Goal: Information Seeking & Learning: Learn about a topic

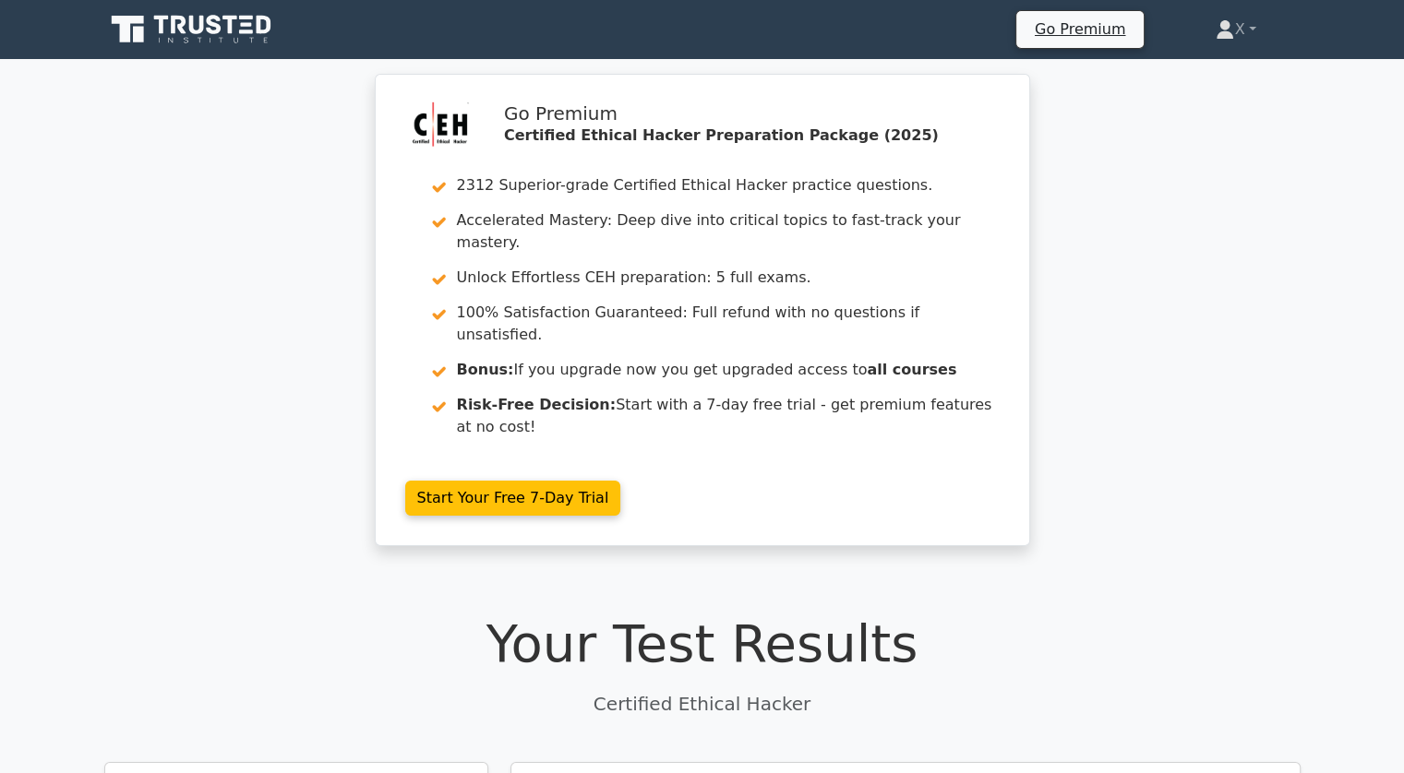
click at [221, 24] on icon at bounding box center [192, 29] width 177 height 35
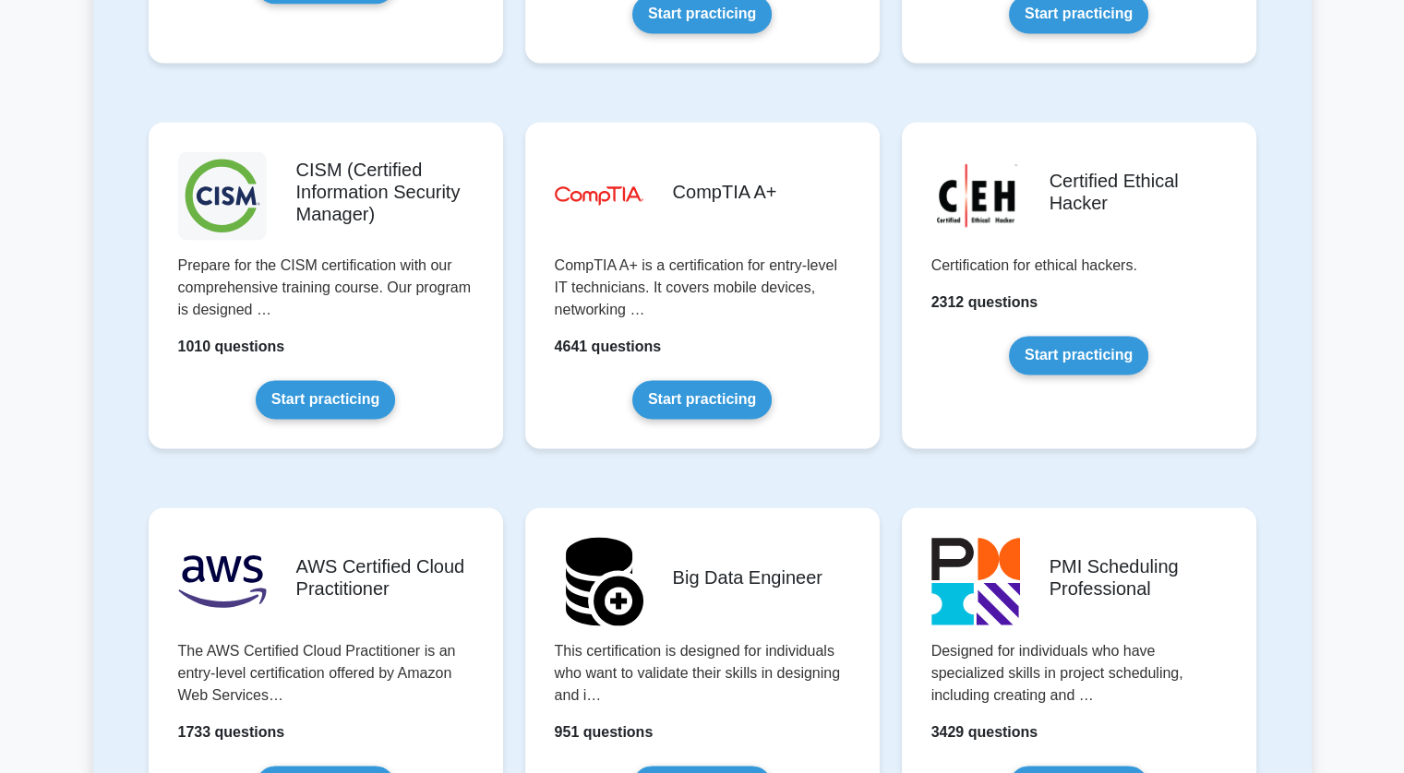
scroll to position [2625, 0]
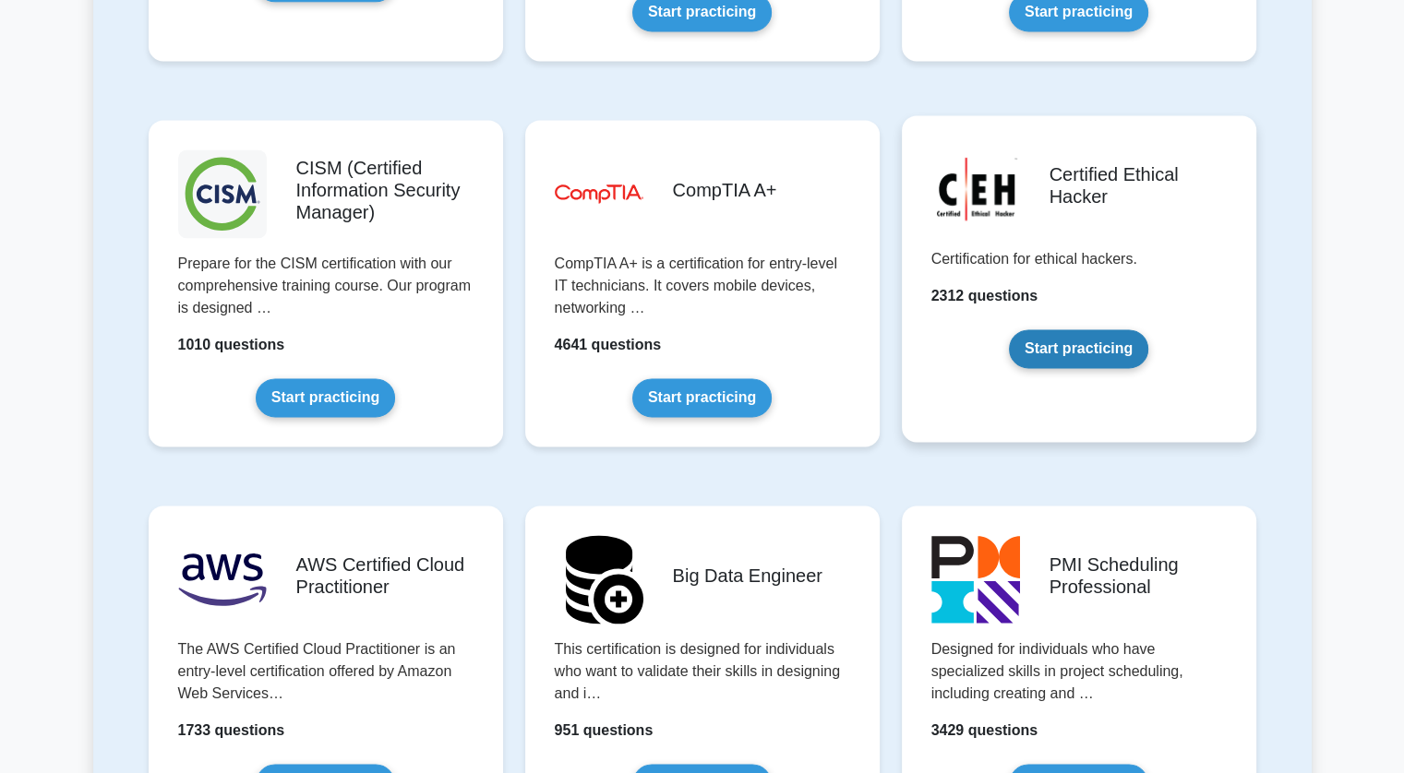
click at [1034, 349] on link "Start practicing" at bounding box center [1078, 348] width 139 height 39
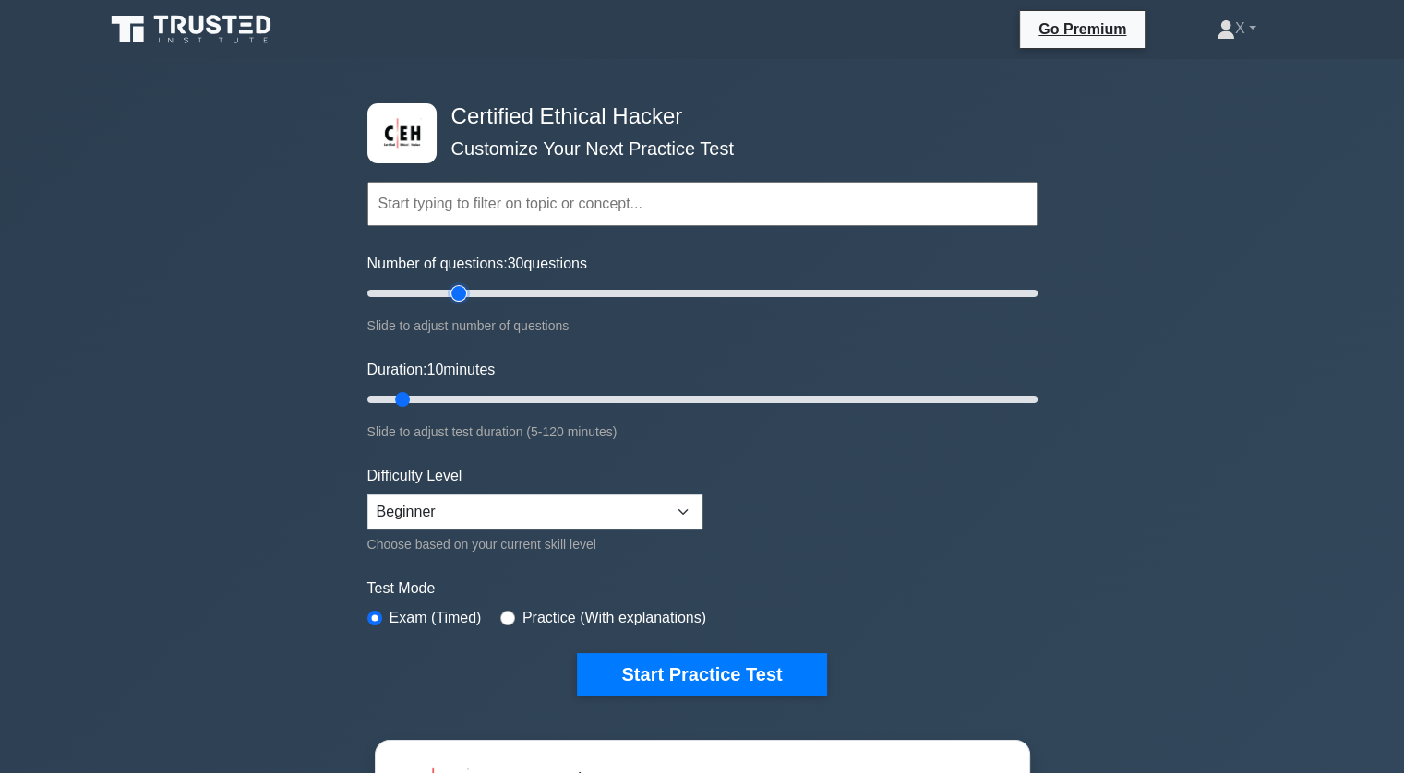
type input "30"
click at [451, 293] on input "Number of questions: 30 questions" at bounding box center [702, 293] width 670 height 22
click at [461, 408] on input "Duration: 20 minutes" at bounding box center [702, 400] width 670 height 22
click at [473, 399] on input "Duration: 20 minutes" at bounding box center [702, 400] width 670 height 22
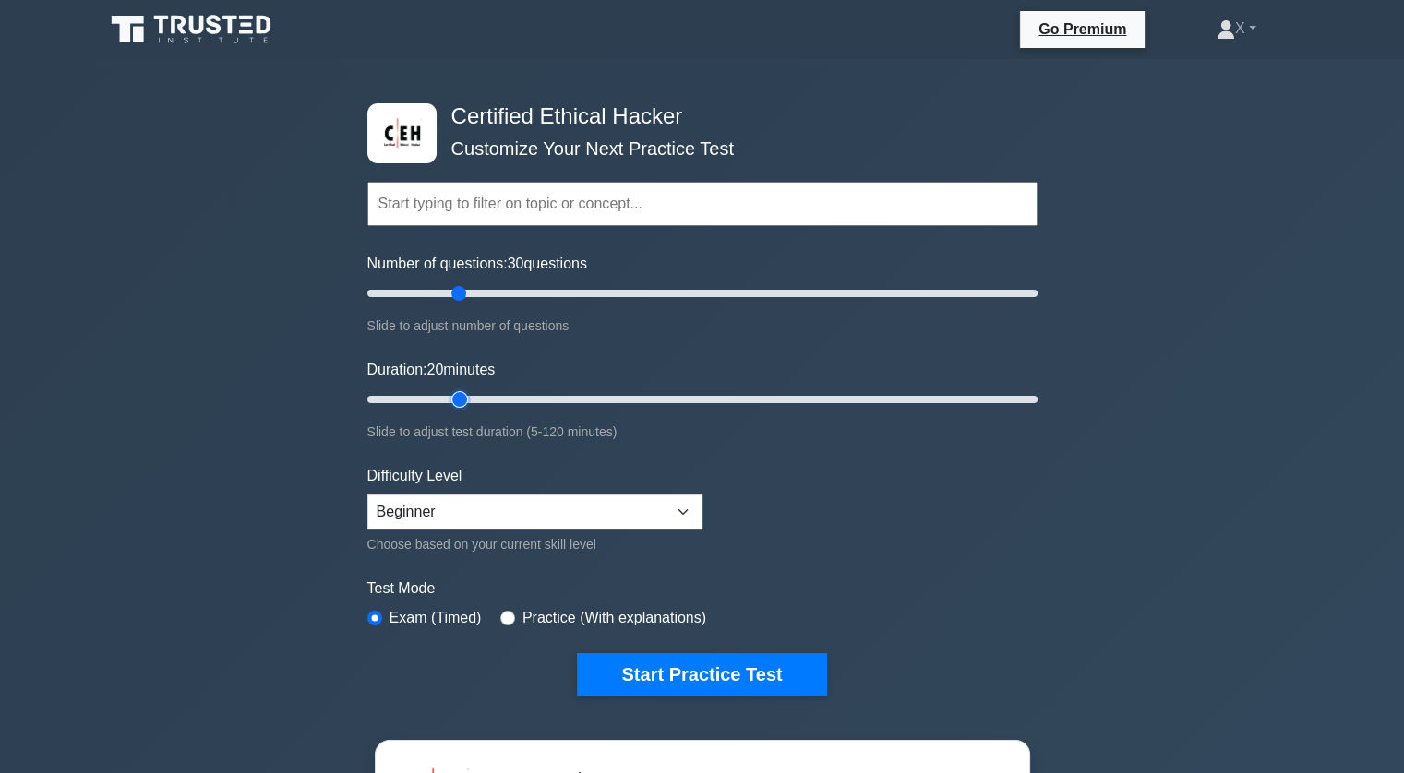
click at [473, 399] on input "Duration: 20 minutes" at bounding box center [702, 400] width 670 height 22
click at [471, 398] on input "Duration: 20 minutes" at bounding box center [702, 400] width 670 height 22
click at [479, 397] on input "Duration: 20 minutes" at bounding box center [702, 400] width 670 height 22
type input "30"
click at [509, 397] on input "Duration: 30 minutes" at bounding box center [702, 400] width 670 height 22
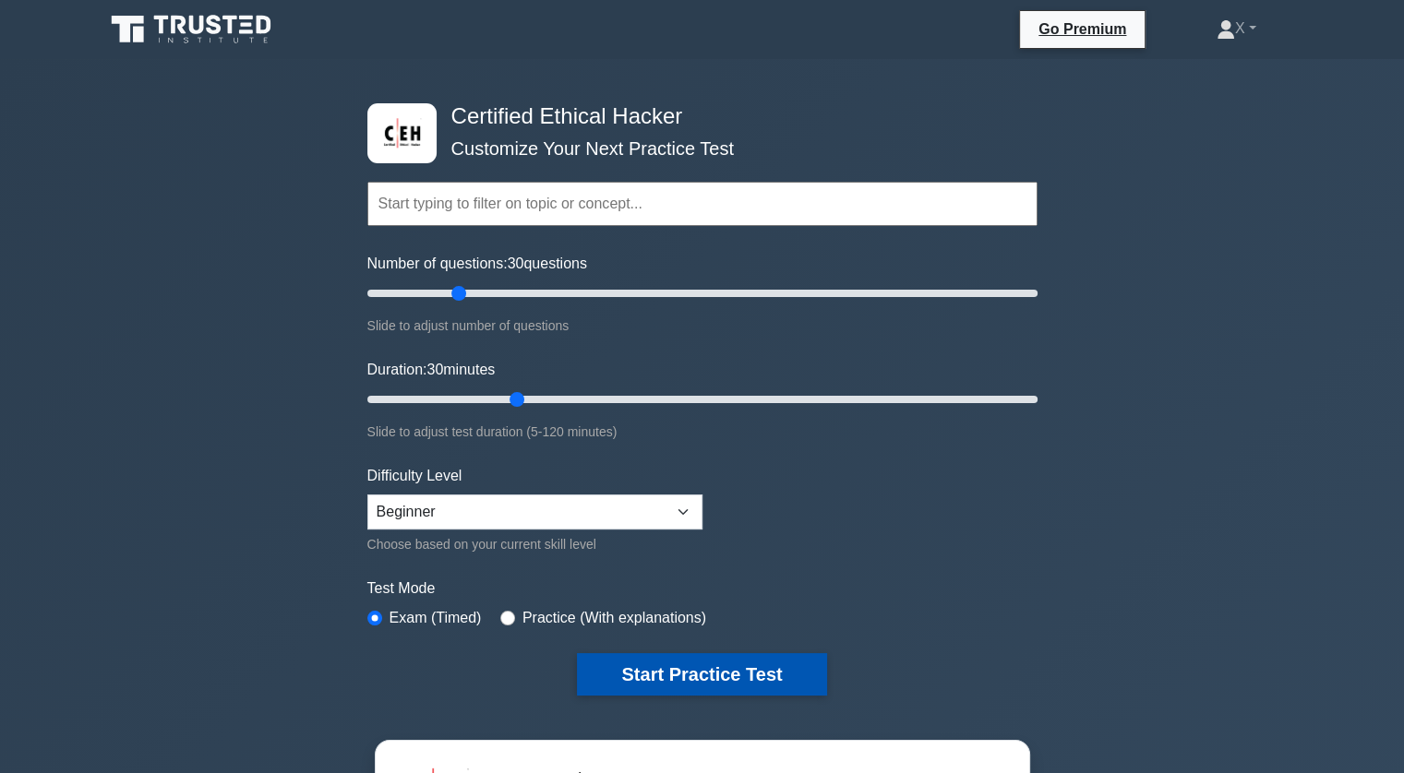
click at [629, 665] on button "Start Practice Test" at bounding box center [701, 674] width 249 height 42
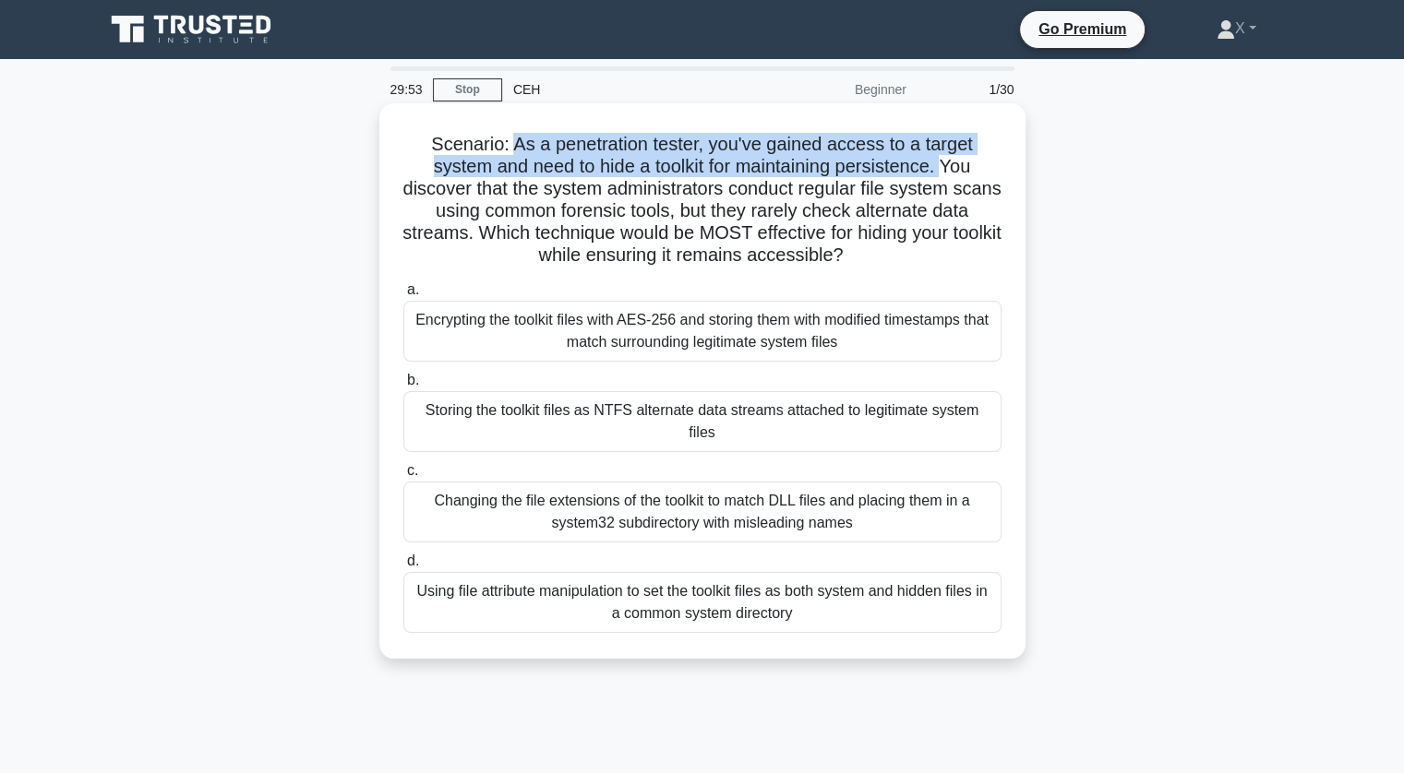
drag, startPoint x: 509, startPoint y: 150, endPoint x: 947, endPoint y: 176, distance: 438.2
click at [947, 176] on h5 "Scenario: As a penetration tester, you've gained access to a target system and …" at bounding box center [702, 200] width 602 height 135
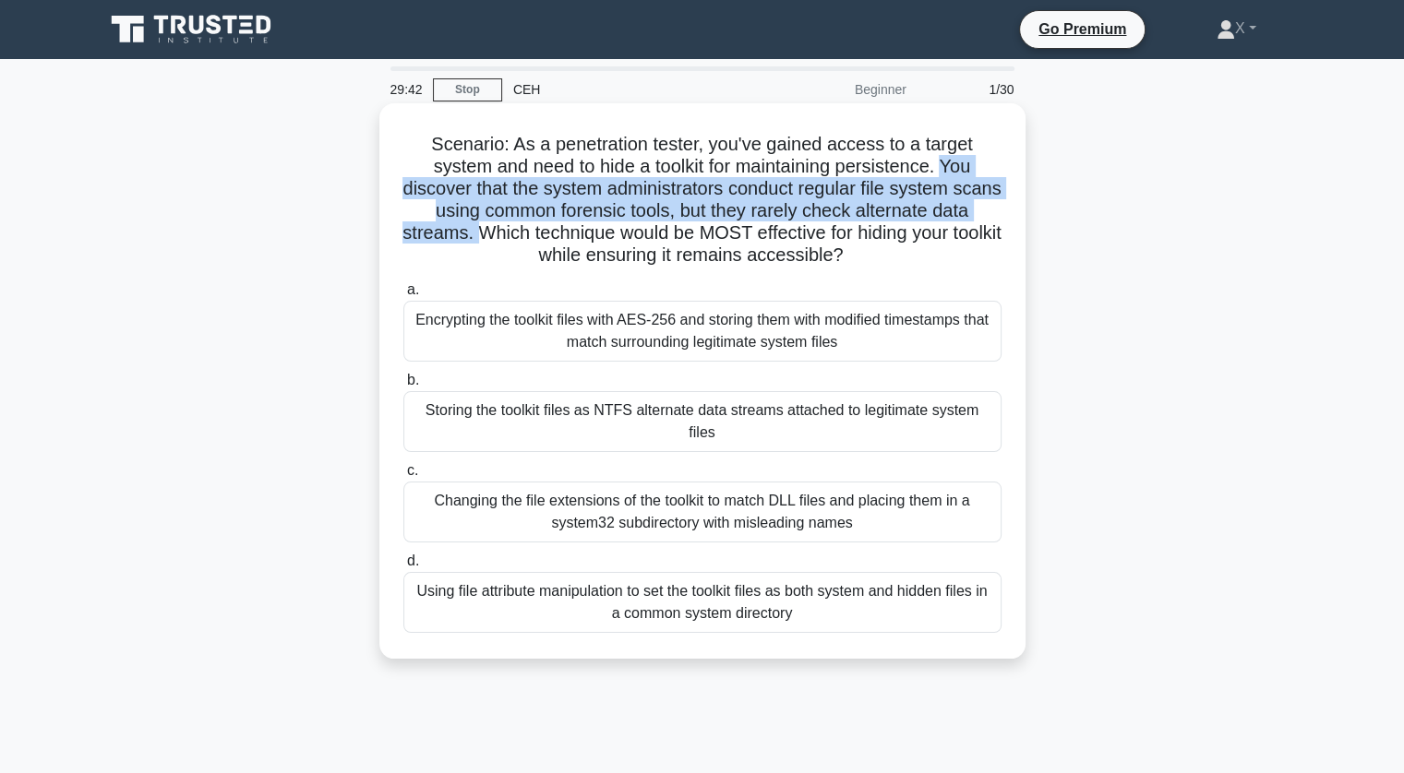
drag, startPoint x: 947, startPoint y: 176, endPoint x: 497, endPoint y: 233, distance: 453.0
click at [497, 233] on h5 "Scenario: As a penetration tester, you've gained access to a target system and …" at bounding box center [702, 200] width 602 height 135
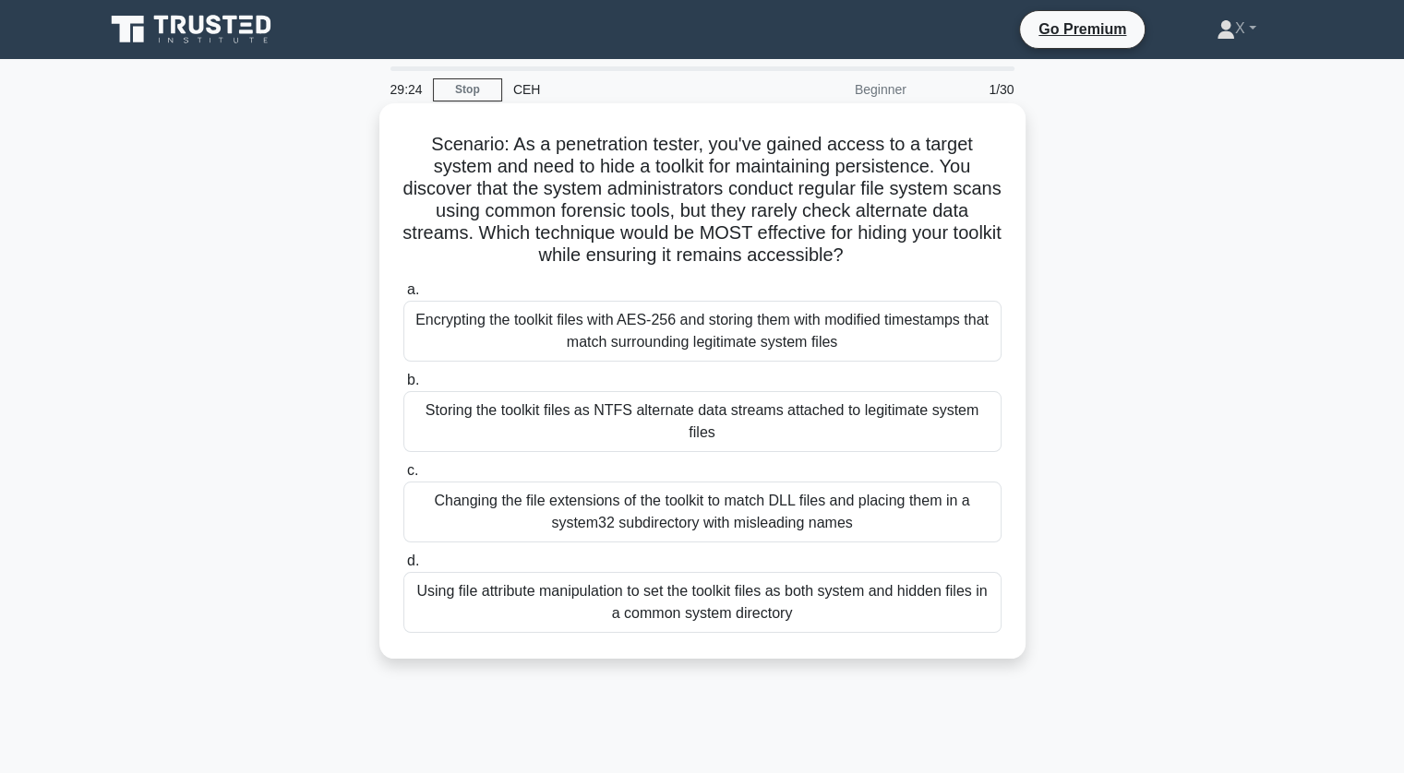
drag, startPoint x: 758, startPoint y: 194, endPoint x: 902, endPoint y: 257, distance: 157.4
click at [902, 257] on h5 "Scenario: As a penetration tester, you've gained access to a target system and …" at bounding box center [702, 200] width 602 height 135
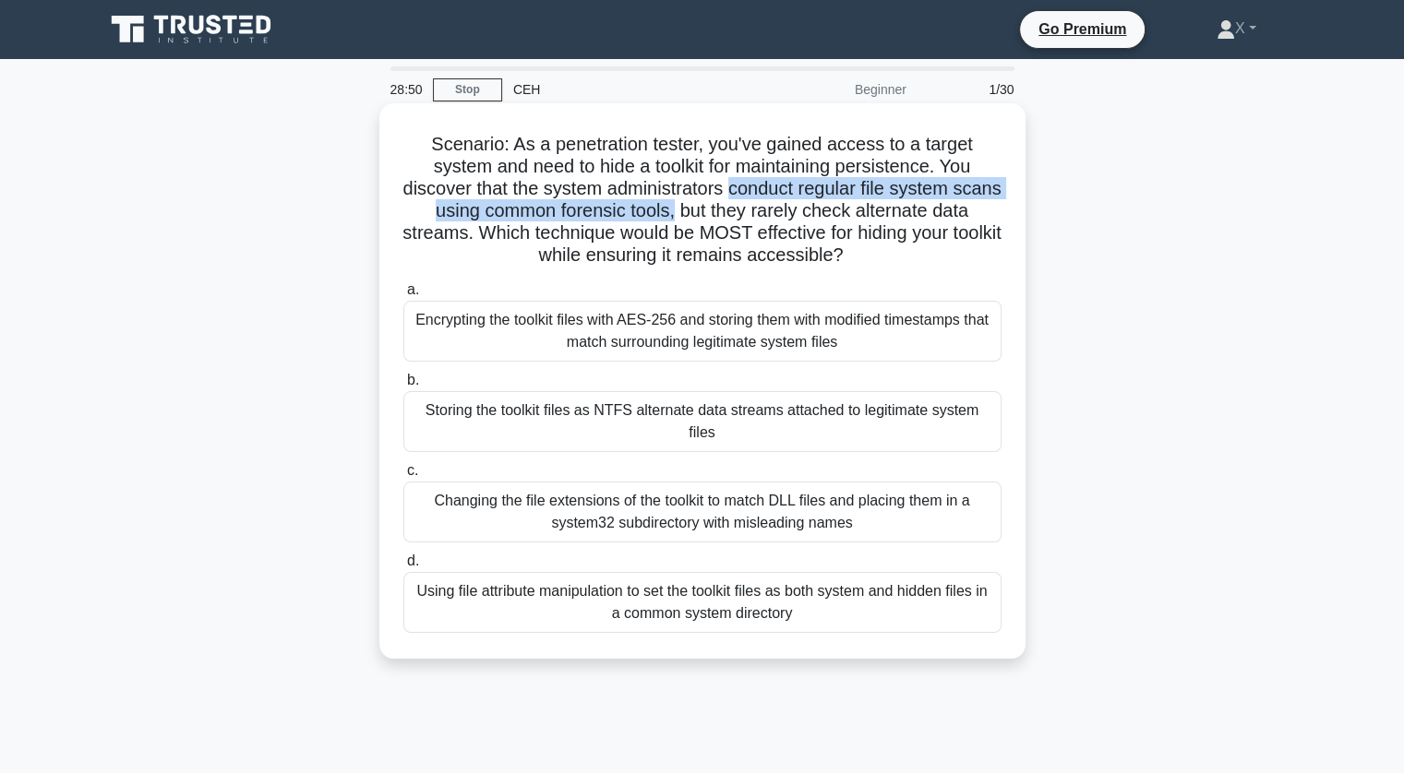
drag, startPoint x: 757, startPoint y: 190, endPoint x: 701, endPoint y: 219, distance: 63.2
click at [701, 219] on h5 "Scenario: As a penetration tester, you've gained access to a target system and …" at bounding box center [702, 200] width 602 height 135
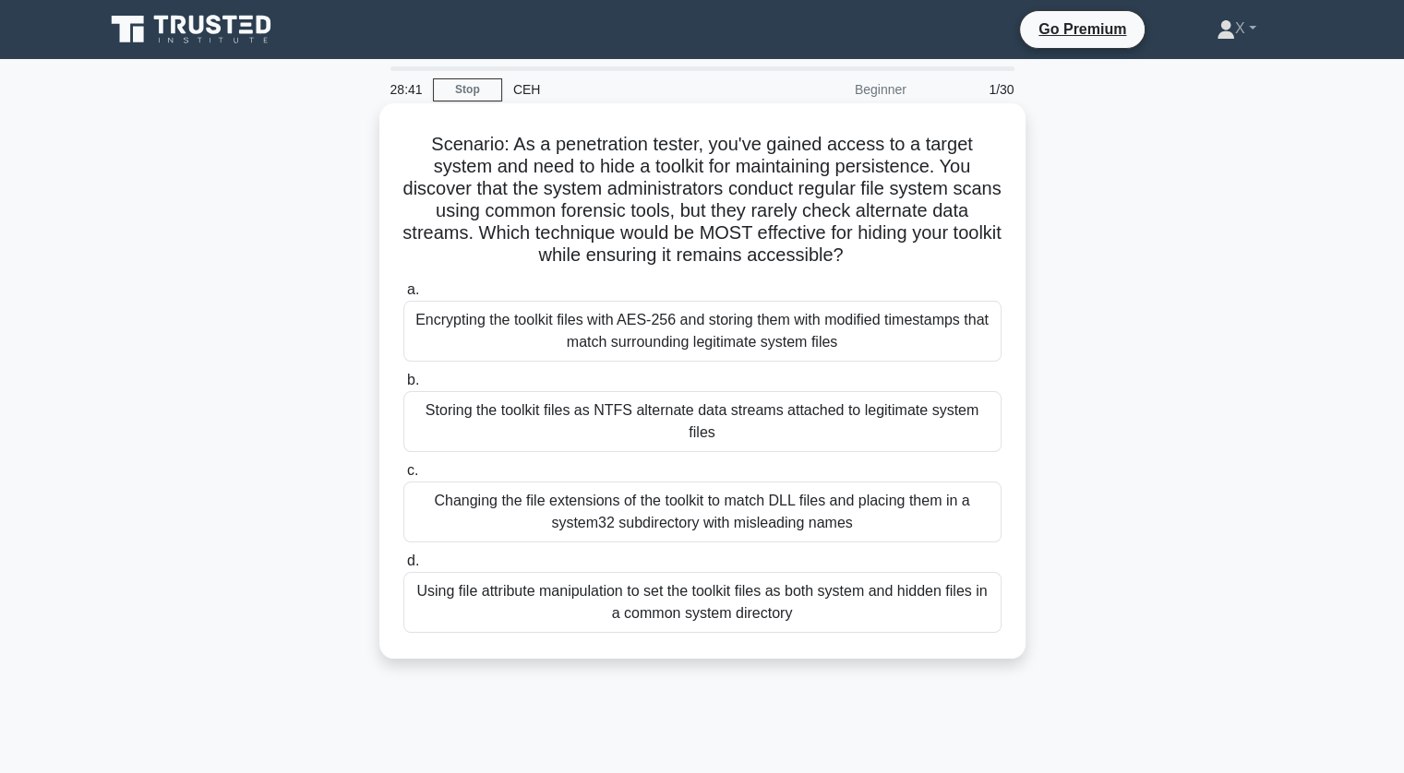
drag, startPoint x: 701, startPoint y: 215, endPoint x: 895, endPoint y: 257, distance: 198.4
click at [895, 257] on h5 "Scenario: As a penetration tester, you've gained access to a target system and …" at bounding box center [702, 200] width 602 height 135
click at [866, 257] on icon ".spinner_0XTQ{transform-origin:center;animation:spinner_y6GP .75s linear infini…" at bounding box center [855, 257] width 22 height 22
click at [749, 405] on div "Storing the toolkit files as NTFS alternate data streams attached to legitimate…" at bounding box center [702, 421] width 598 height 61
click at [403, 387] on input "b. Storing the toolkit files as NTFS alternate data streams attached to legitim…" at bounding box center [403, 381] width 0 height 12
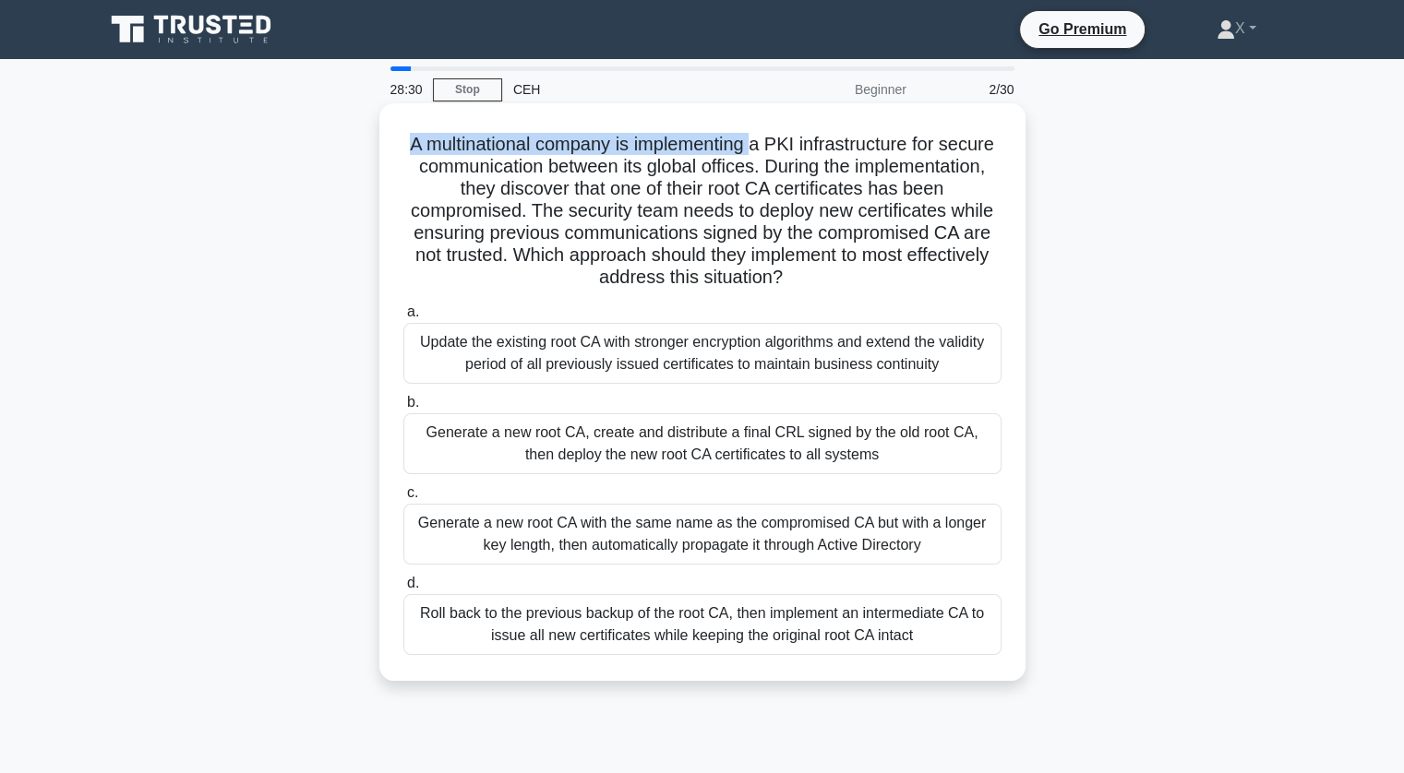
drag, startPoint x: 428, startPoint y: 147, endPoint x: 786, endPoint y: 142, distance: 358.1
click at [786, 142] on h5 "A multinational company is implementing a PKI infrastructure for secure communi…" at bounding box center [702, 211] width 602 height 157
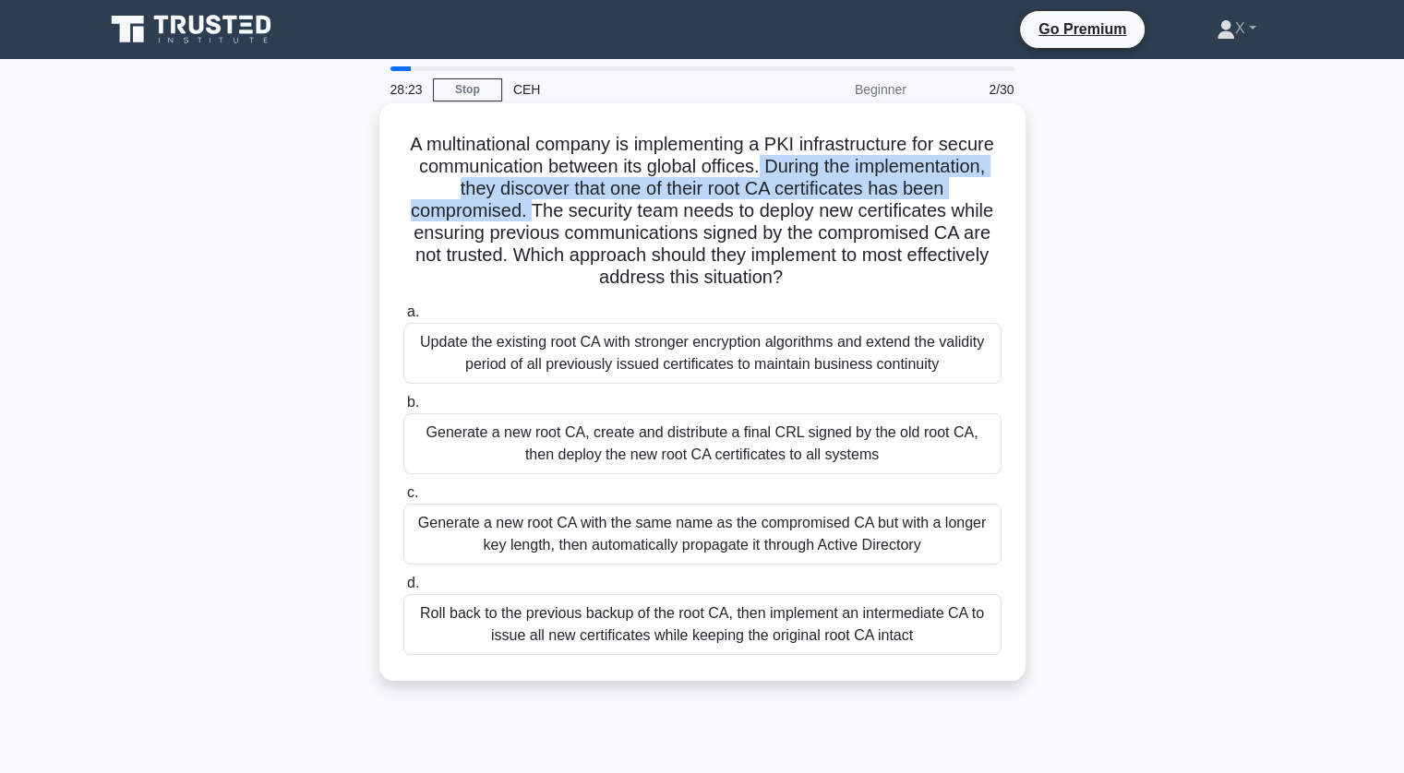
drag, startPoint x: 860, startPoint y: 165, endPoint x: 576, endPoint y: 214, distance: 288.4
click at [576, 214] on h5 "A multinational company is implementing a PKI infrastructure for secure communi…" at bounding box center [702, 211] width 602 height 157
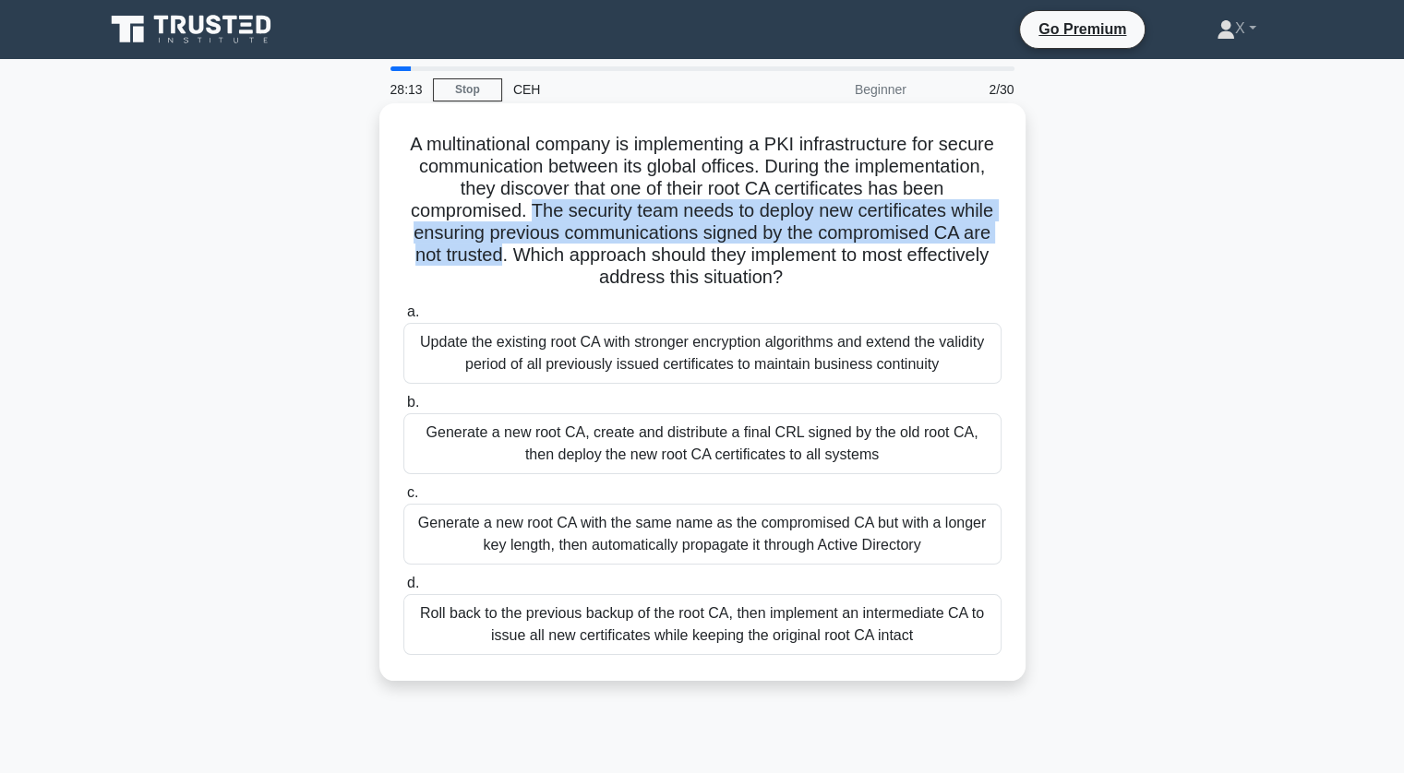
drag, startPoint x: 576, startPoint y: 214, endPoint x: 572, endPoint y: 257, distance: 43.5
click at [572, 257] on h5 "A multinational company is implementing a PKI infrastructure for secure communi…" at bounding box center [702, 211] width 602 height 157
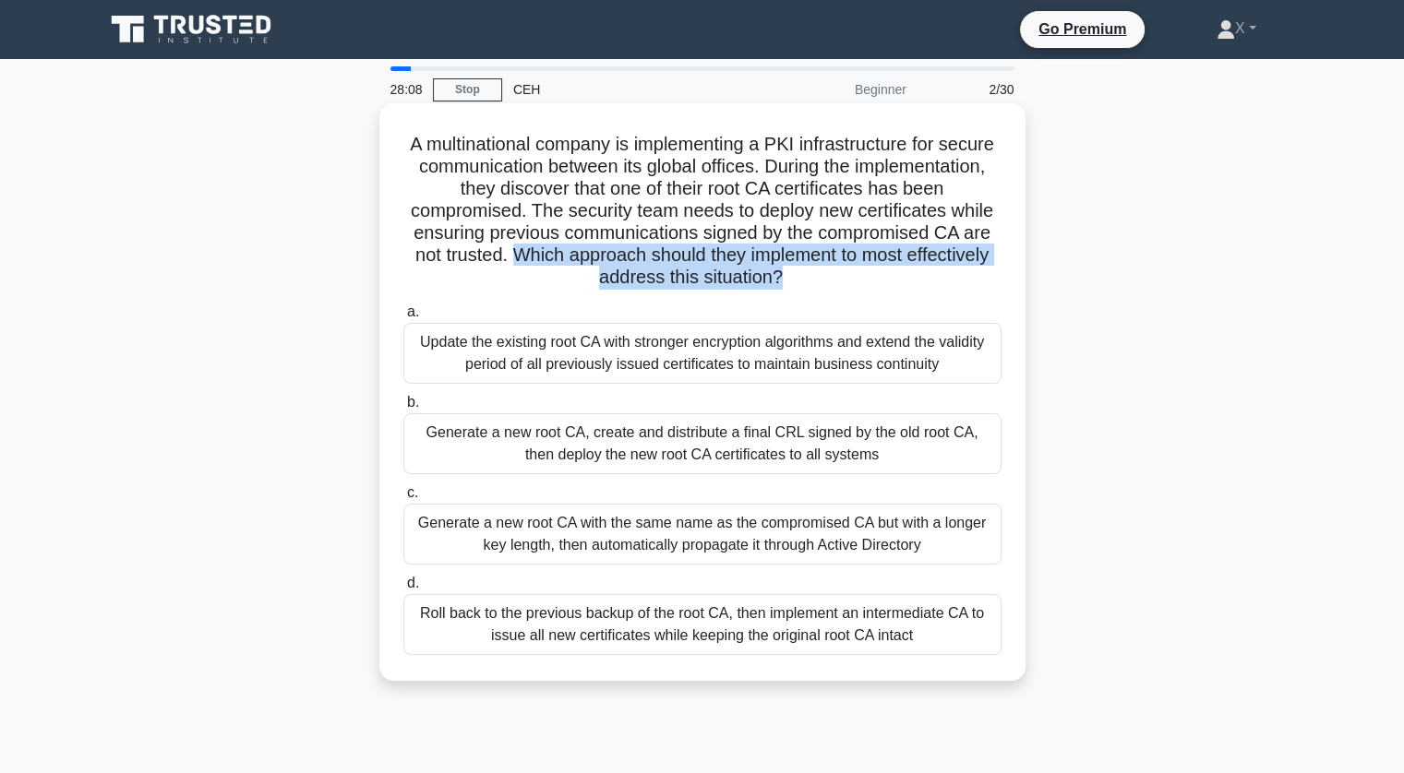
drag, startPoint x: 582, startPoint y: 256, endPoint x: 828, endPoint y: 274, distance: 246.2
click at [828, 274] on h5 "A multinational company is implementing a PKI infrastructure for secure communi…" at bounding box center [702, 211] width 602 height 157
drag, startPoint x: 828, startPoint y: 274, endPoint x: 582, endPoint y: 254, distance: 246.3
click at [582, 254] on h5 "A multinational company is implementing a PKI infrastructure for secure communi…" at bounding box center [702, 211] width 602 height 157
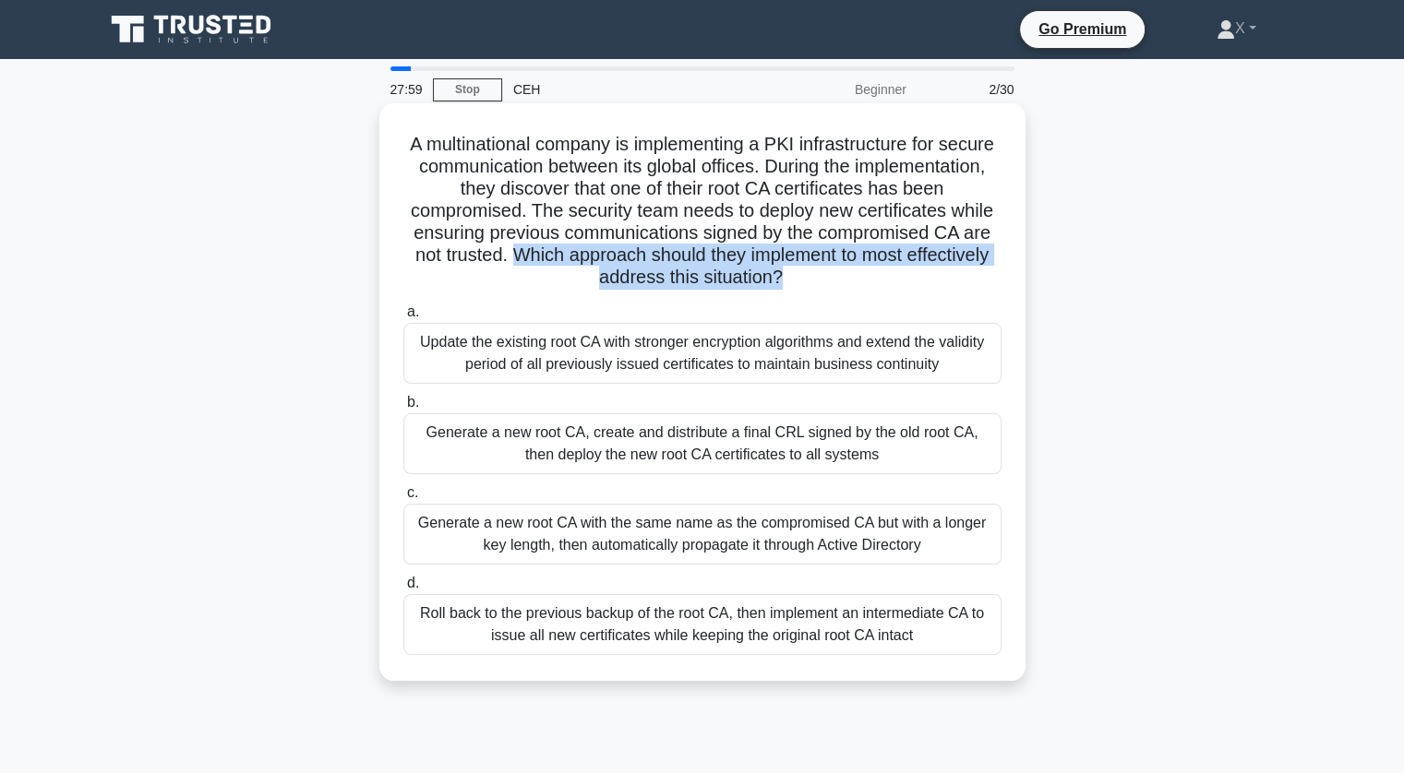
click at [582, 254] on h5 "A multinational company is implementing a PKI infrastructure for secure communi…" at bounding box center [702, 211] width 602 height 157
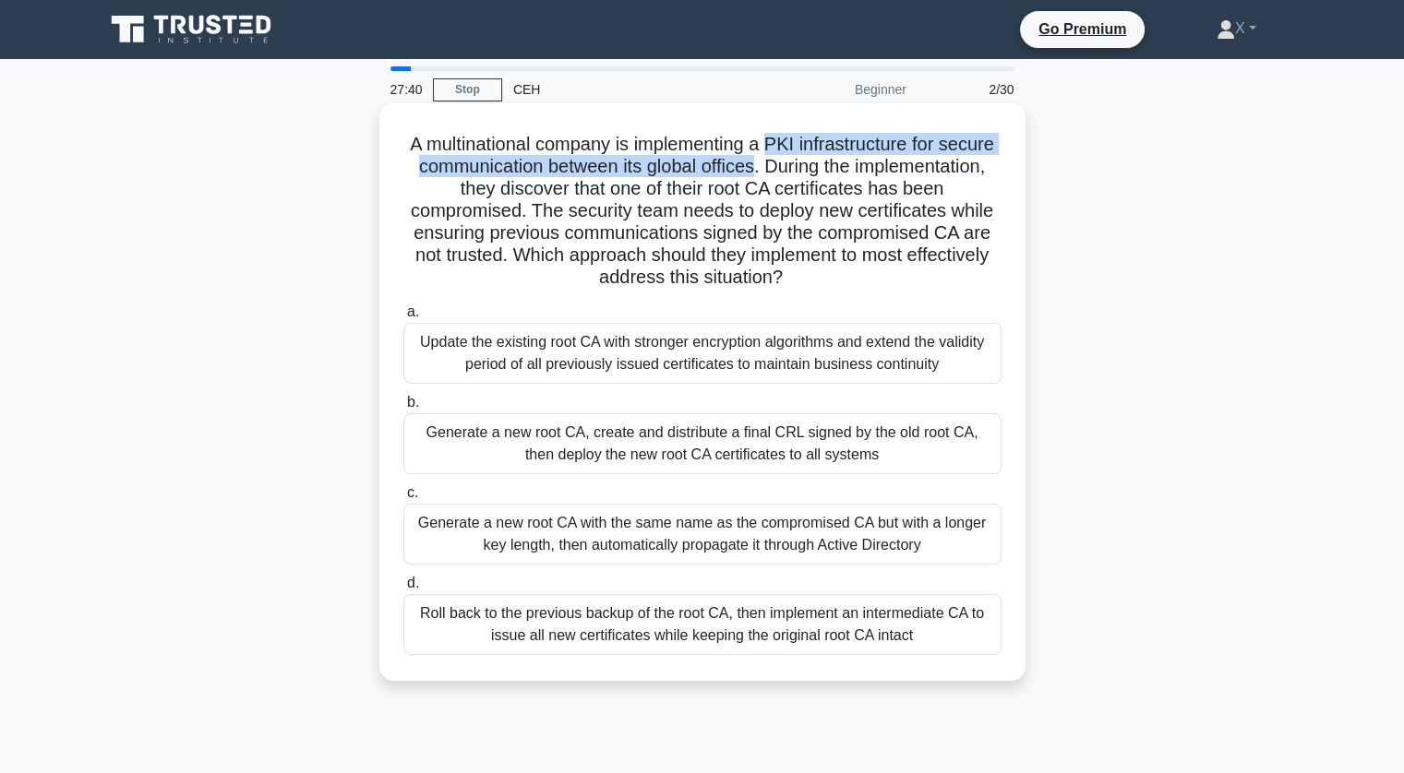
drag, startPoint x: 800, startPoint y: 138, endPoint x: 856, endPoint y: 169, distance: 64.0
click at [856, 169] on h5 "A multinational company is implementing a PKI infrastructure for secure communi…" at bounding box center [702, 211] width 602 height 157
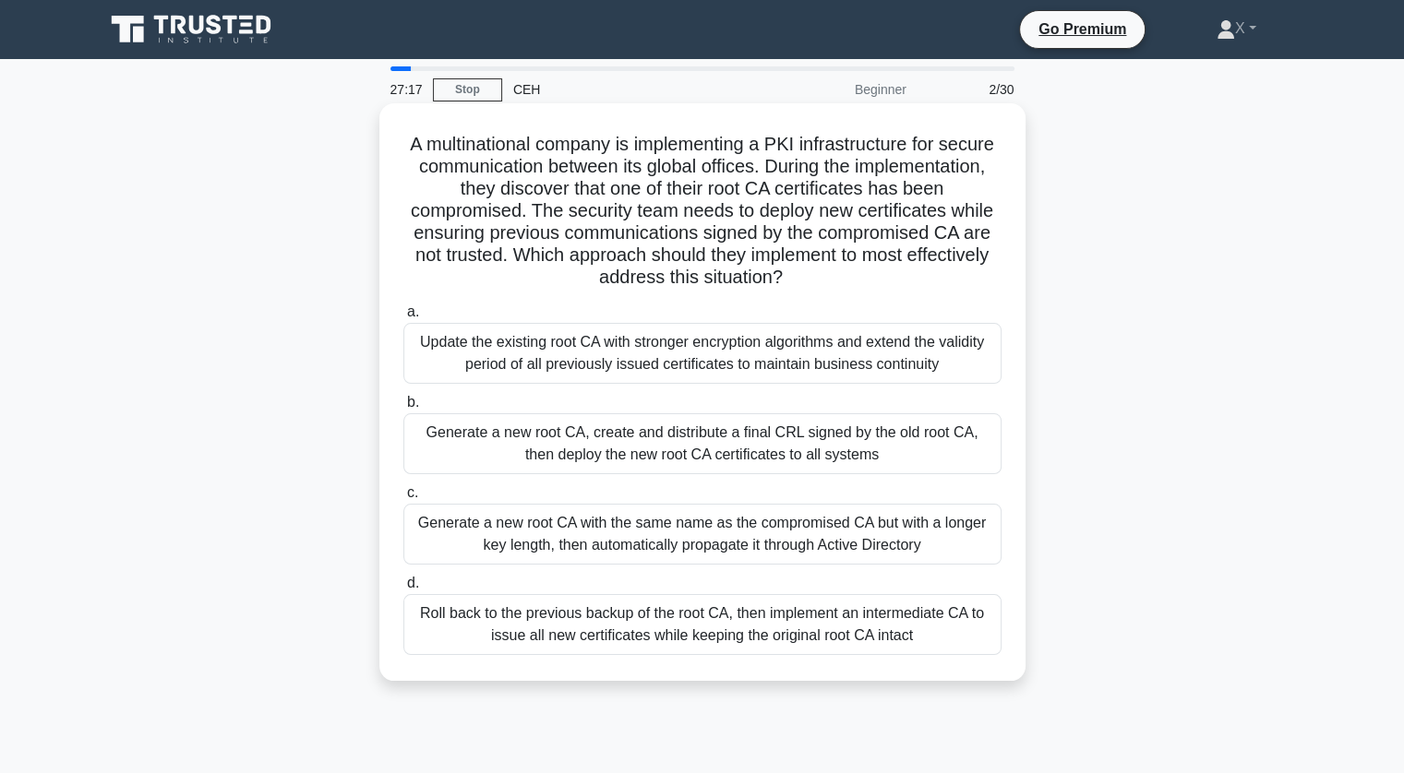
click at [838, 212] on h5 "A multinational company is implementing a PKI infrastructure for secure communi…" at bounding box center [702, 211] width 602 height 157
click at [719, 354] on div "Update the existing root CA with stronger encryption algorithms and extend the …" at bounding box center [702, 353] width 598 height 61
click at [403, 318] on input "a. Update the existing root CA with stronger encryption algorithms and extend t…" at bounding box center [403, 312] width 0 height 12
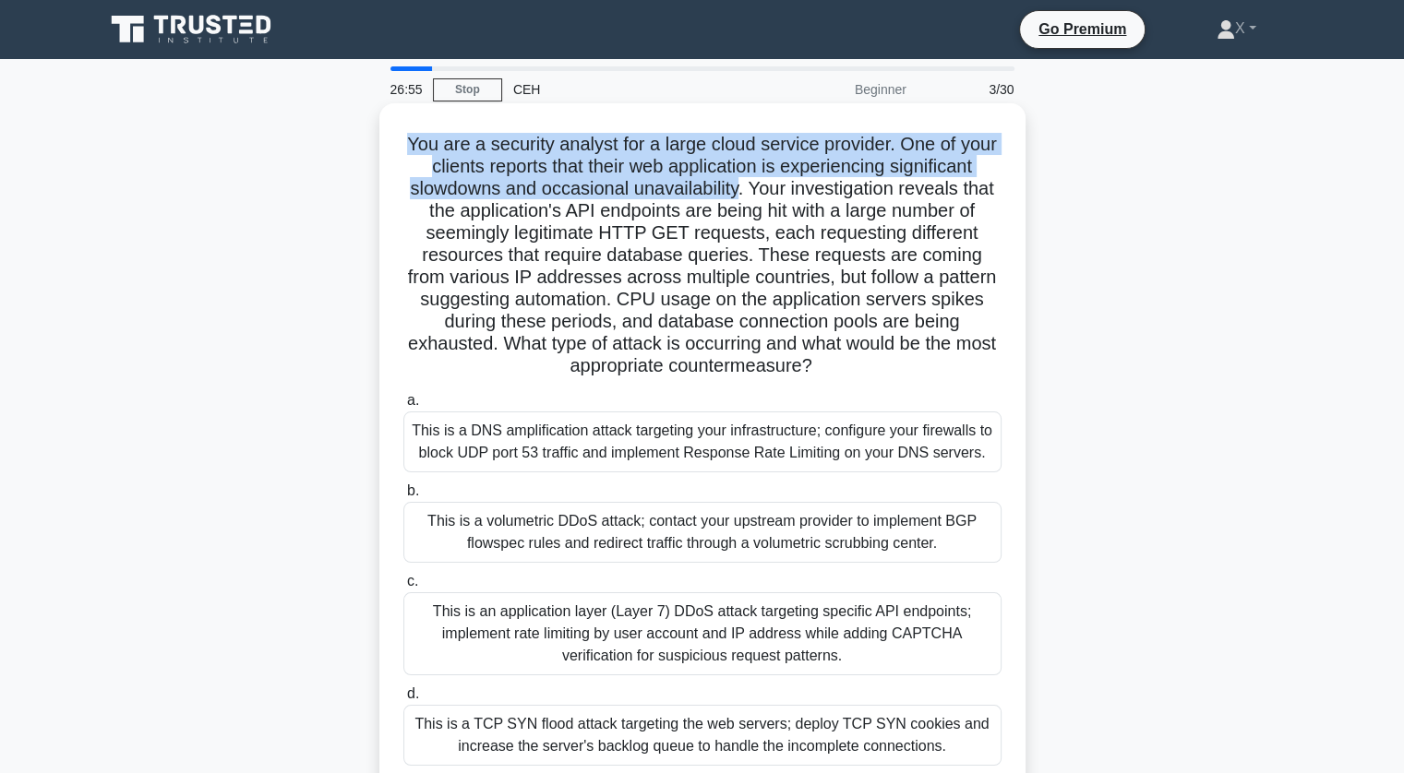
drag, startPoint x: 402, startPoint y: 134, endPoint x: 735, endPoint y: 191, distance: 337.1
click at [735, 191] on h5 "You are a security analyst for a large cloud service provider. One of your clie…" at bounding box center [702, 256] width 602 height 246
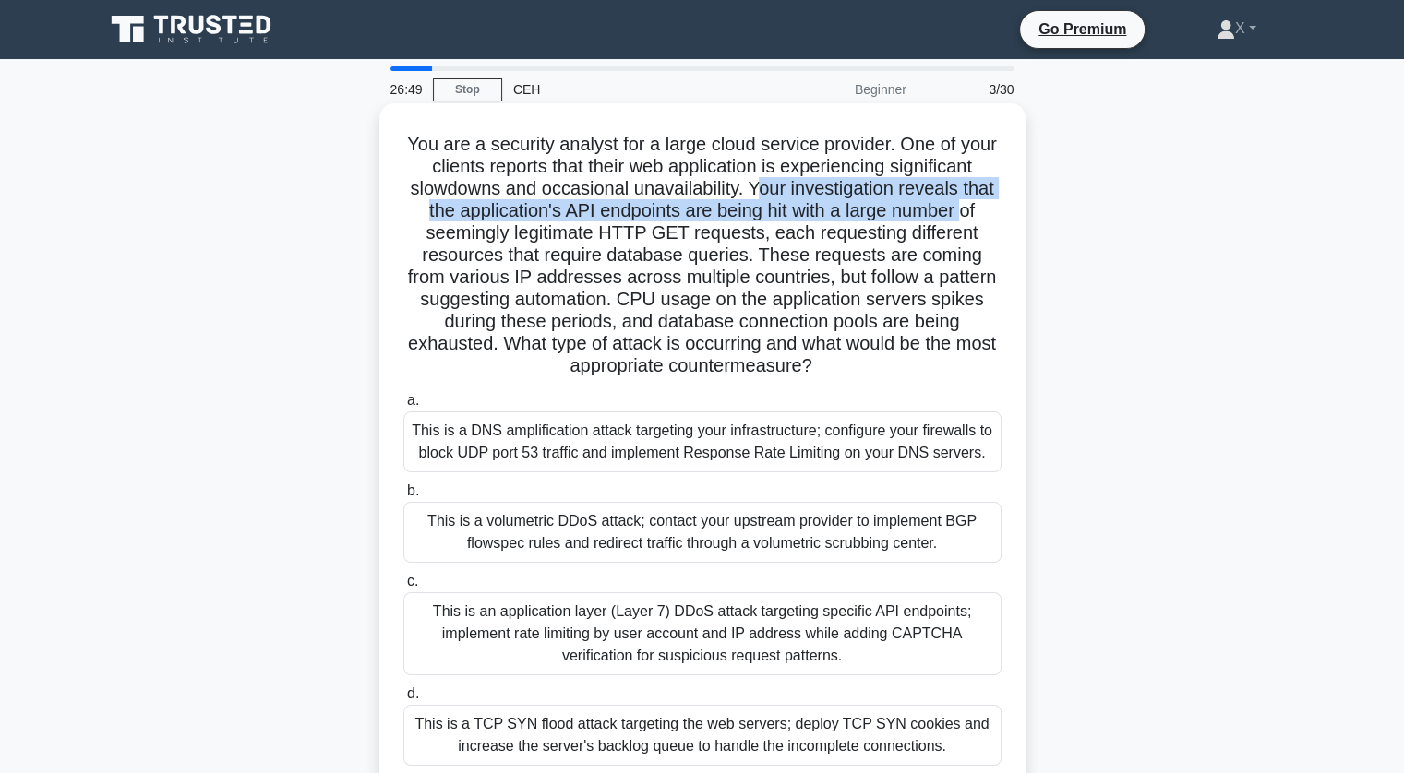
drag, startPoint x: 753, startPoint y: 182, endPoint x: 969, endPoint y: 210, distance: 217.9
click at [969, 210] on h5 "You are a security analyst for a large cloud service provider. One of your clie…" at bounding box center [702, 256] width 602 height 246
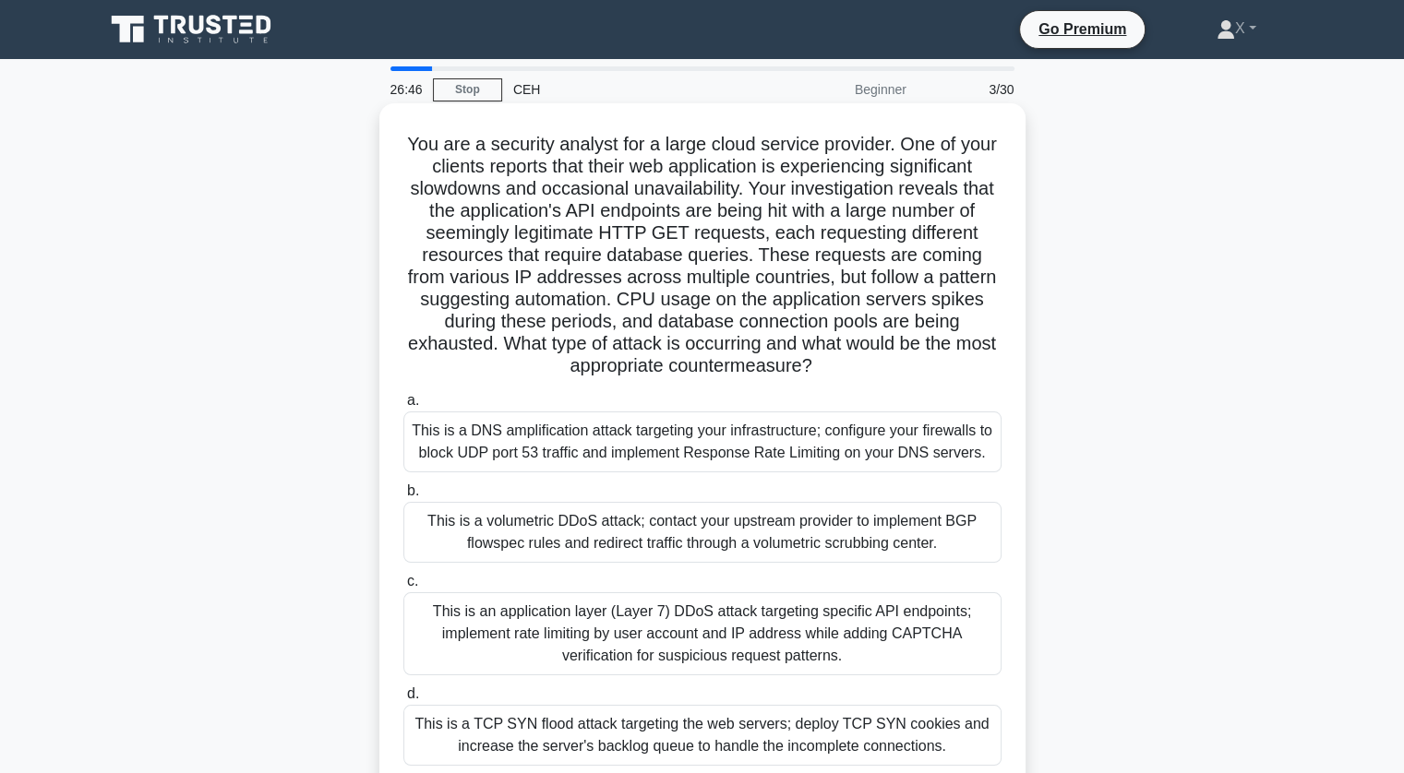
click at [580, 261] on h5 "You are a security analyst for a large cloud service provider. One of your clie…" at bounding box center [702, 256] width 602 height 246
drag, startPoint x: 415, startPoint y: 228, endPoint x: 760, endPoint y: 229, distance: 345.2
click at [760, 229] on h5 "You are a security analyst for a large cloud service provider. One of your clie…" at bounding box center [702, 256] width 602 height 246
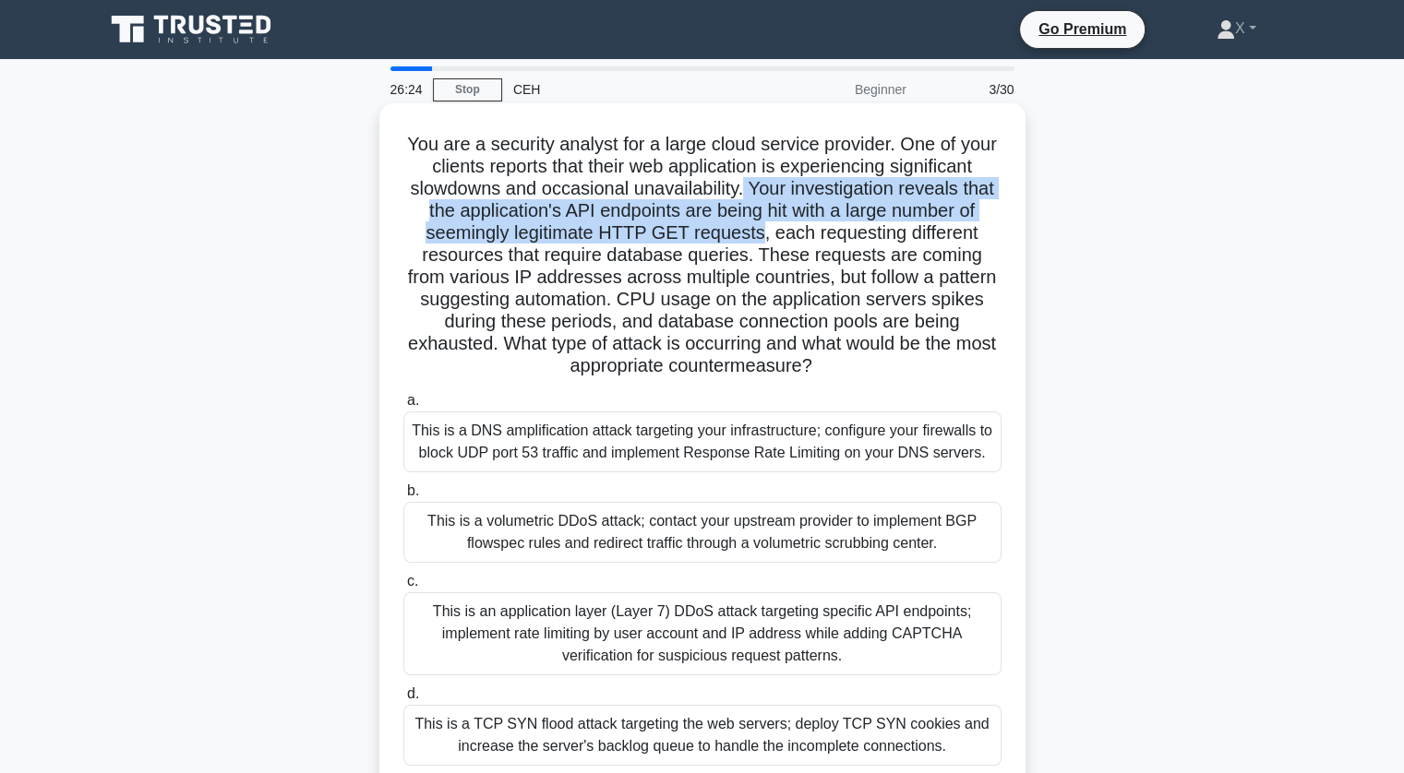
drag, startPoint x: 742, startPoint y: 188, endPoint x: 762, endPoint y: 236, distance: 52.1
click at [762, 236] on h5 "You are a security analyst for a large cloud service provider. One of your clie…" at bounding box center [702, 256] width 602 height 246
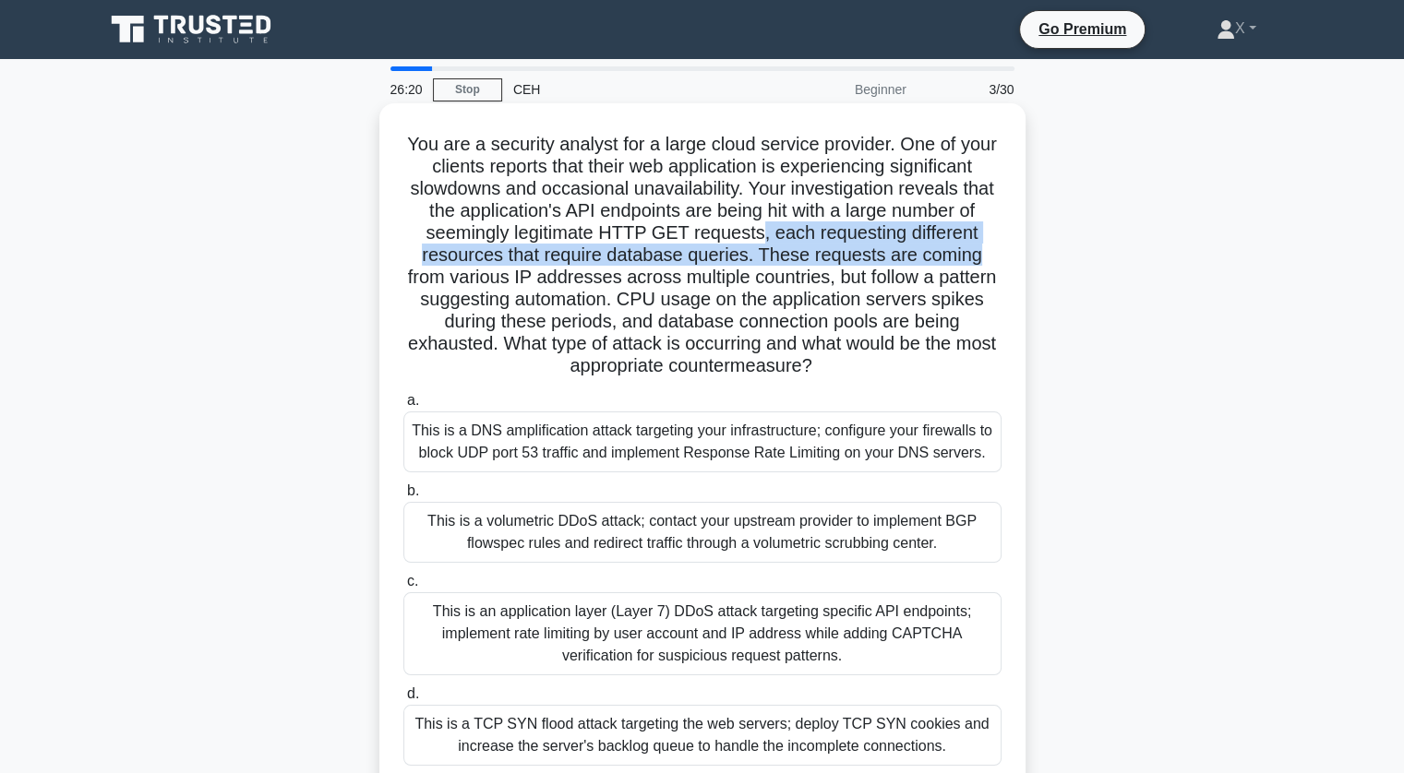
drag, startPoint x: 762, startPoint y: 236, endPoint x: 980, endPoint y: 246, distance: 218.0
click at [980, 246] on h5 "You are a security analyst for a large cloud service provider. One of your clie…" at bounding box center [702, 256] width 602 height 246
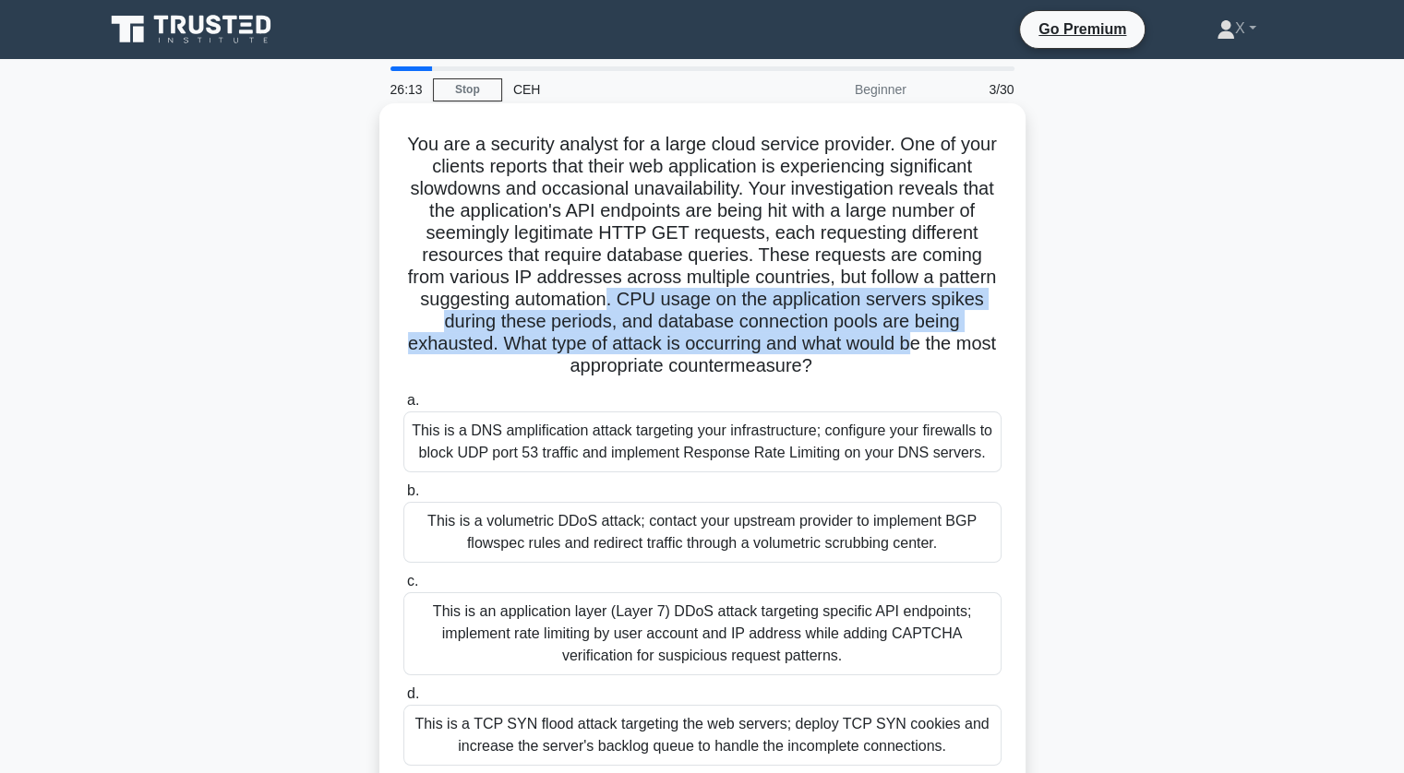
drag, startPoint x: 672, startPoint y: 297, endPoint x: 943, endPoint y: 342, distance: 275.1
click at [943, 342] on h5 "You are a security analyst for a large cloud service provider. One of your clie…" at bounding box center [702, 256] width 602 height 246
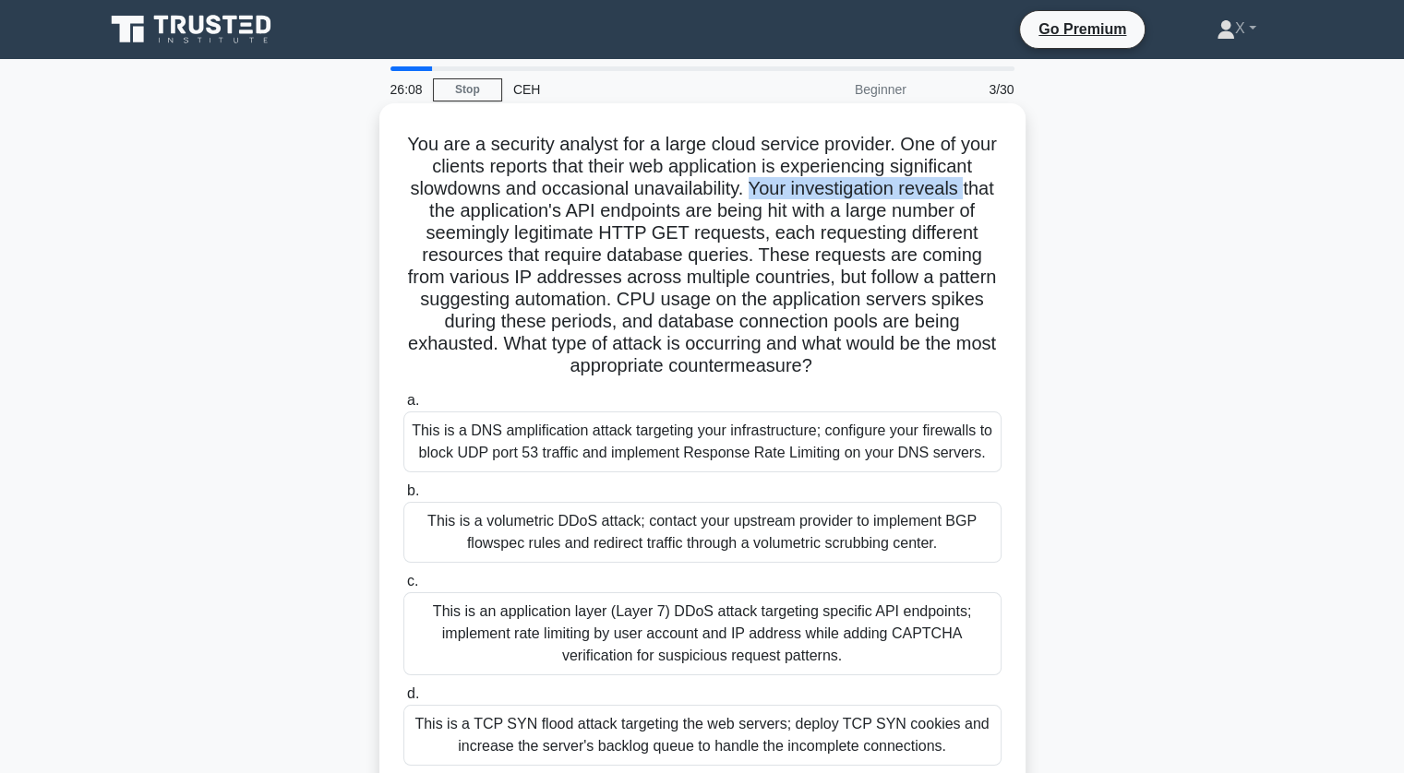
drag, startPoint x: 752, startPoint y: 194, endPoint x: 967, endPoint y: 198, distance: 215.1
click at [967, 198] on h5 "You are a security analyst for a large cloud service provider. One of your clie…" at bounding box center [702, 256] width 602 height 246
click at [854, 272] on h5 "You are a security analyst for a large cloud service provider. One of your clie…" at bounding box center [702, 256] width 602 height 246
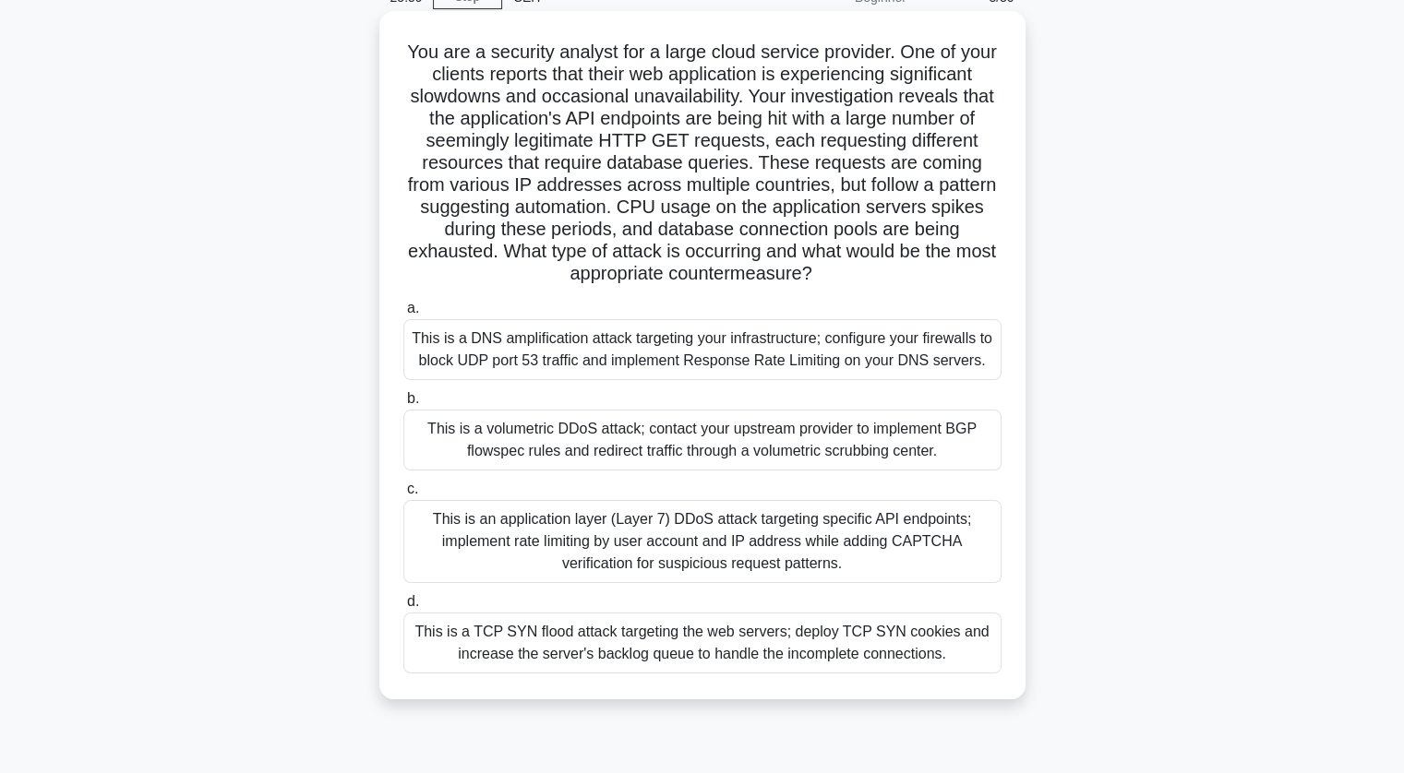
scroll to position [85, 0]
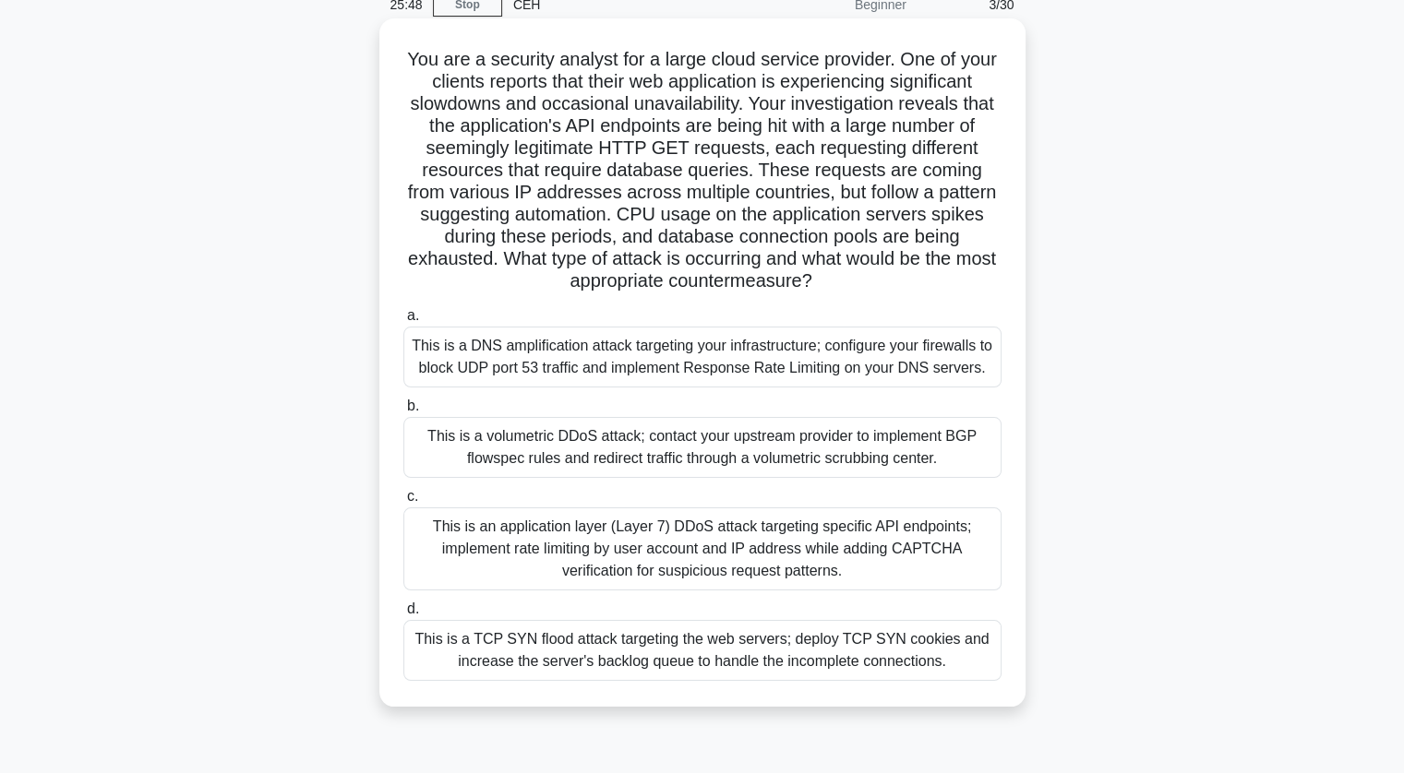
click at [734, 564] on div "This is an application layer (Layer 7) DDoS attack targeting specific API endpo…" at bounding box center [702, 549] width 598 height 83
click at [403, 503] on input "c. This is an application layer (Layer 7) DDoS attack targeting specific API en…" at bounding box center [403, 497] width 0 height 12
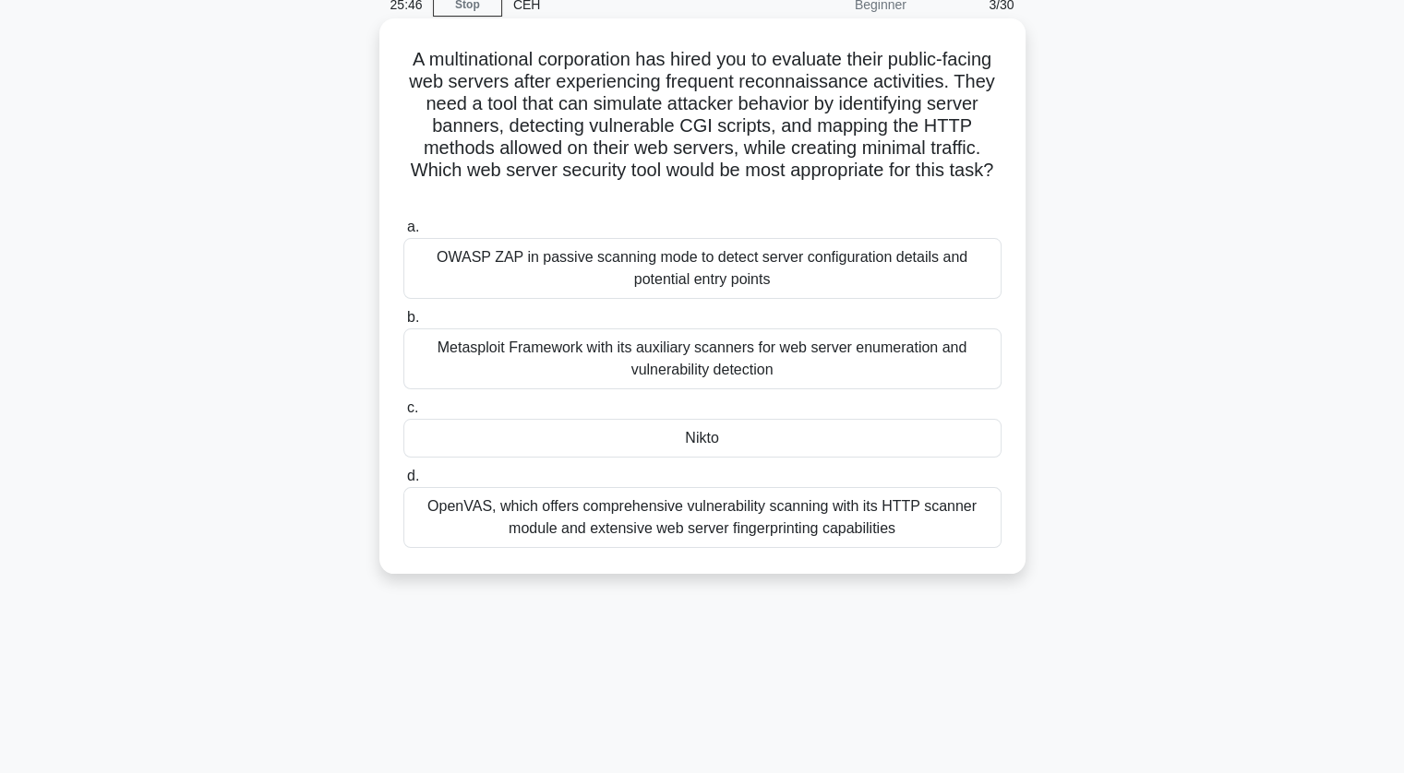
scroll to position [0, 0]
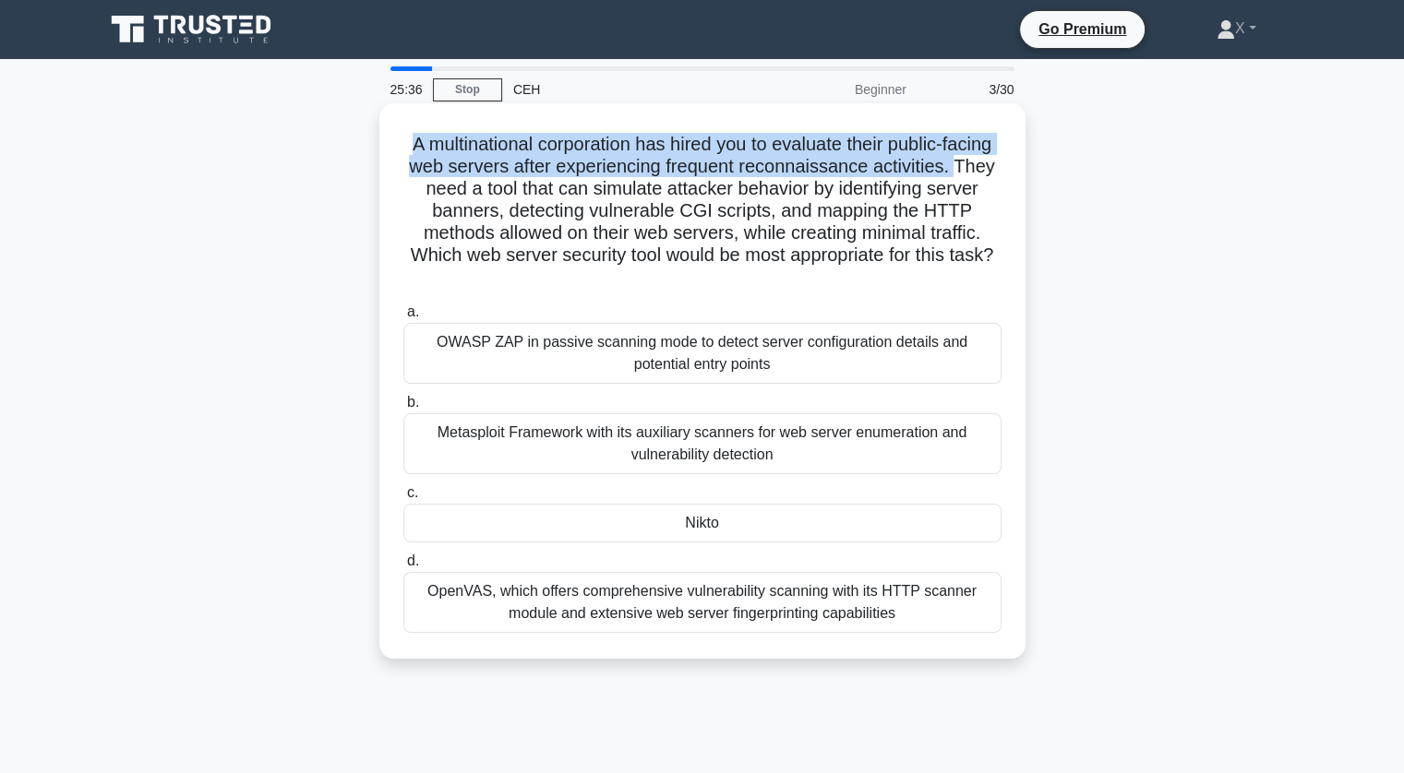
drag, startPoint x: 418, startPoint y: 138, endPoint x: 514, endPoint y: 195, distance: 111.7
click at [514, 195] on h5 "A multinational corporation has hired you to evaluate their public-facing web s…" at bounding box center [702, 211] width 602 height 157
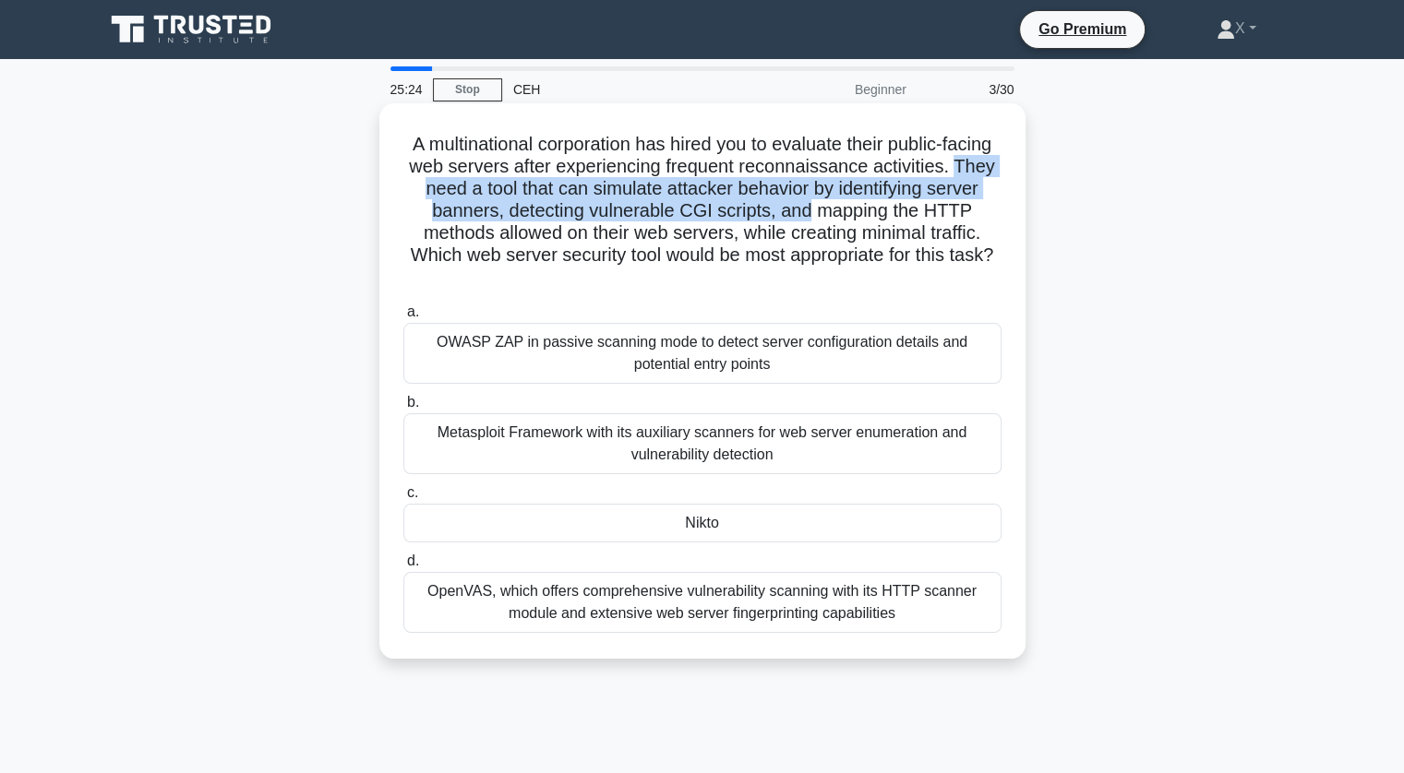
drag, startPoint x: 514, startPoint y: 195, endPoint x: 975, endPoint y: 211, distance: 460.8
click at [975, 211] on h5 "A multinational corporation has hired you to evaluate their public-facing web s…" at bounding box center [702, 211] width 602 height 157
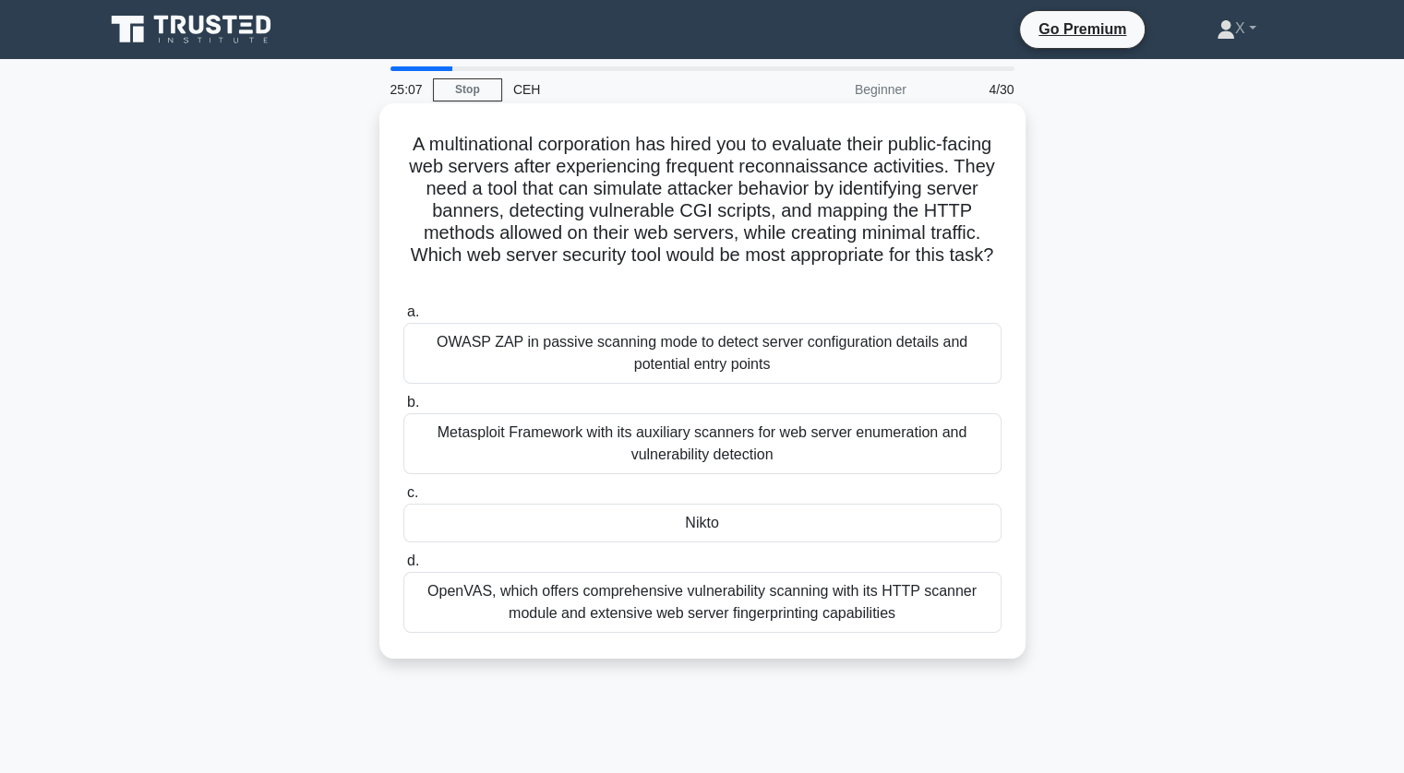
click at [569, 525] on div "Nikto" at bounding box center [702, 523] width 598 height 39
click at [403, 499] on input "c. Nikto" at bounding box center [403, 493] width 0 height 12
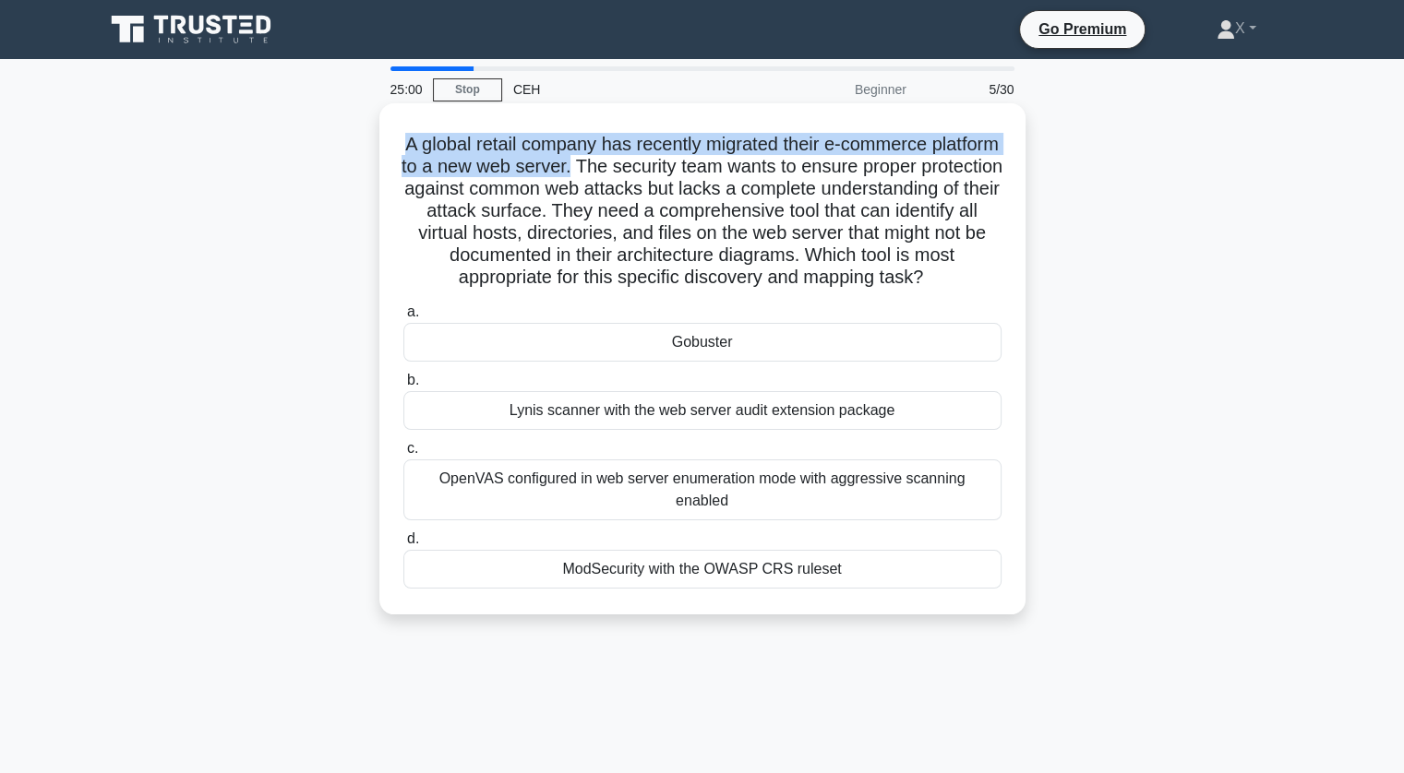
drag, startPoint x: 427, startPoint y: 137, endPoint x: 652, endPoint y: 167, distance: 226.3
click at [652, 167] on h5 "A global retail company has recently migrated their e-commerce platform to a ne…" at bounding box center [702, 211] width 602 height 157
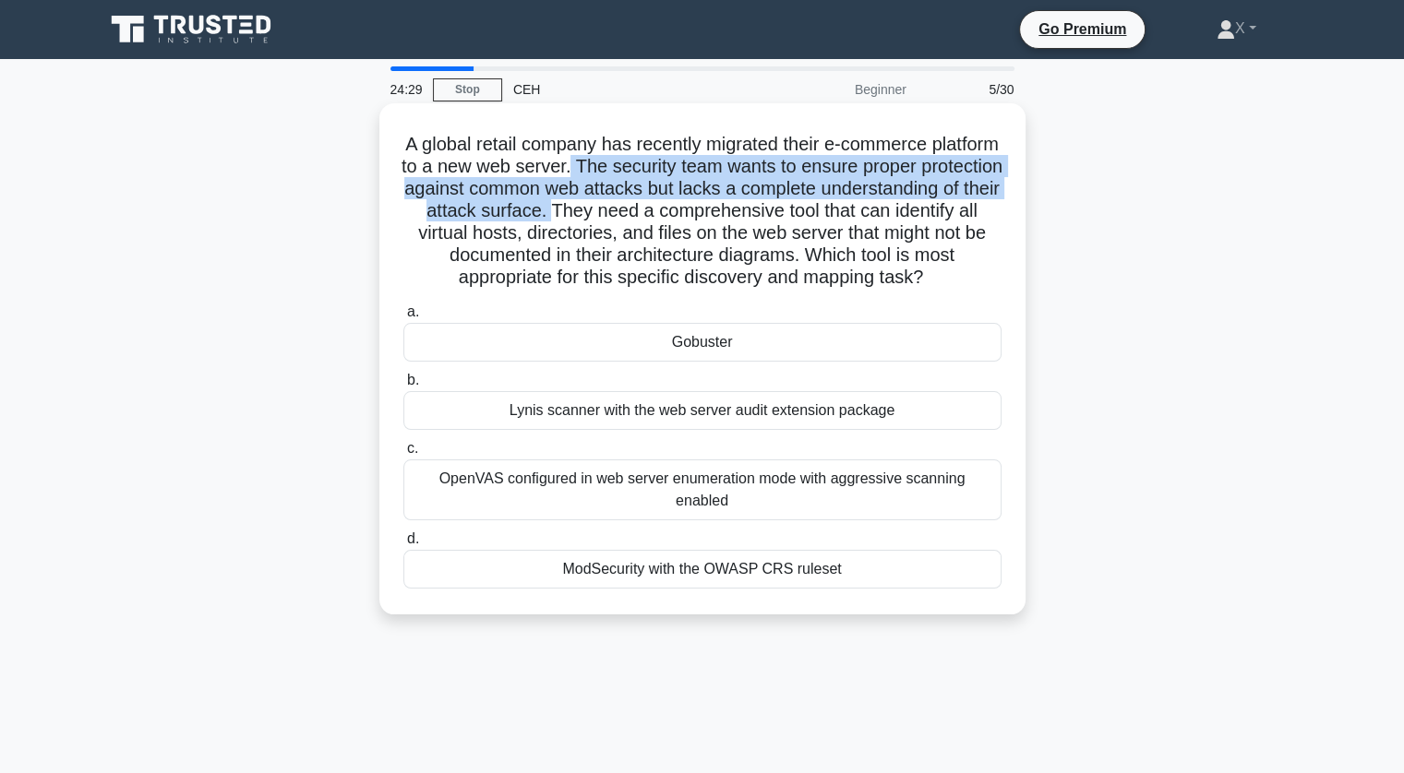
drag, startPoint x: 652, startPoint y: 167, endPoint x: 727, endPoint y: 217, distance: 90.6
click at [727, 217] on h5 "A global retail company has recently migrated their e-commerce platform to a ne…" at bounding box center [702, 211] width 602 height 157
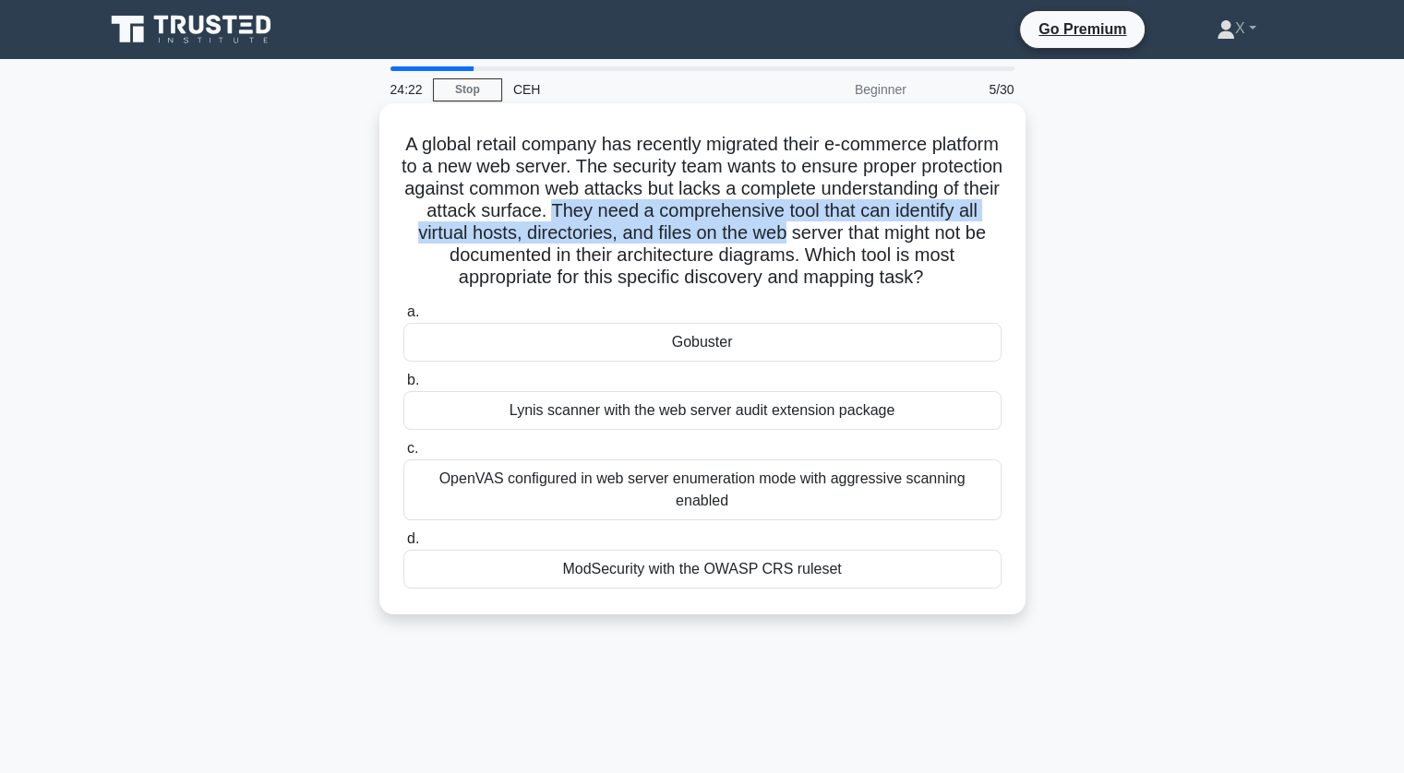
drag, startPoint x: 727, startPoint y: 217, endPoint x: 988, endPoint y: 233, distance: 261.7
click at [988, 233] on h5 "A global retail company has recently migrated their e-commerce platform to a ne…" at bounding box center [702, 211] width 602 height 157
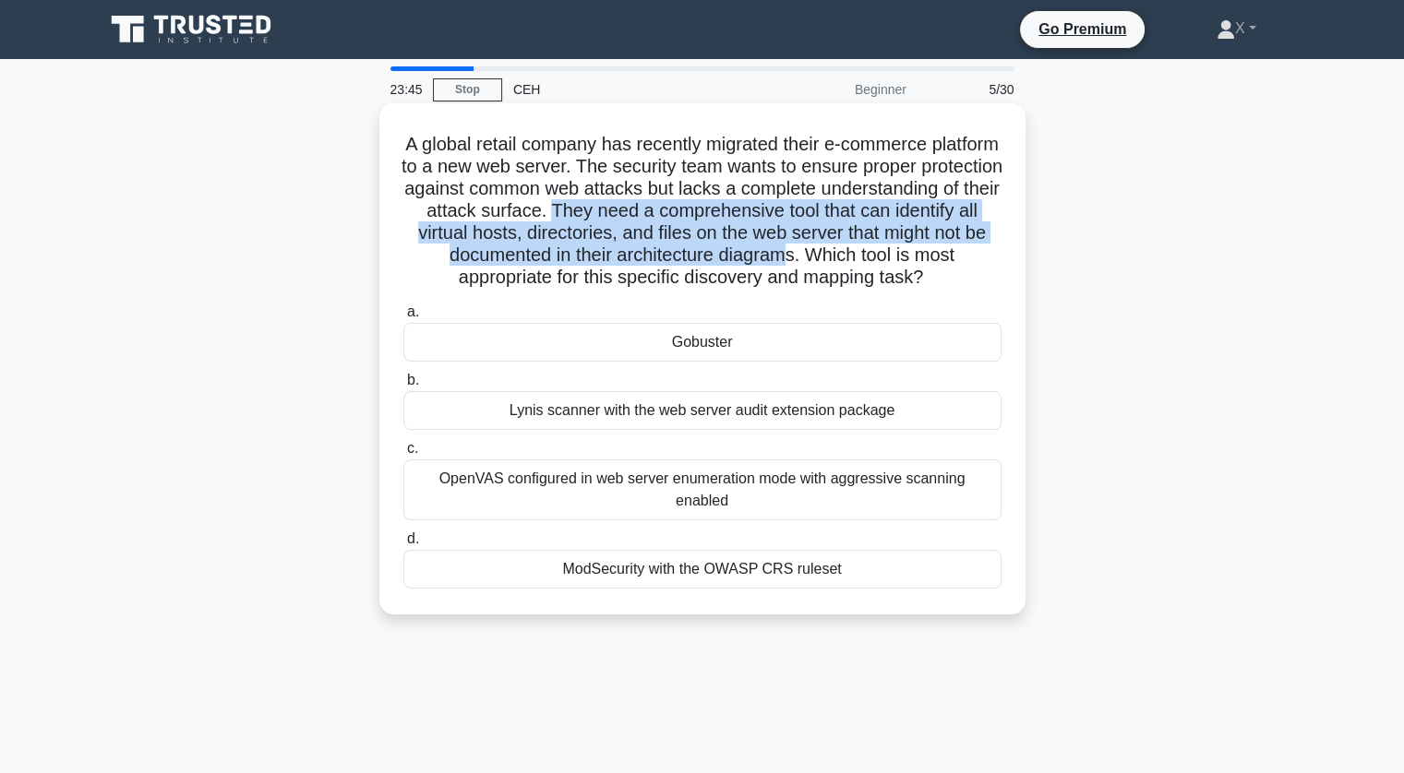
drag, startPoint x: 724, startPoint y: 213, endPoint x: 976, endPoint y: 243, distance: 253.7
click at [976, 243] on h5 "A global retail company has recently migrated their e-commerce platform to a ne…" at bounding box center [702, 211] width 602 height 157
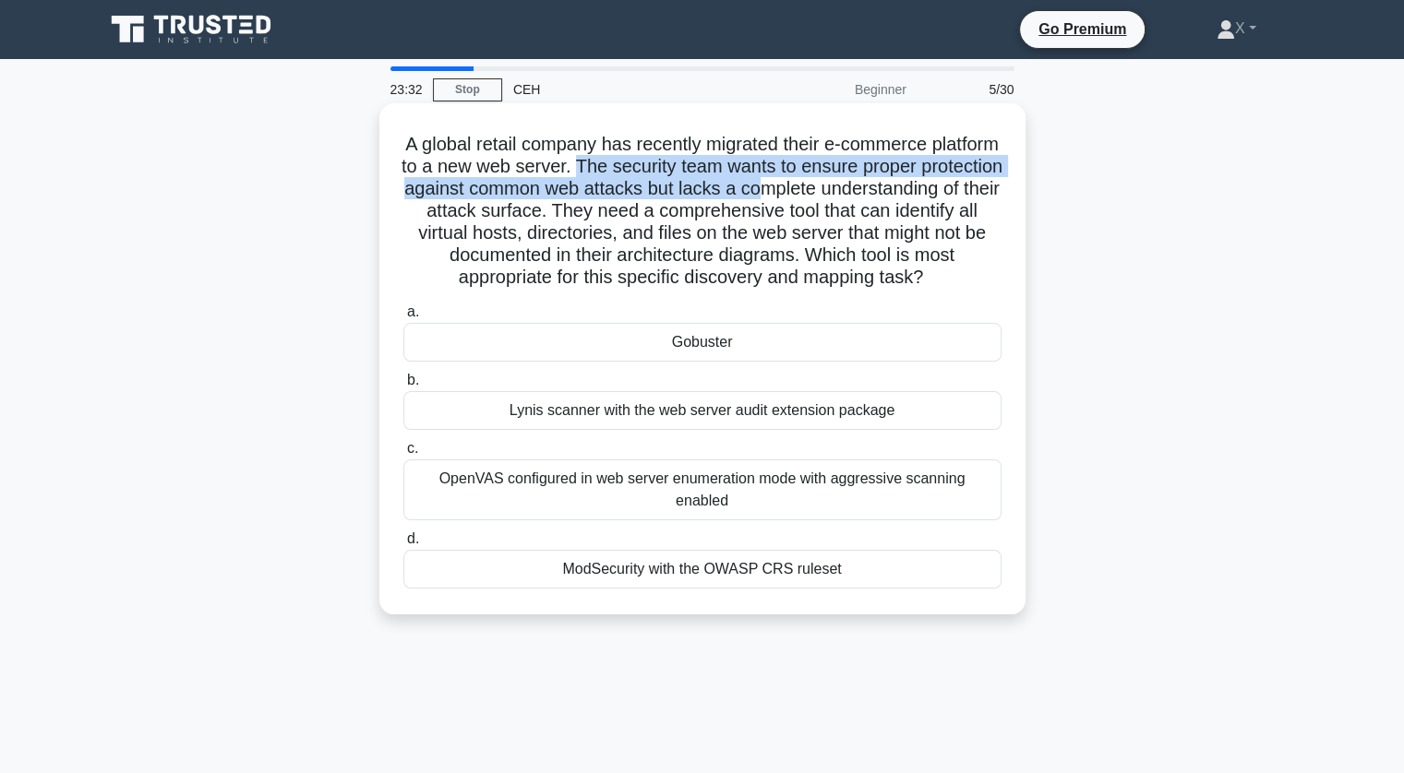
drag, startPoint x: 657, startPoint y: 174, endPoint x: 906, endPoint y: 185, distance: 249.4
click at [906, 185] on h5 "A global retail company has recently migrated their e-commerce platform to a ne…" at bounding box center [702, 211] width 602 height 157
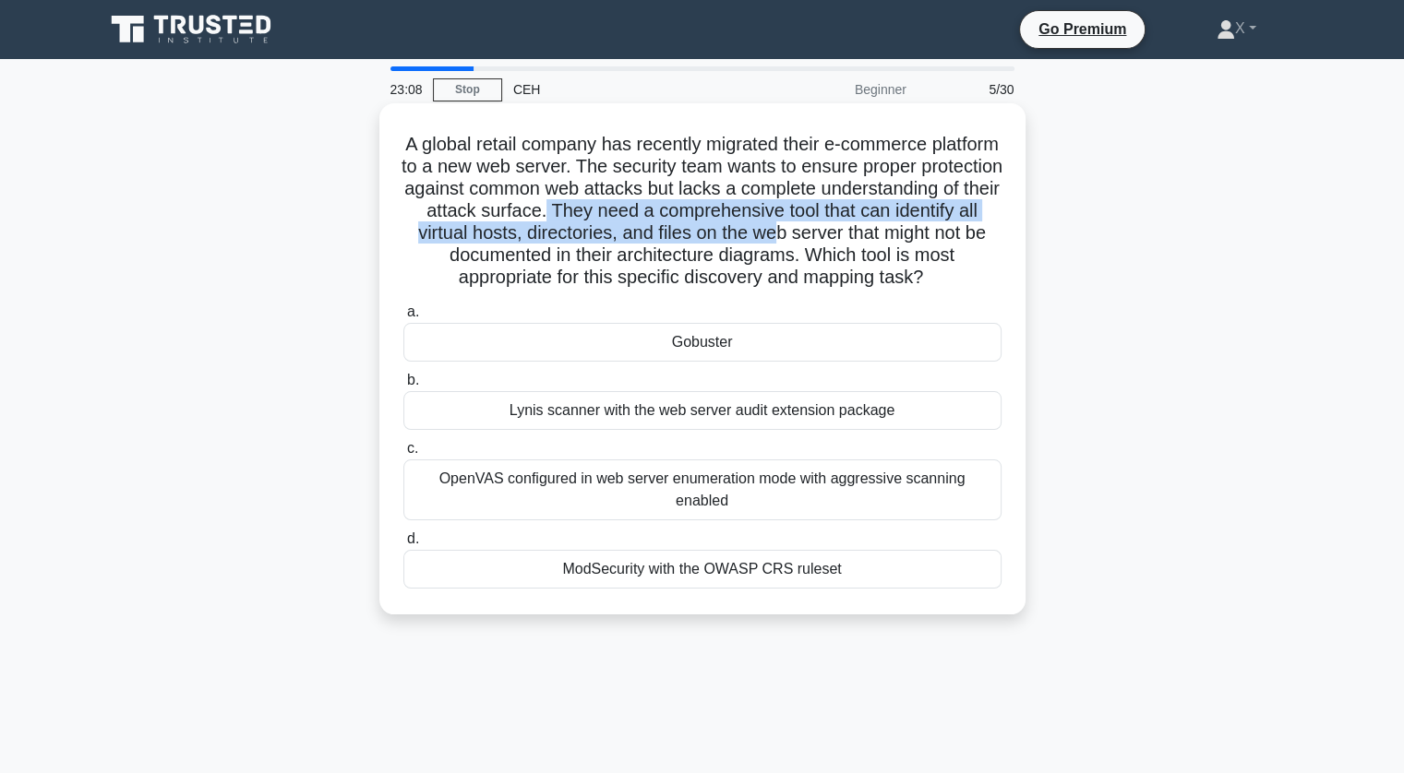
drag, startPoint x: 720, startPoint y: 216, endPoint x: 966, endPoint y: 237, distance: 247.3
click at [966, 237] on h5 "A global retail company has recently migrated their e-commerce platform to a ne…" at bounding box center [702, 211] width 602 height 157
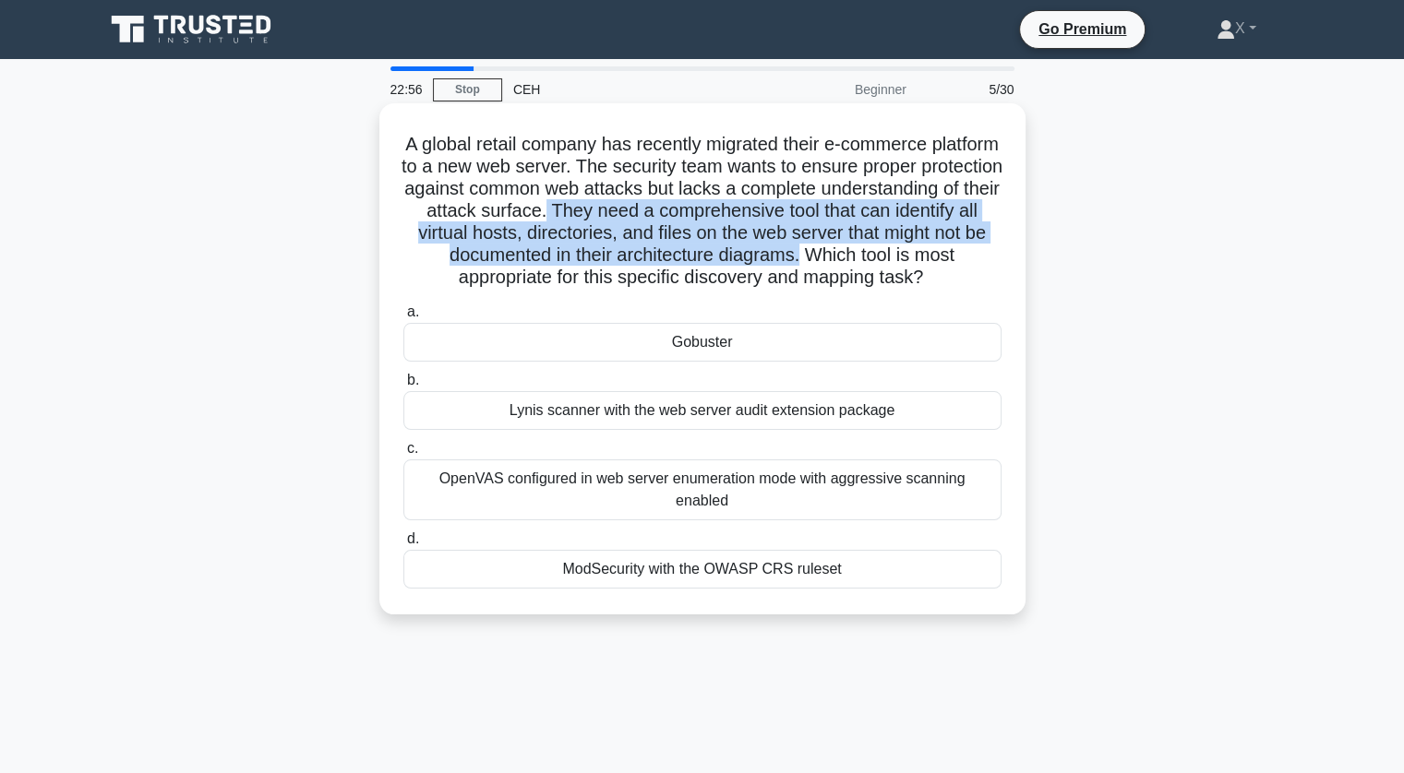
drag, startPoint x: 723, startPoint y: 212, endPoint x: 988, endPoint y: 253, distance: 268.9
click at [988, 253] on h5 "A global retail company has recently migrated their e-commerce platform to a ne…" at bounding box center [702, 211] width 602 height 157
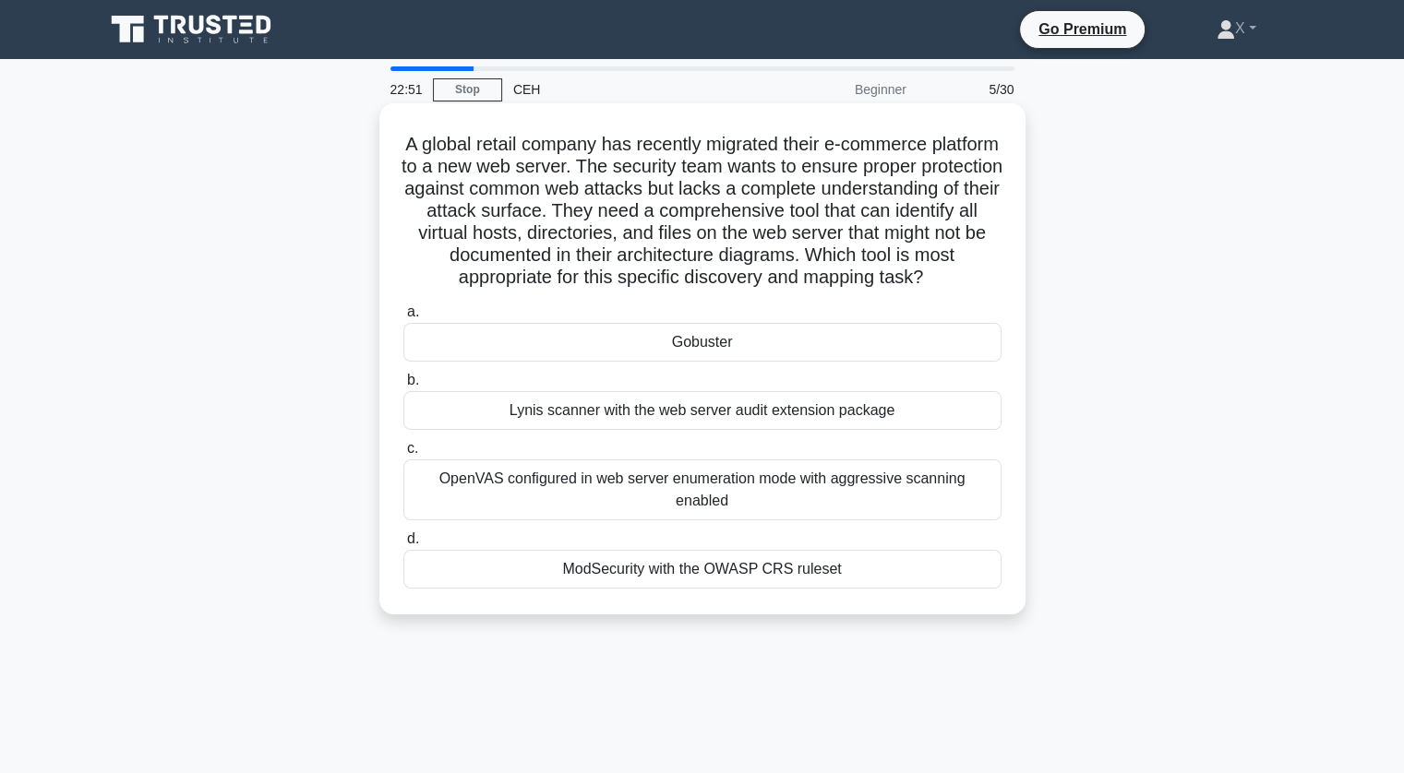
click at [725, 507] on div "OpenVAS configured in web server enumeration mode with aggressive scanning enab…" at bounding box center [702, 490] width 598 height 61
click at [403, 455] on input "c. OpenVAS configured in web server enumeration mode with aggressive scanning e…" at bounding box center [403, 449] width 0 height 12
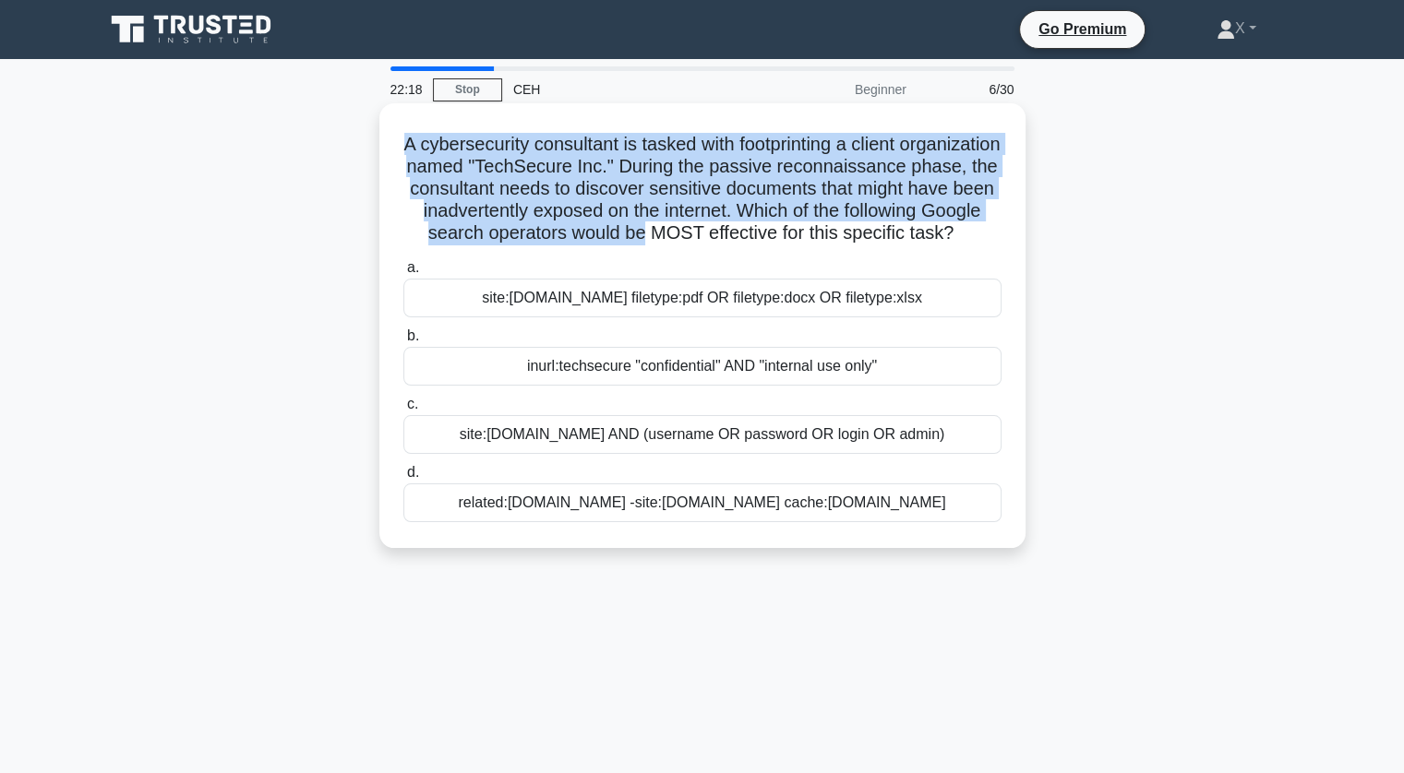
drag, startPoint x: 432, startPoint y: 134, endPoint x: 981, endPoint y: 231, distance: 557.6
click at [981, 231] on h5 "A cybersecurity consultant is tasked with footprinting a client organization na…" at bounding box center [702, 189] width 602 height 113
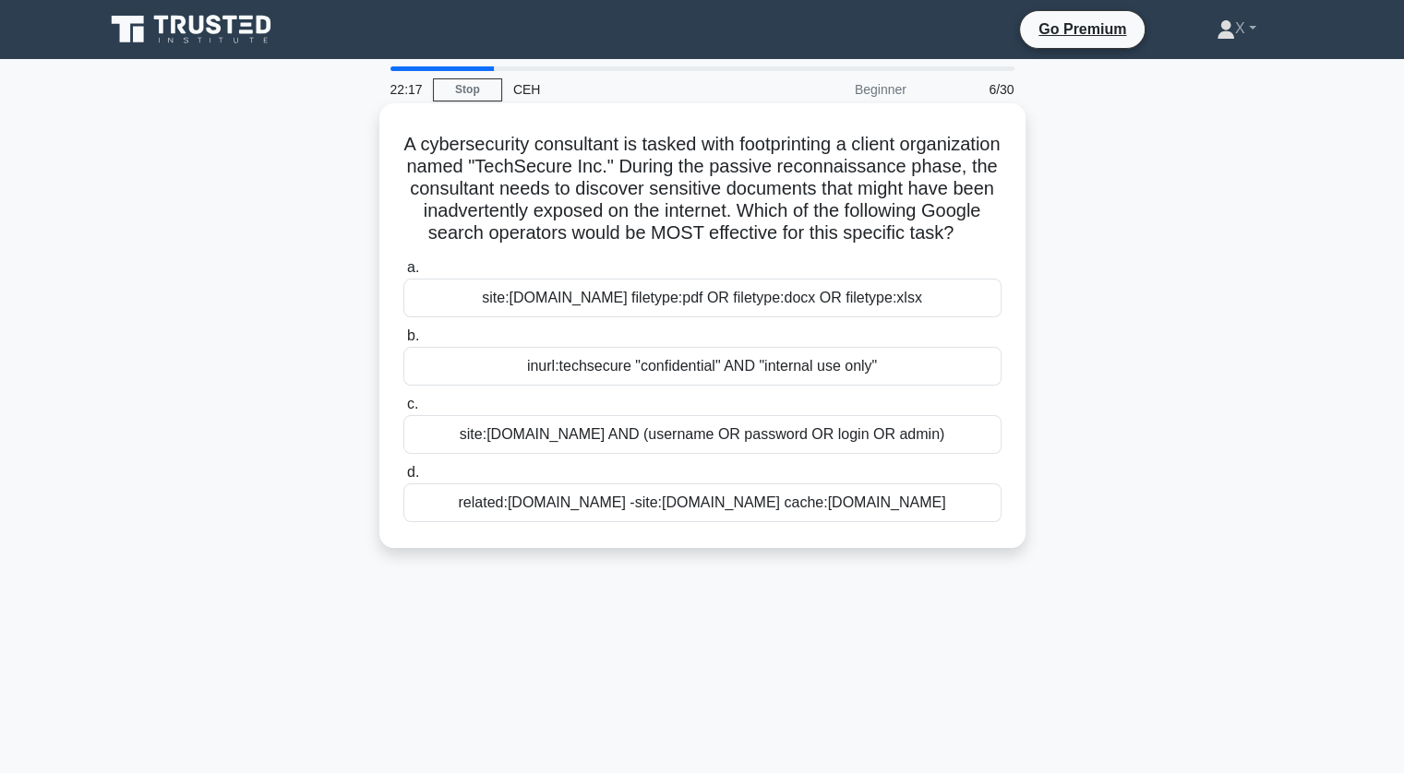
click at [820, 317] on div "site:techsecure.com filetype:pdf OR filetype:docx OR filetype:xlsx" at bounding box center [702, 298] width 598 height 39
click at [403, 274] on input "a. site:techsecure.com filetype:pdf OR filetype:docx OR filetype:xlsx" at bounding box center [403, 268] width 0 height 12
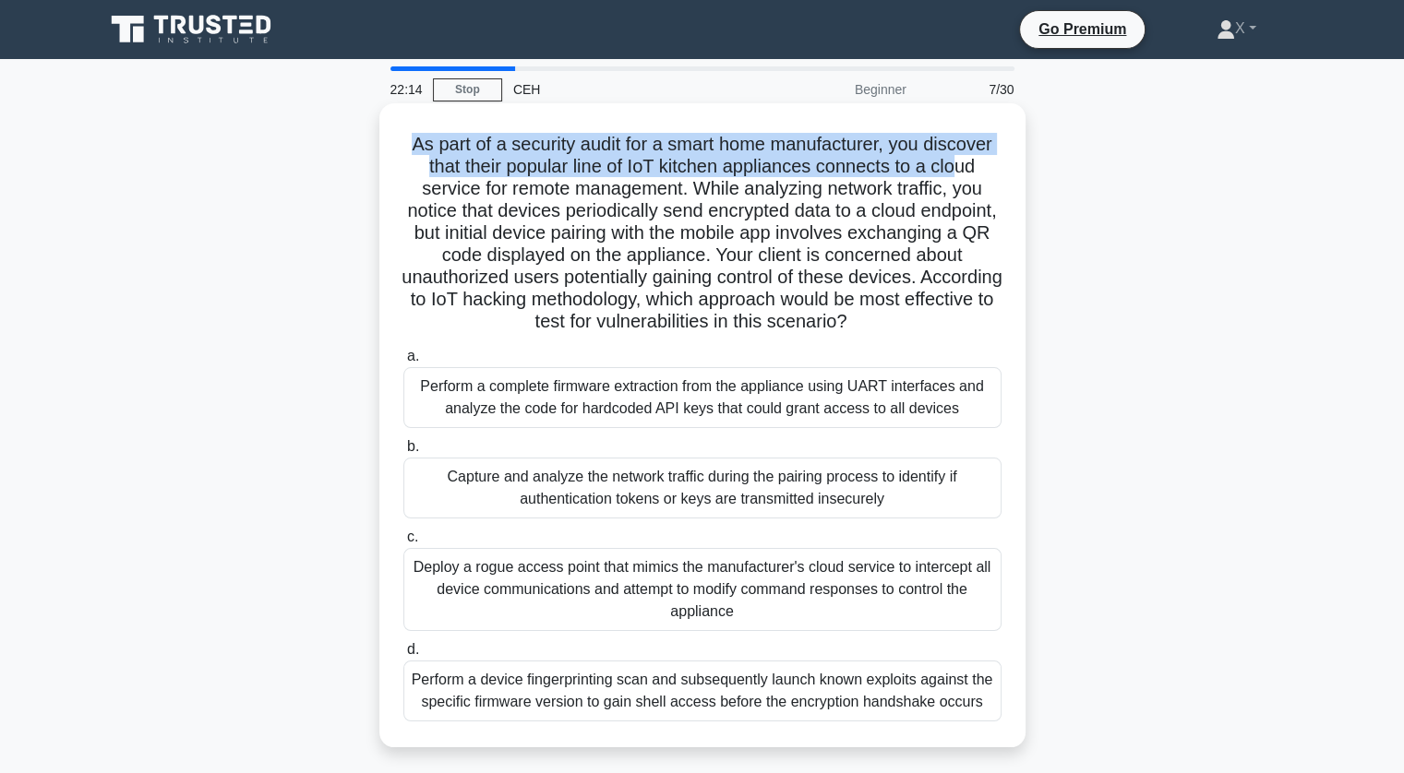
drag, startPoint x: 401, startPoint y: 150, endPoint x: 986, endPoint y: 177, distance: 584.8
click at [986, 177] on h5 "As part of a security audit for a smart home manufacturer, you discover that th…" at bounding box center [702, 233] width 602 height 201
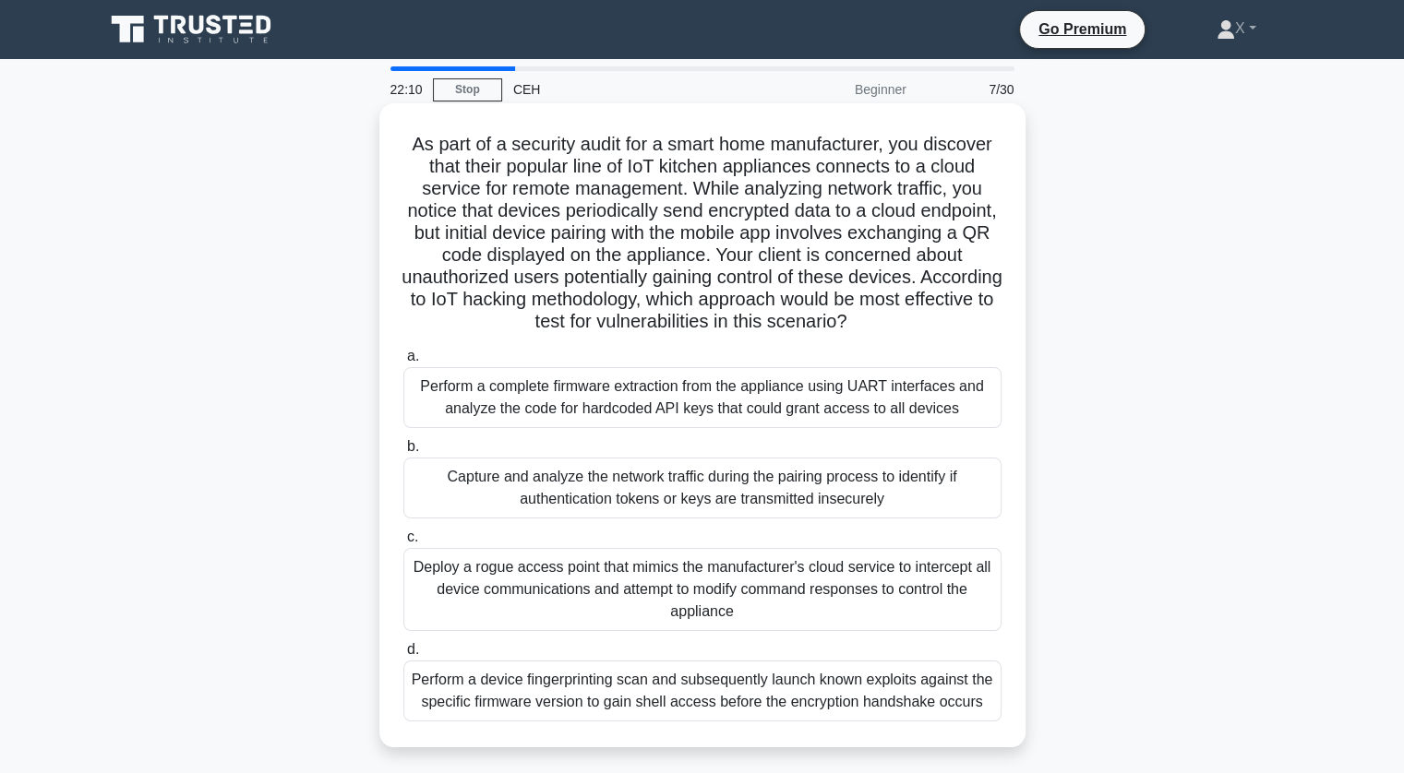
click at [927, 220] on h5 "As part of a security audit for a smart home manufacturer, you discover that th…" at bounding box center [702, 233] width 602 height 201
drag, startPoint x: 402, startPoint y: 141, endPoint x: 886, endPoint y: 154, distance: 483.8
click at [886, 154] on h5 "As part of a security audit for a smart home manufacturer, you discover that th…" at bounding box center [702, 233] width 602 height 201
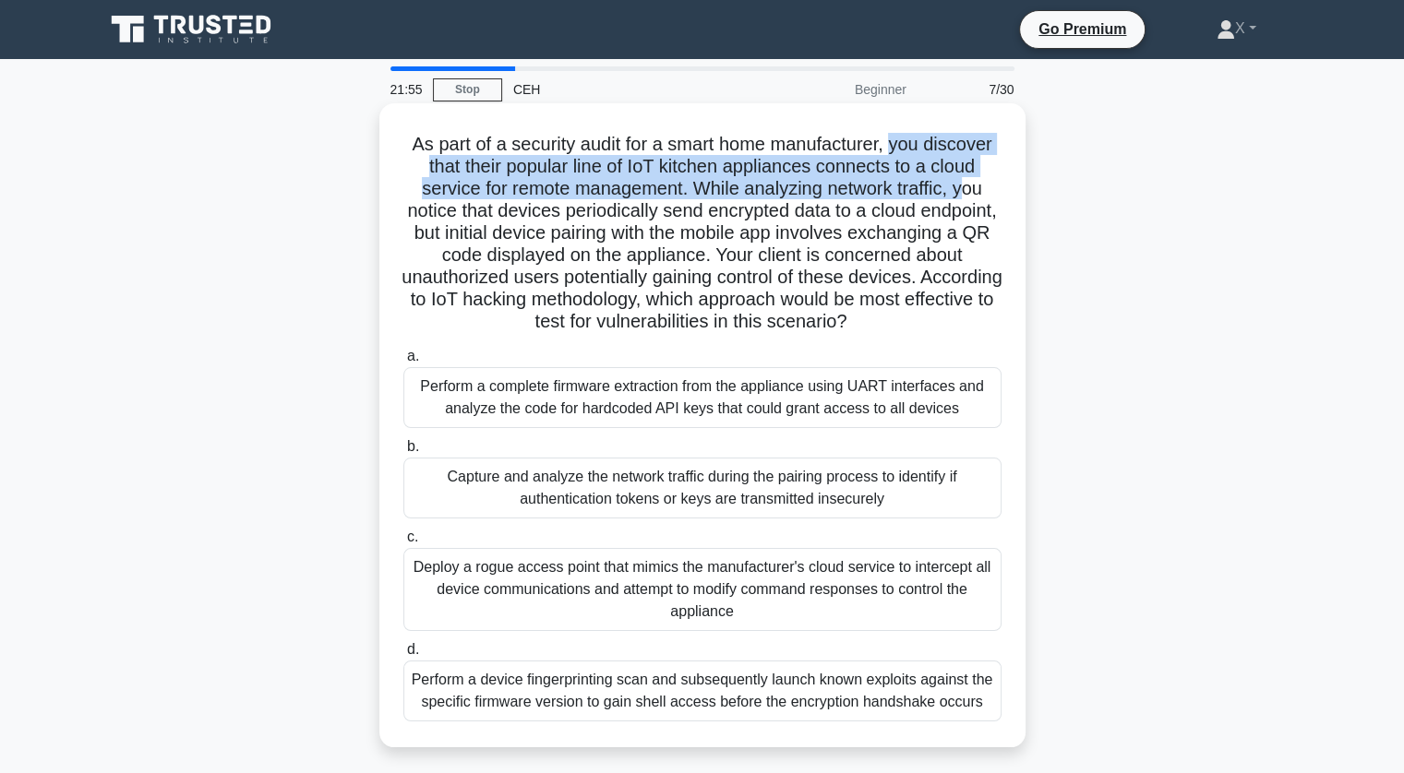
drag, startPoint x: 893, startPoint y: 150, endPoint x: 974, endPoint y: 193, distance: 91.3
click at [974, 193] on h5 "As part of a security audit for a smart home manufacturer, you discover that th…" at bounding box center [702, 233] width 602 height 201
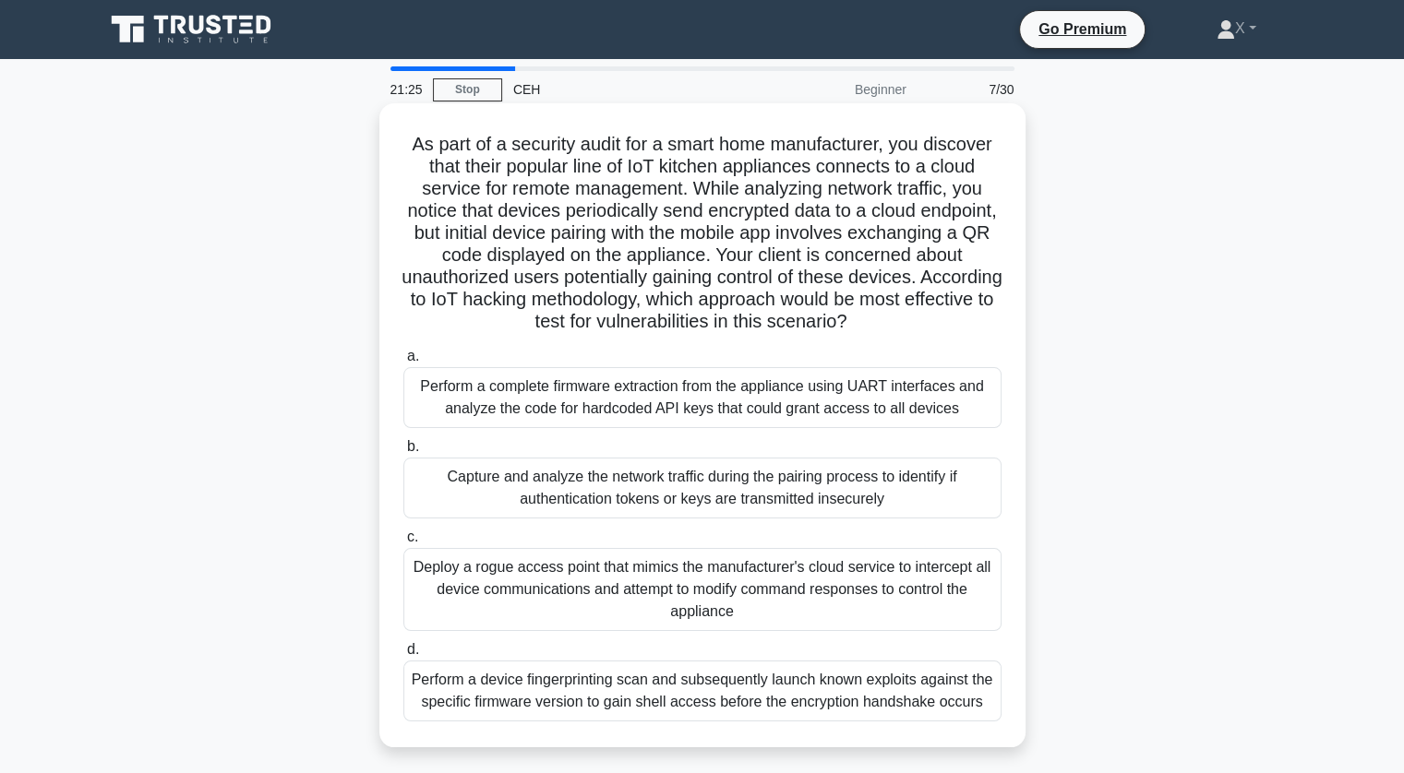
drag, startPoint x: 690, startPoint y: 185, endPoint x: 984, endPoint y: 329, distance: 327.3
click at [984, 329] on h5 "As part of a security audit for a smart home manufacturer, you discover that th…" at bounding box center [702, 233] width 602 height 201
click at [868, 329] on icon ".spinner_0XTQ{transform-origin:center;animation:spinner_y6GP .75s linear infini…" at bounding box center [857, 323] width 22 height 22
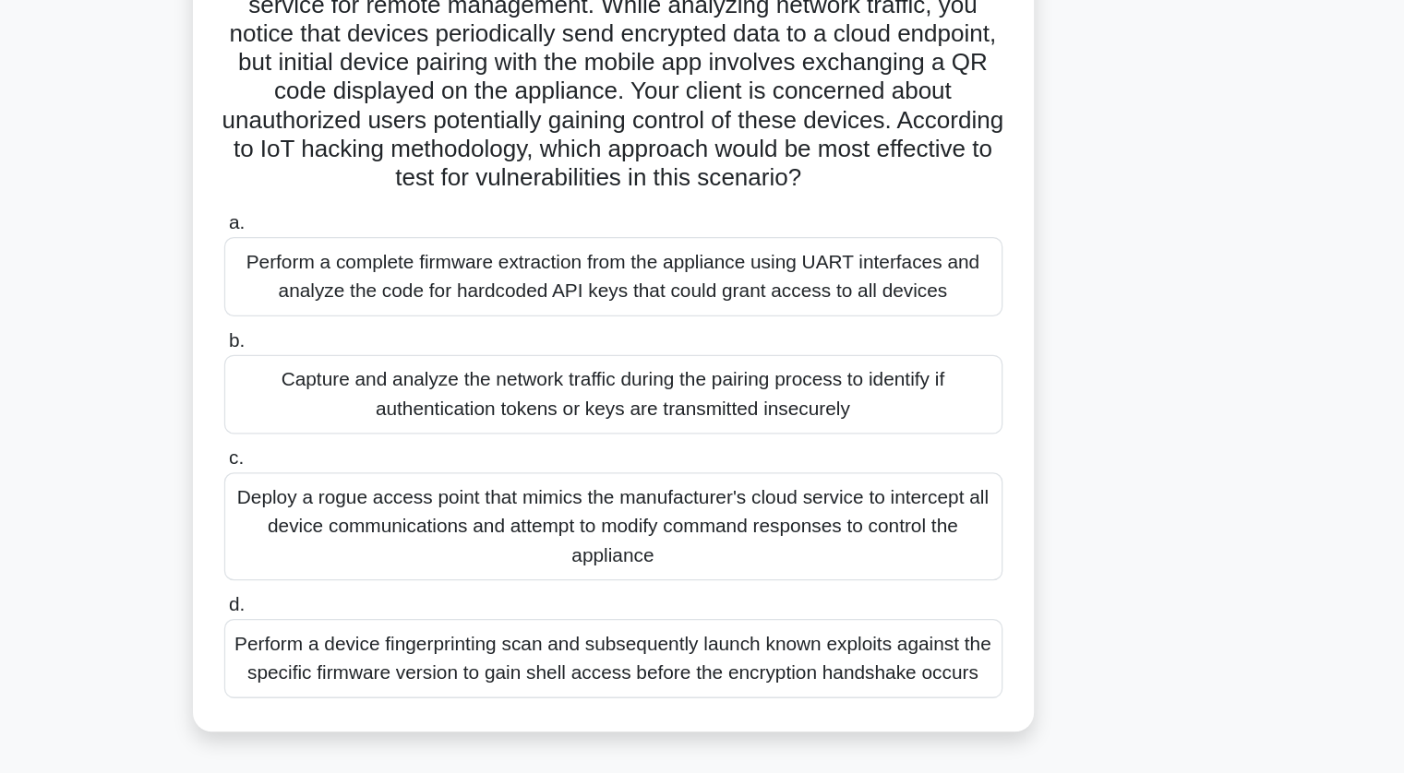
scroll to position [8, 0]
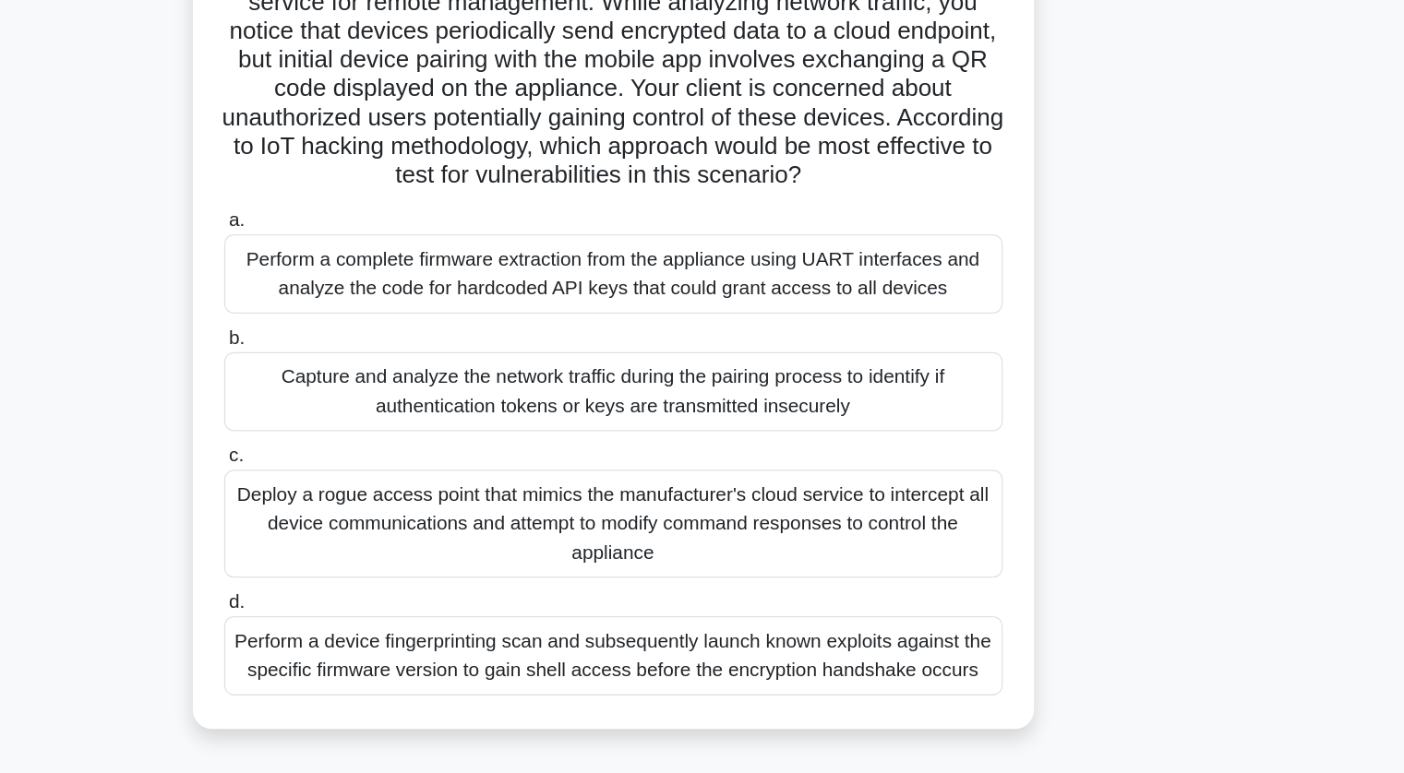
click at [833, 581] on div "Deploy a rogue access point that mimics the manufacturer's cloud service to int…" at bounding box center [702, 581] width 598 height 83
click at [403, 535] on input "c. Deploy a rogue access point that mimics the manufacturer's cloud service to …" at bounding box center [403, 529] width 0 height 12
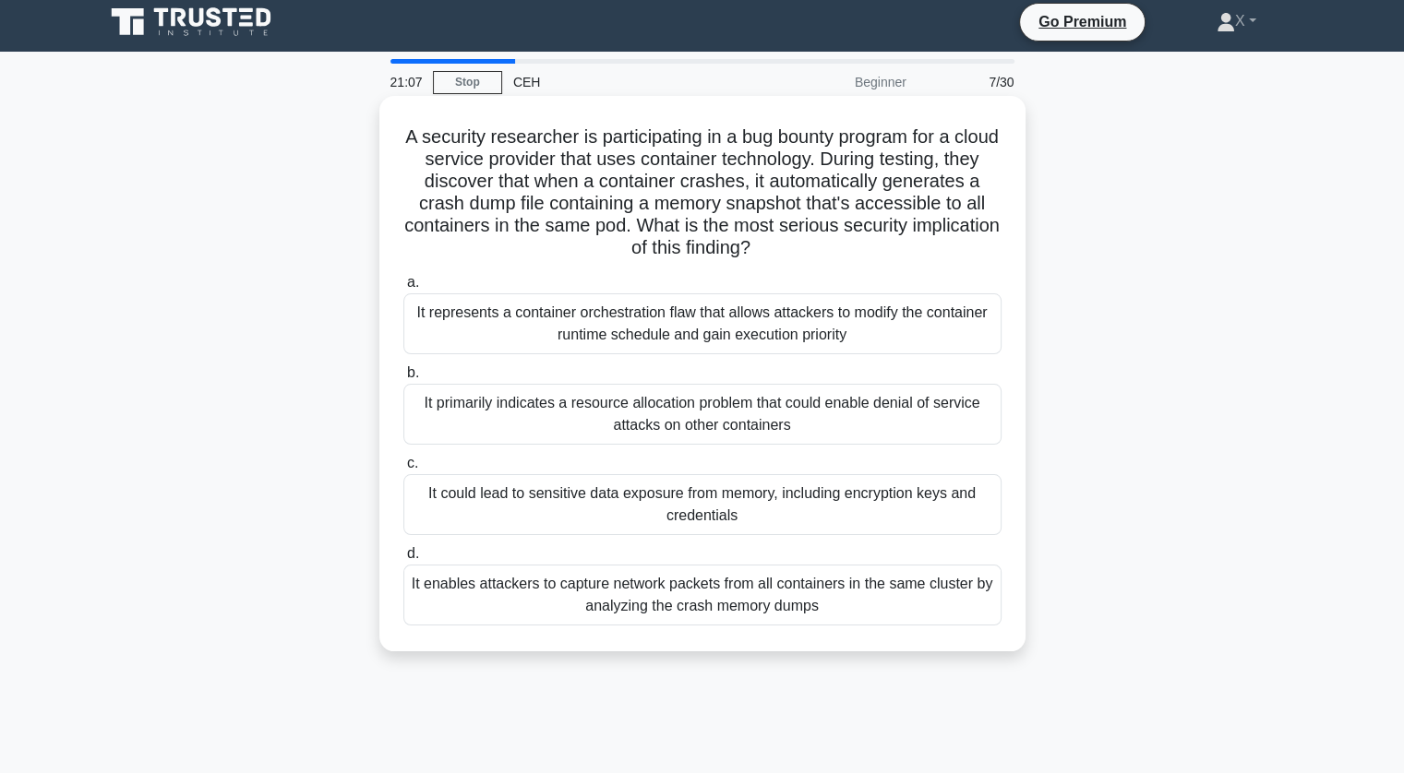
scroll to position [0, 0]
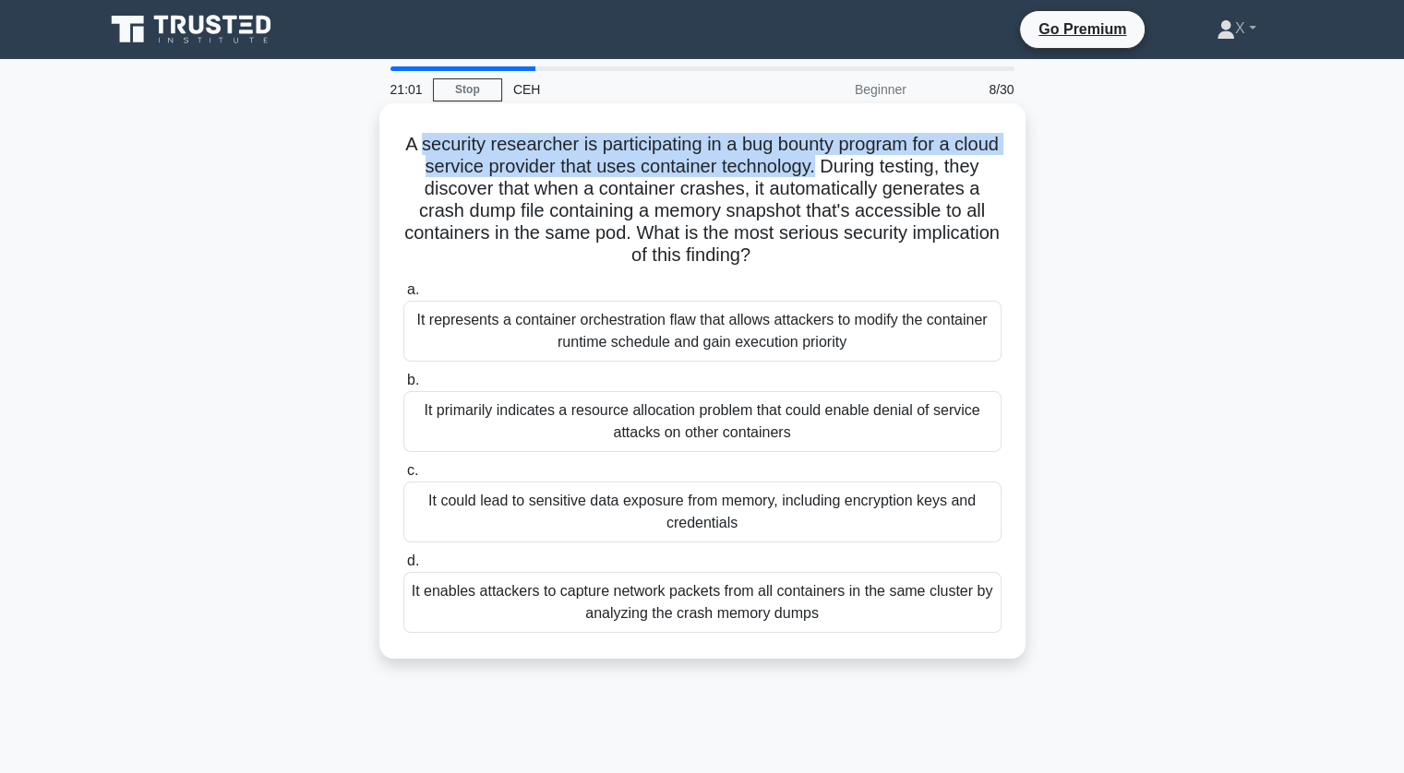
drag, startPoint x: 439, startPoint y: 139, endPoint x: 864, endPoint y: 170, distance: 425.6
click at [864, 170] on h5 "A security researcher is participating in a bug bounty program for a cloud serv…" at bounding box center [702, 200] width 602 height 135
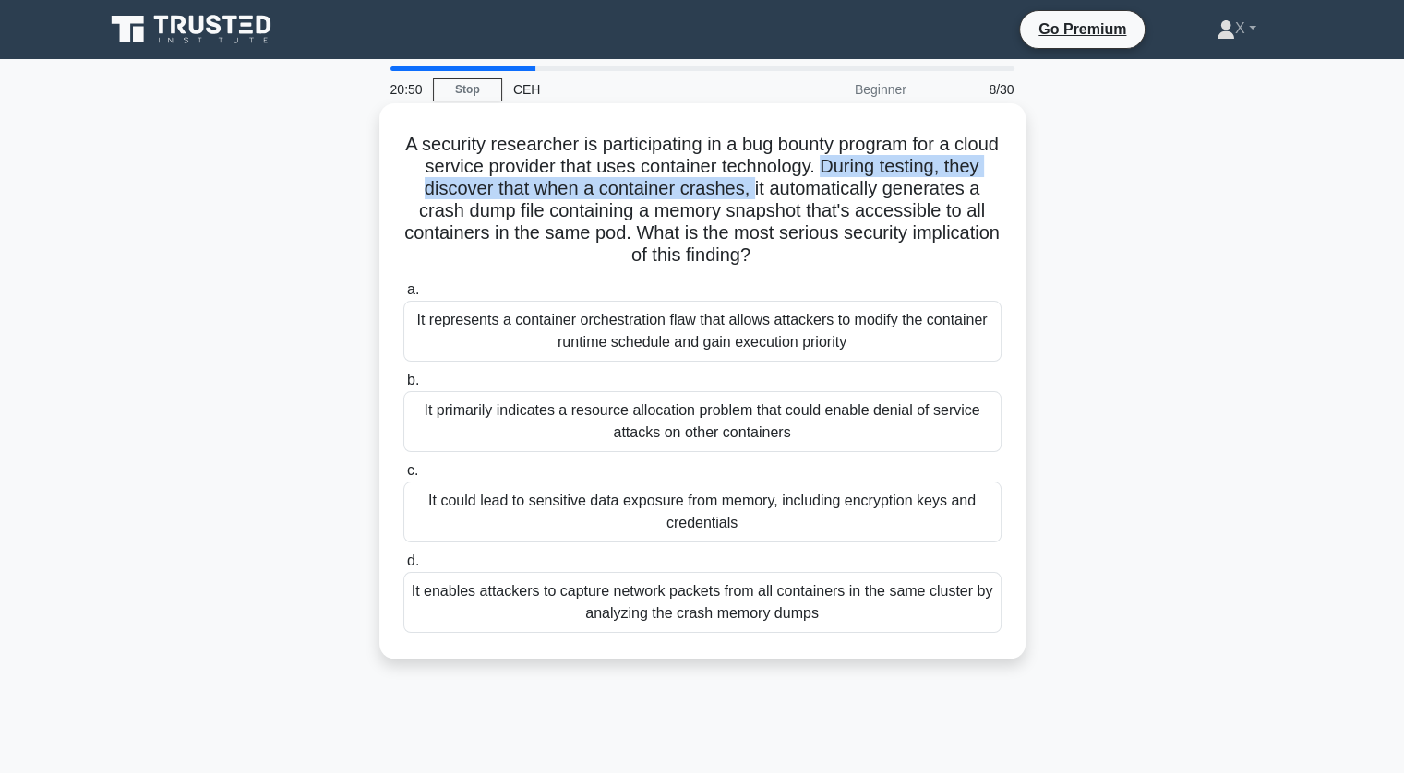
drag, startPoint x: 866, startPoint y: 170, endPoint x: 782, endPoint y: 196, distance: 87.9
click at [782, 196] on h5 "A security researcher is participating in a bug bounty program for a cloud serv…" at bounding box center [702, 200] width 602 height 135
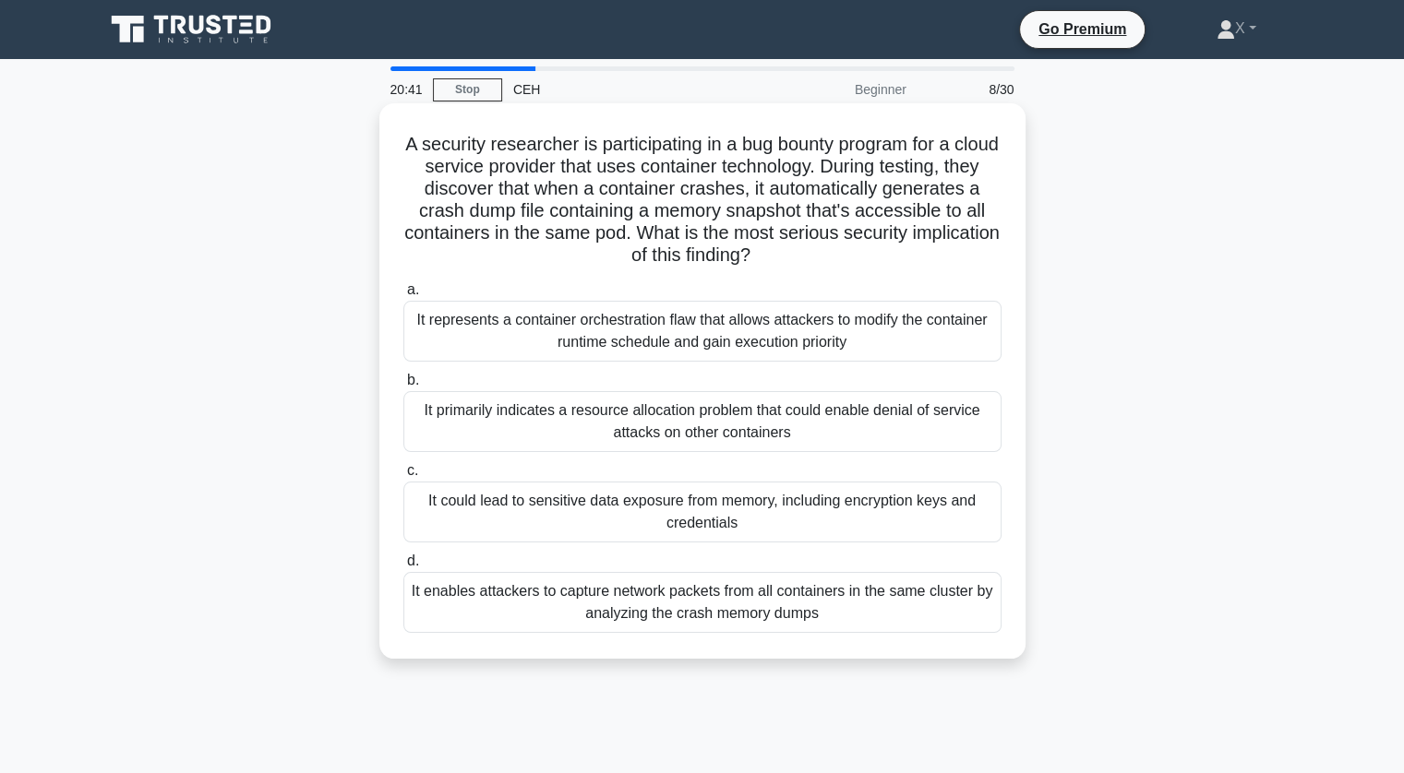
drag, startPoint x: 782, startPoint y: 196, endPoint x: 935, endPoint y: 254, distance: 163.9
click at [935, 254] on h5 "A security researcher is participating in a bug bounty program for a cloud serv…" at bounding box center [702, 200] width 602 height 135
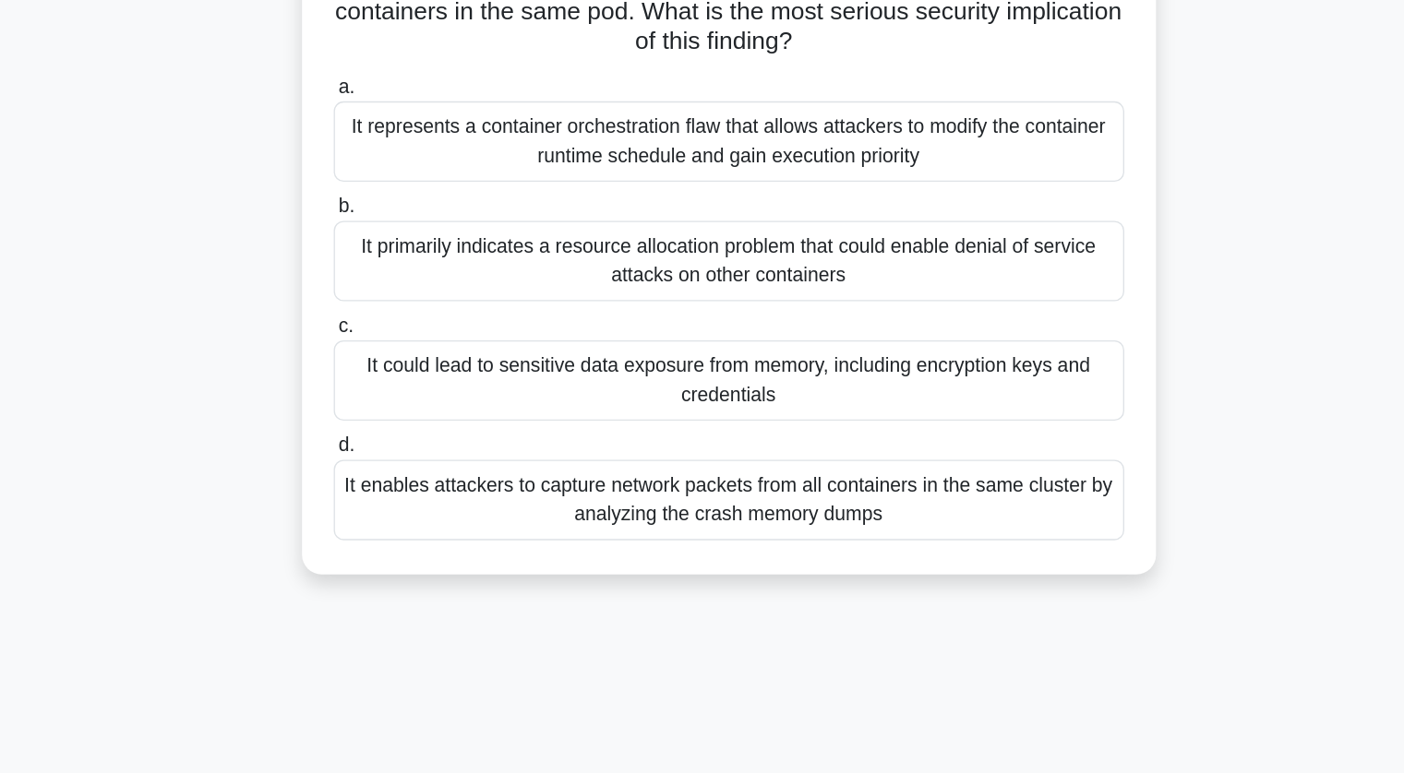
scroll to position [42, 0]
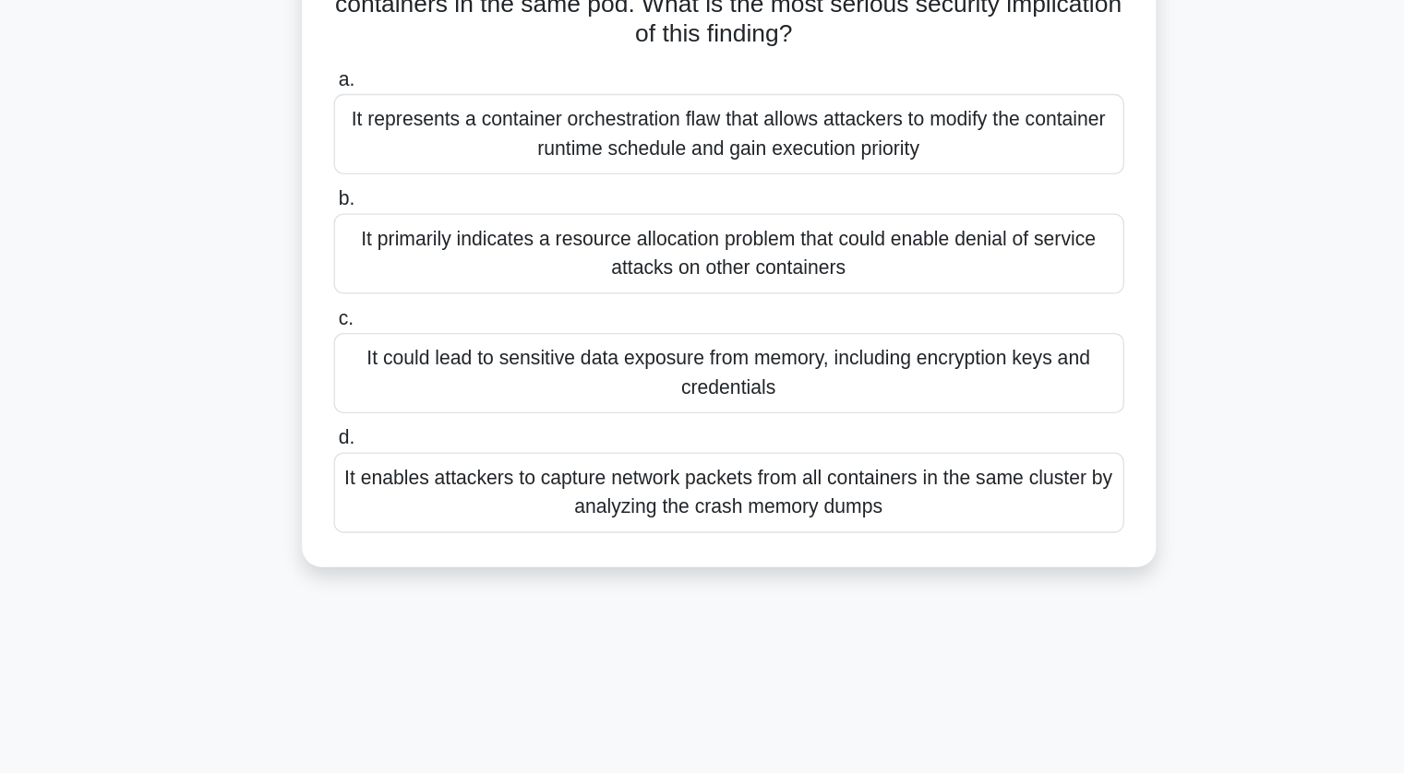
click at [661, 483] on div "It could lead to sensitive data exposure from memory, including encryption keys…" at bounding box center [702, 469] width 598 height 61
click at [403, 435] on input "c. It could lead to sensitive data exposure from memory, including encryption k…" at bounding box center [403, 429] width 0 height 12
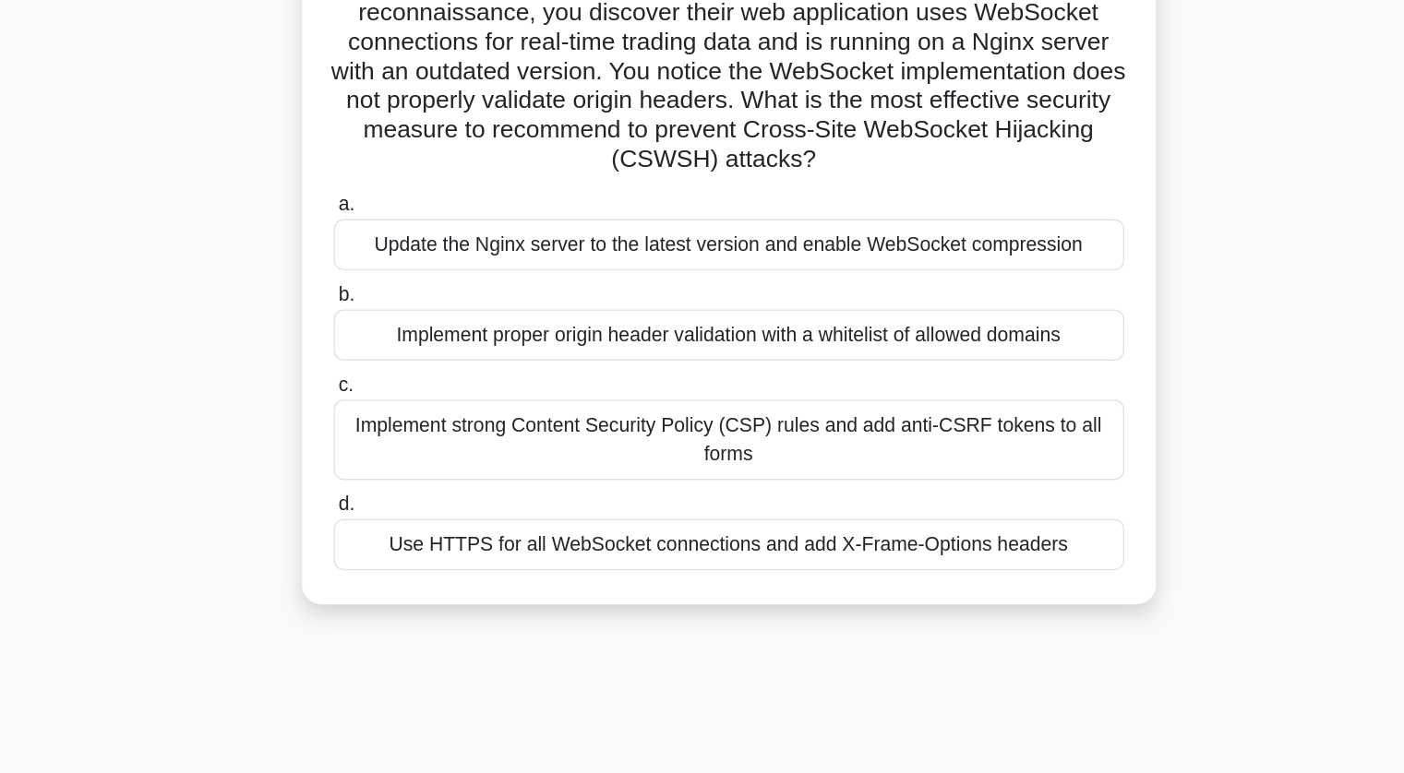
scroll to position [0, 0]
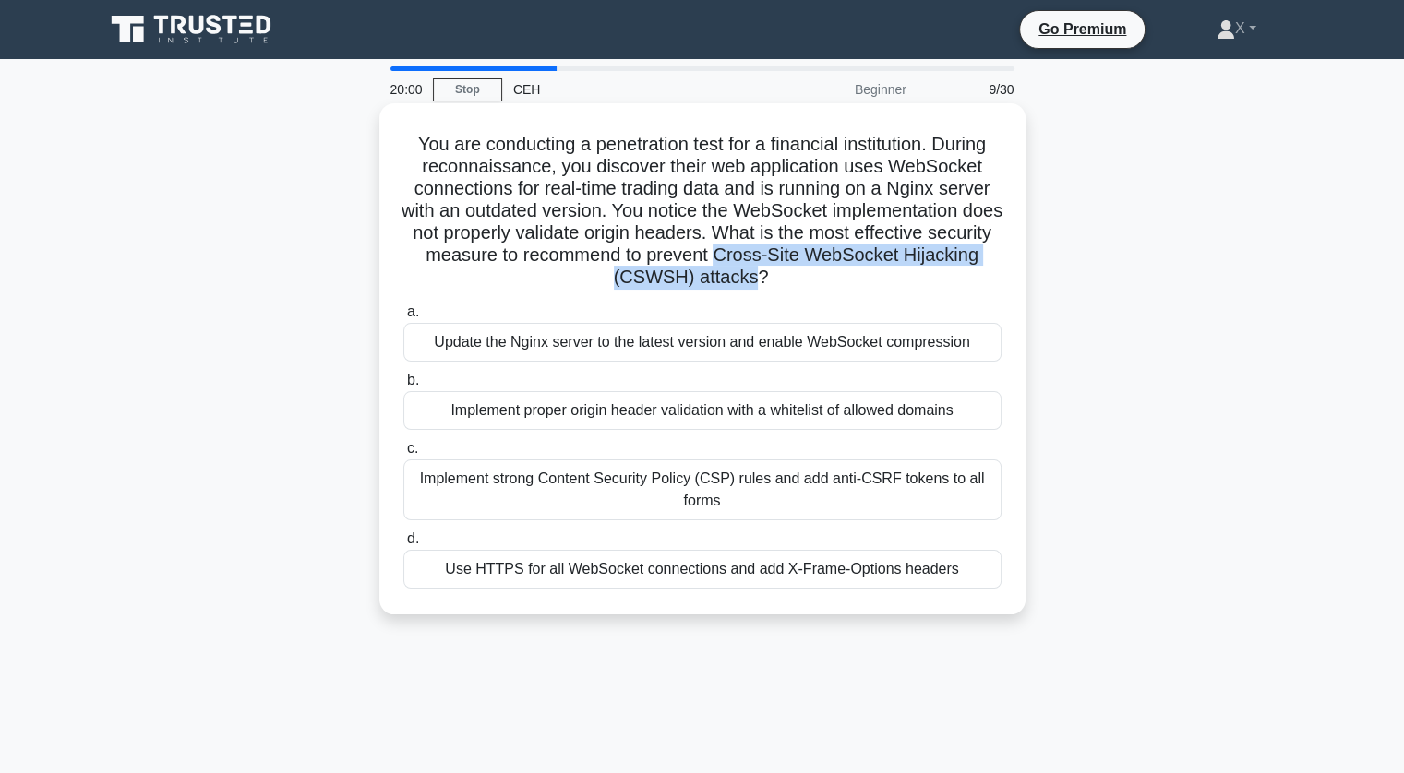
drag, startPoint x: 791, startPoint y: 247, endPoint x: 794, endPoint y: 285, distance: 37.9
click at [794, 285] on h5 "You are conducting a penetration test for a financial institution. During recon…" at bounding box center [702, 211] width 602 height 157
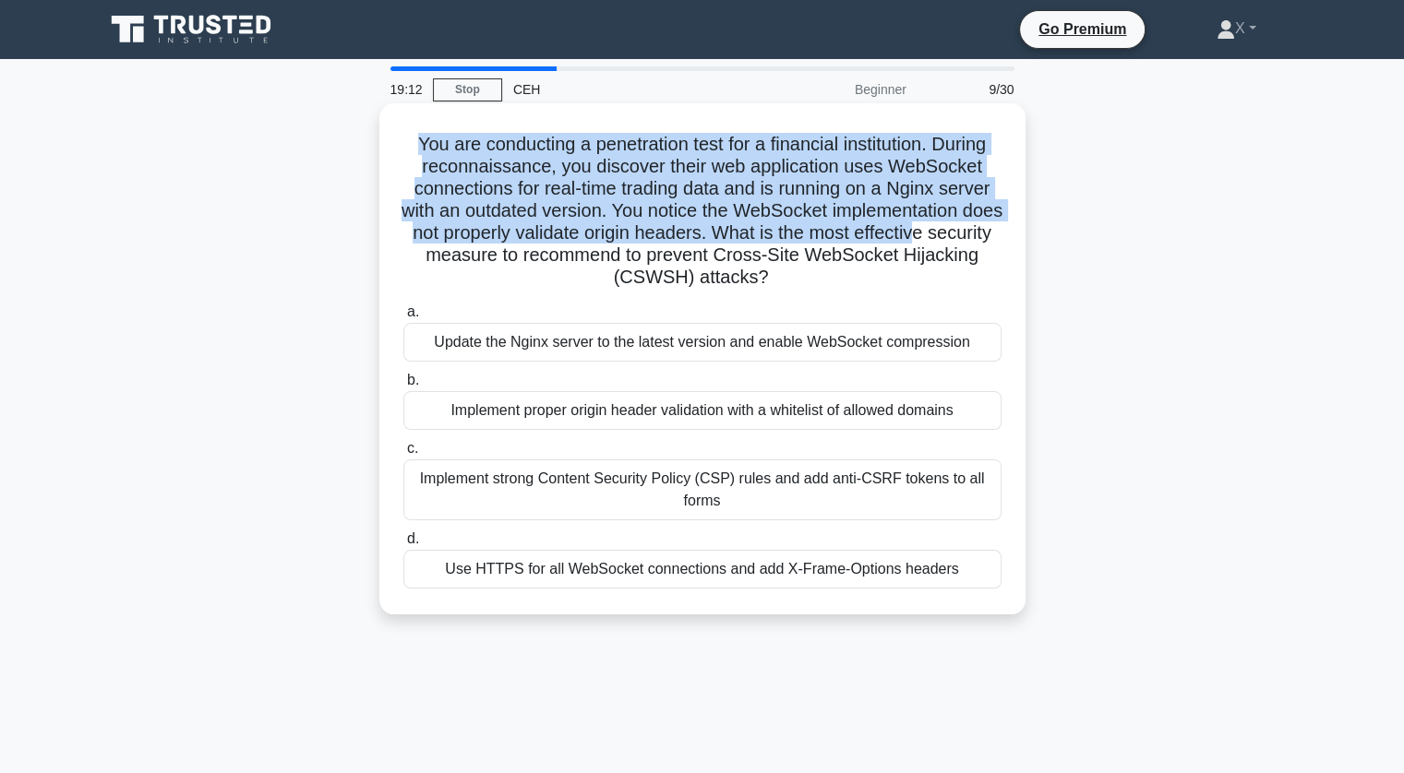
drag, startPoint x: 410, startPoint y: 143, endPoint x: 982, endPoint y: 233, distance: 579.2
click at [982, 233] on h5 "You are conducting a penetration test for a financial institution. During recon…" at bounding box center [702, 211] width 602 height 157
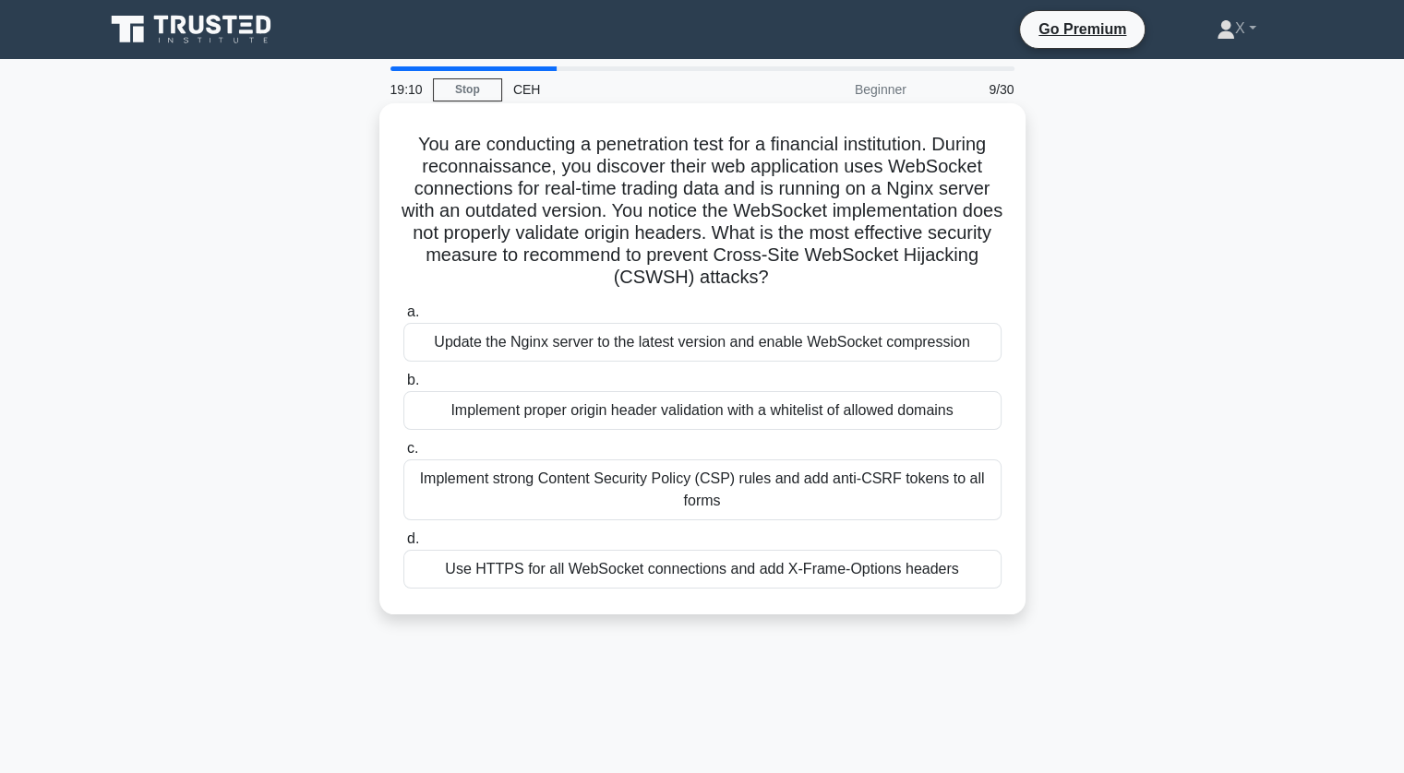
click at [800, 571] on div "Use HTTPS for all WebSocket connections and add X-Frame-Options headers" at bounding box center [702, 569] width 598 height 39
click at [403, 545] on input "d. Use HTTPS for all WebSocket connections and add X-Frame-Options headers" at bounding box center [403, 539] width 0 height 12
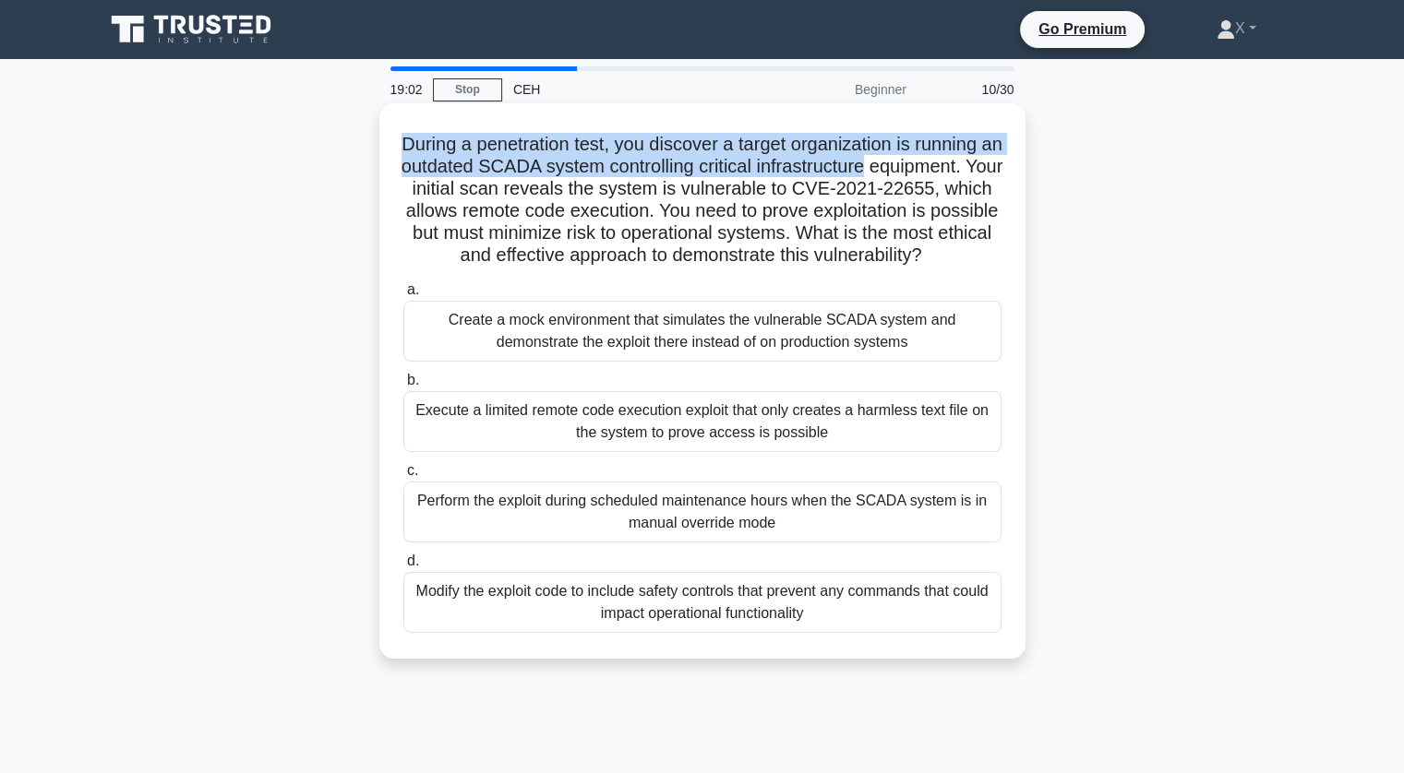
drag, startPoint x: 397, startPoint y: 150, endPoint x: 965, endPoint y: 168, distance: 568.8
click at [965, 168] on div "During a penetration test, you discover a target organization is running an out…" at bounding box center [702, 381] width 631 height 541
drag, startPoint x: 517, startPoint y: 199, endPoint x: 936, endPoint y: 292, distance: 429.1
click at [936, 292] on div "During a penetration test, you discover a target organization is running an out…" at bounding box center [702, 381] width 631 height 541
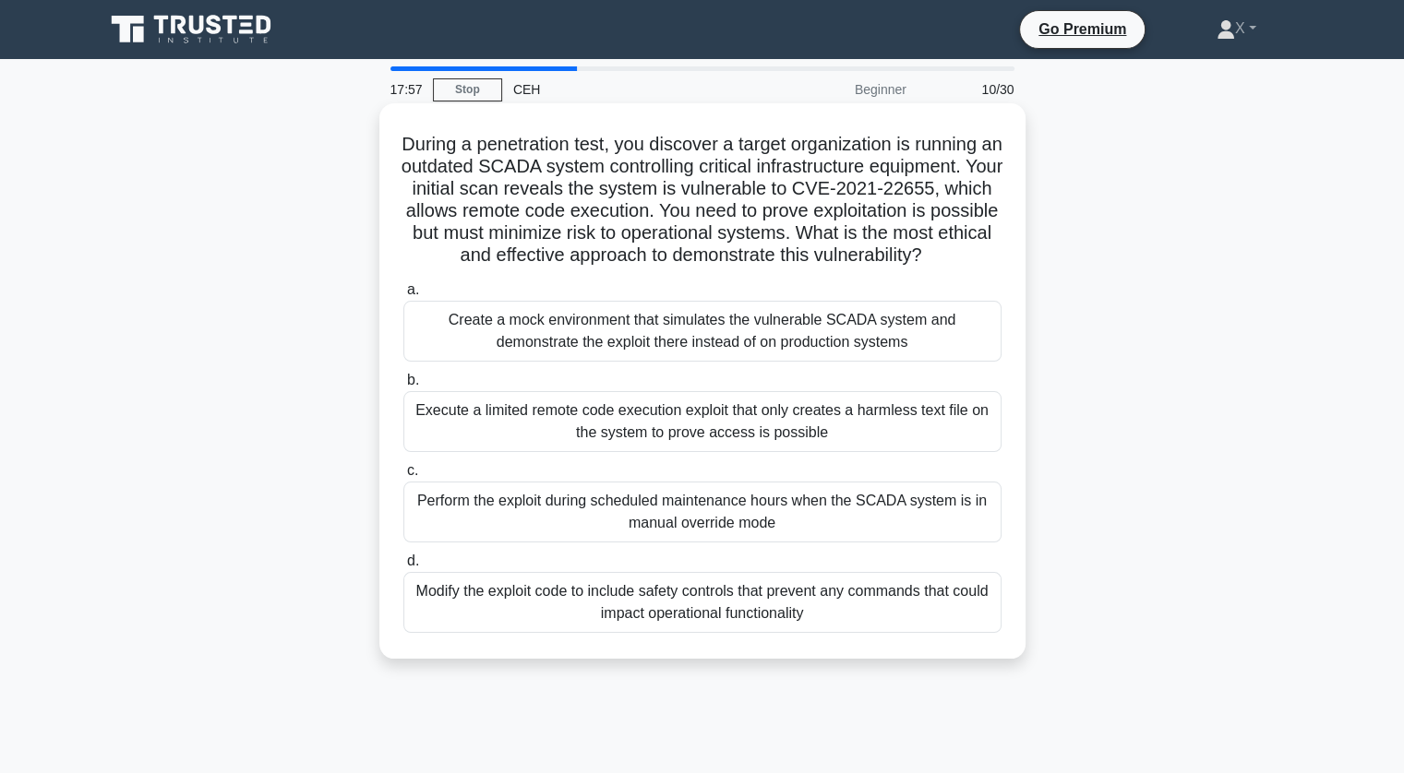
click at [936, 292] on div "During a penetration test, you discover a target organization is running an out…" at bounding box center [702, 381] width 631 height 541
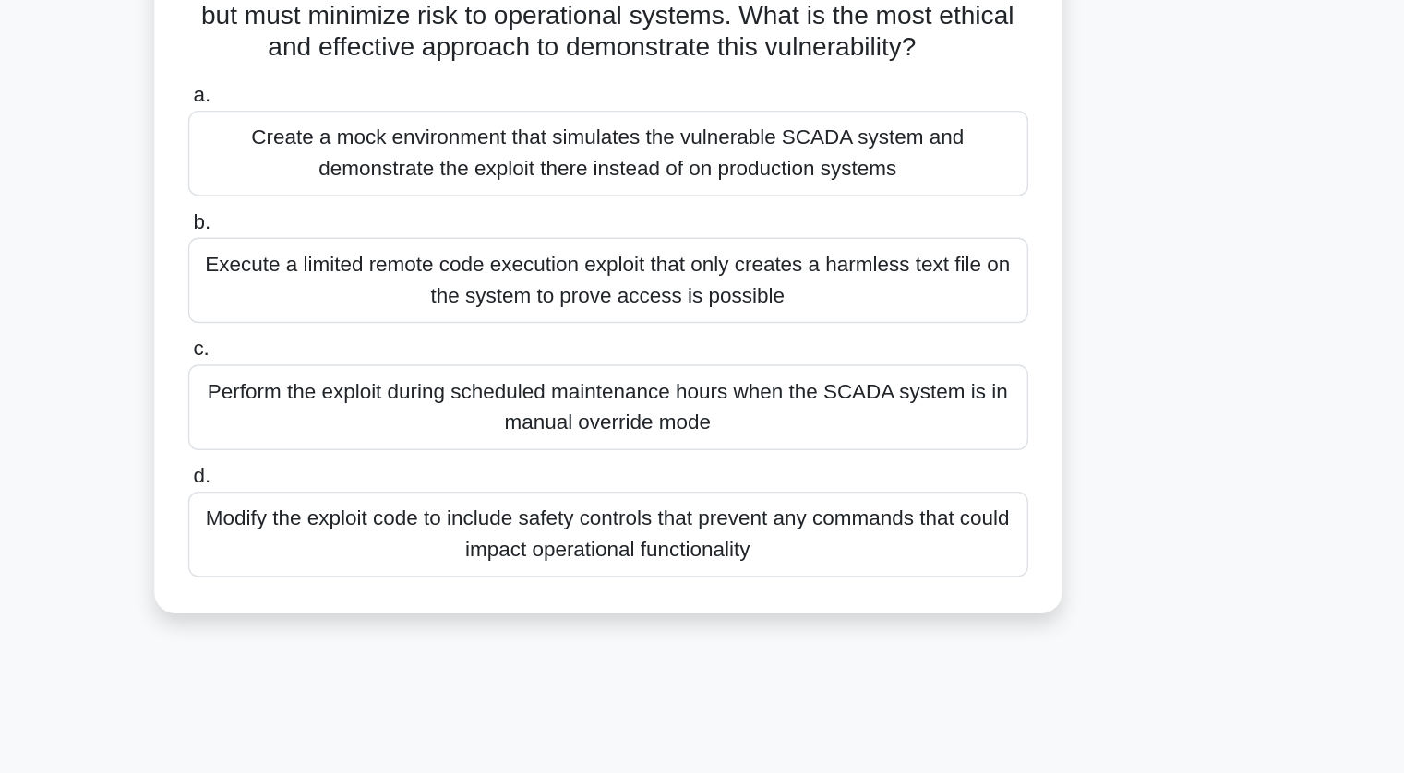
click at [903, 358] on div "Create a mock environment that simulates the vulnerable SCADA system and demons…" at bounding box center [702, 331] width 598 height 61
click at [403, 296] on input "a. Create a mock environment that simulates the vulnerable SCADA system and dem…" at bounding box center [403, 290] width 0 height 12
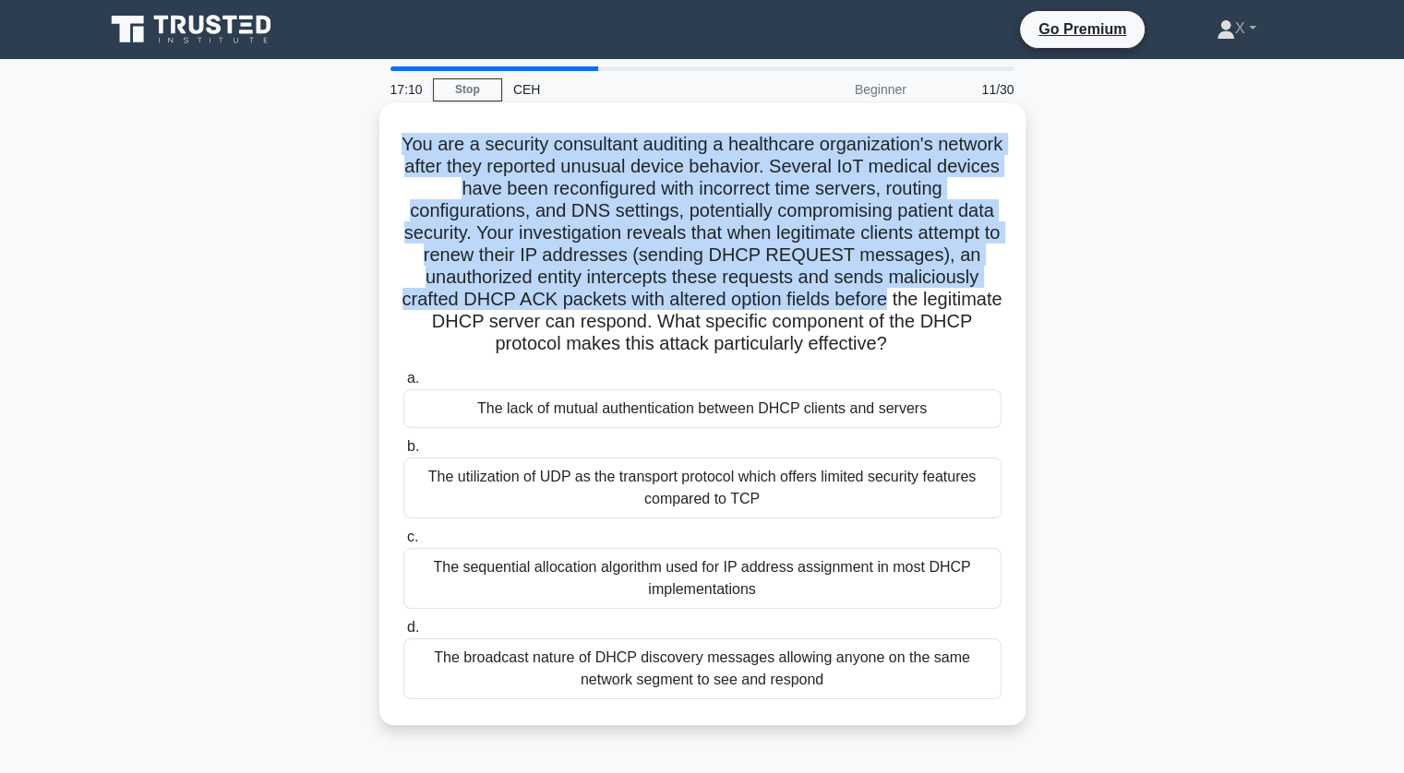
drag, startPoint x: 421, startPoint y: 144, endPoint x: 998, endPoint y: 308, distance: 599.8
click at [998, 308] on h5 "You are a security consultant auditing a healthcare organization's network afte…" at bounding box center [702, 244] width 602 height 223
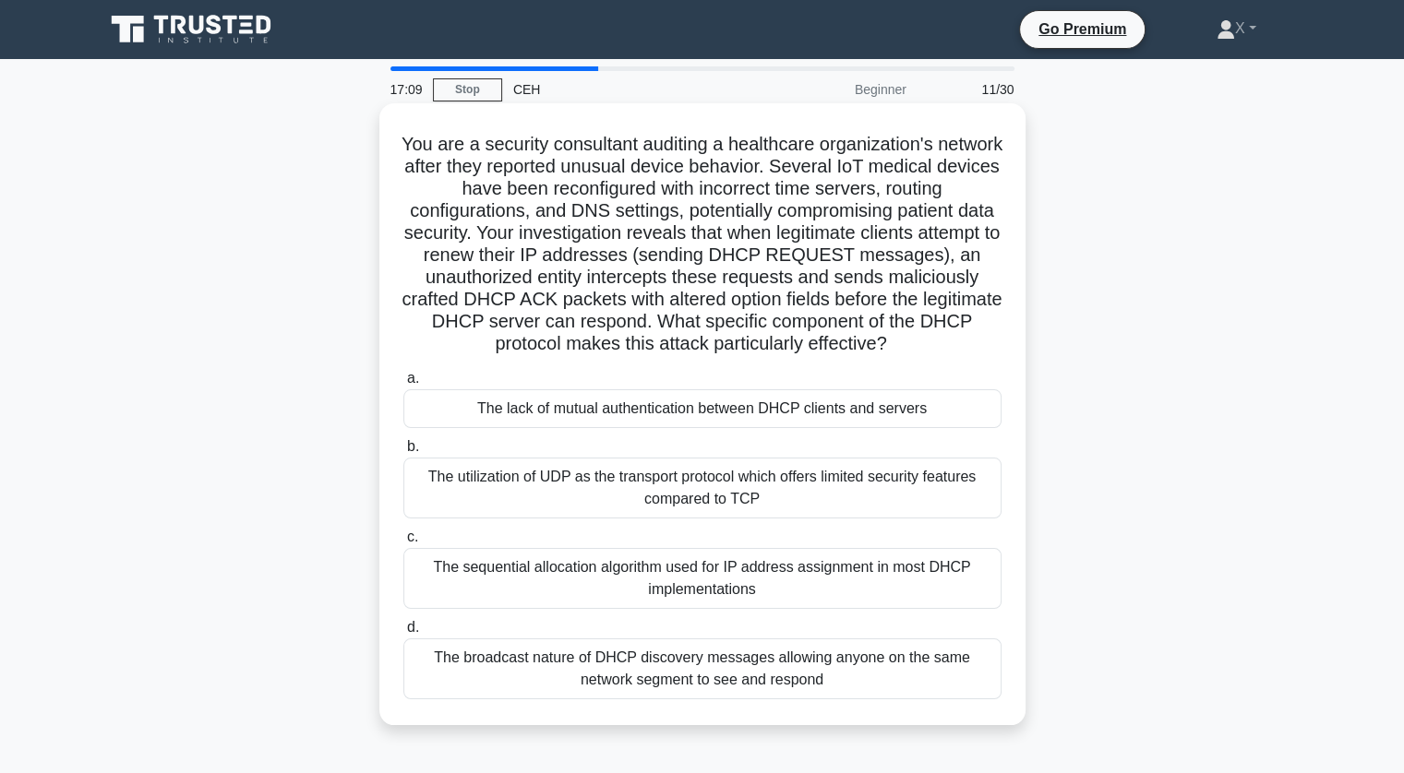
click at [986, 333] on h5 "You are a security consultant auditing a healthcare organization's network afte…" at bounding box center [702, 244] width 602 height 223
click at [868, 413] on div "The lack of mutual authentication between DHCP clients and servers" at bounding box center [702, 408] width 598 height 39
click at [403, 385] on input "a. The lack of mutual authentication between DHCP clients and servers" at bounding box center [403, 379] width 0 height 12
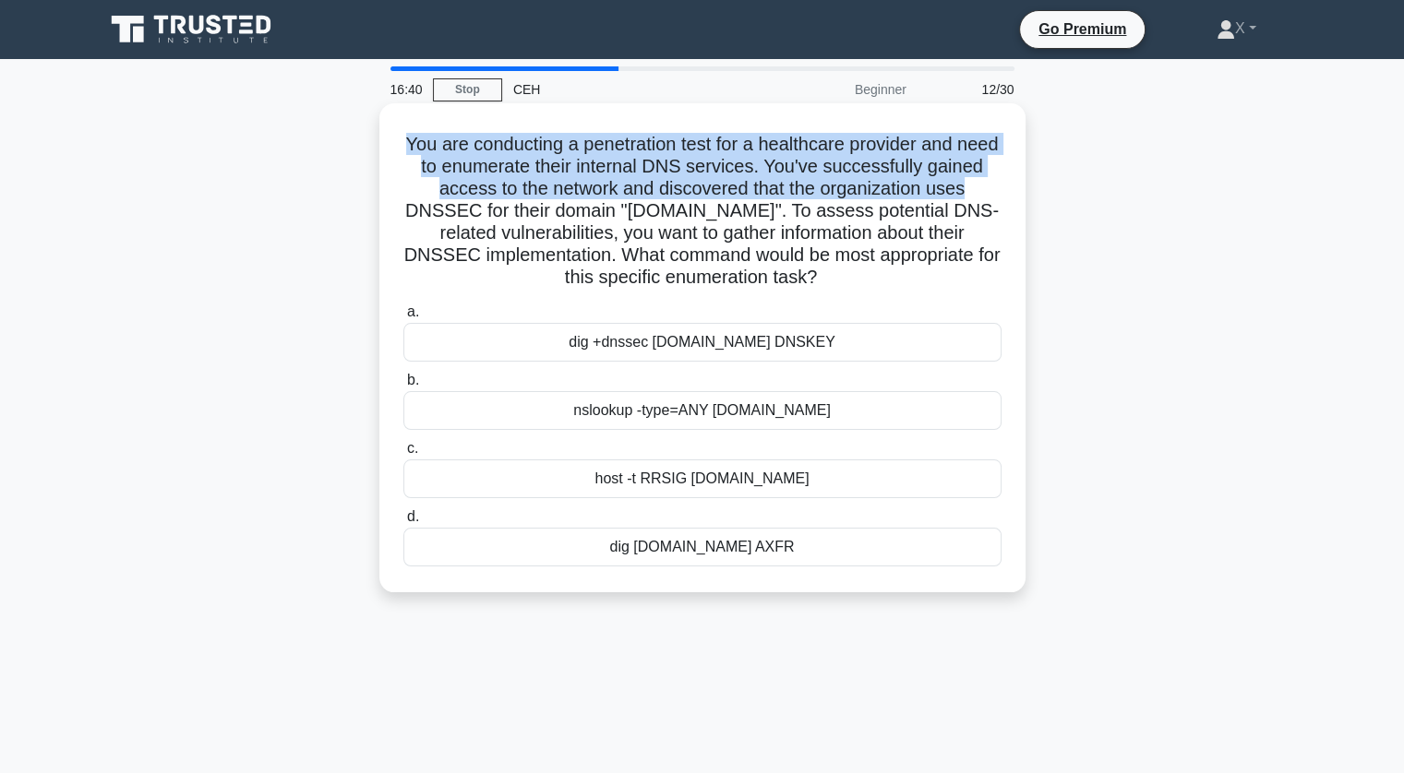
drag, startPoint x: 417, startPoint y: 143, endPoint x: 1000, endPoint y: 185, distance: 584.8
click at [1000, 185] on h5 "You are conducting a penetration test for a healthcare provider and need to enu…" at bounding box center [702, 211] width 602 height 157
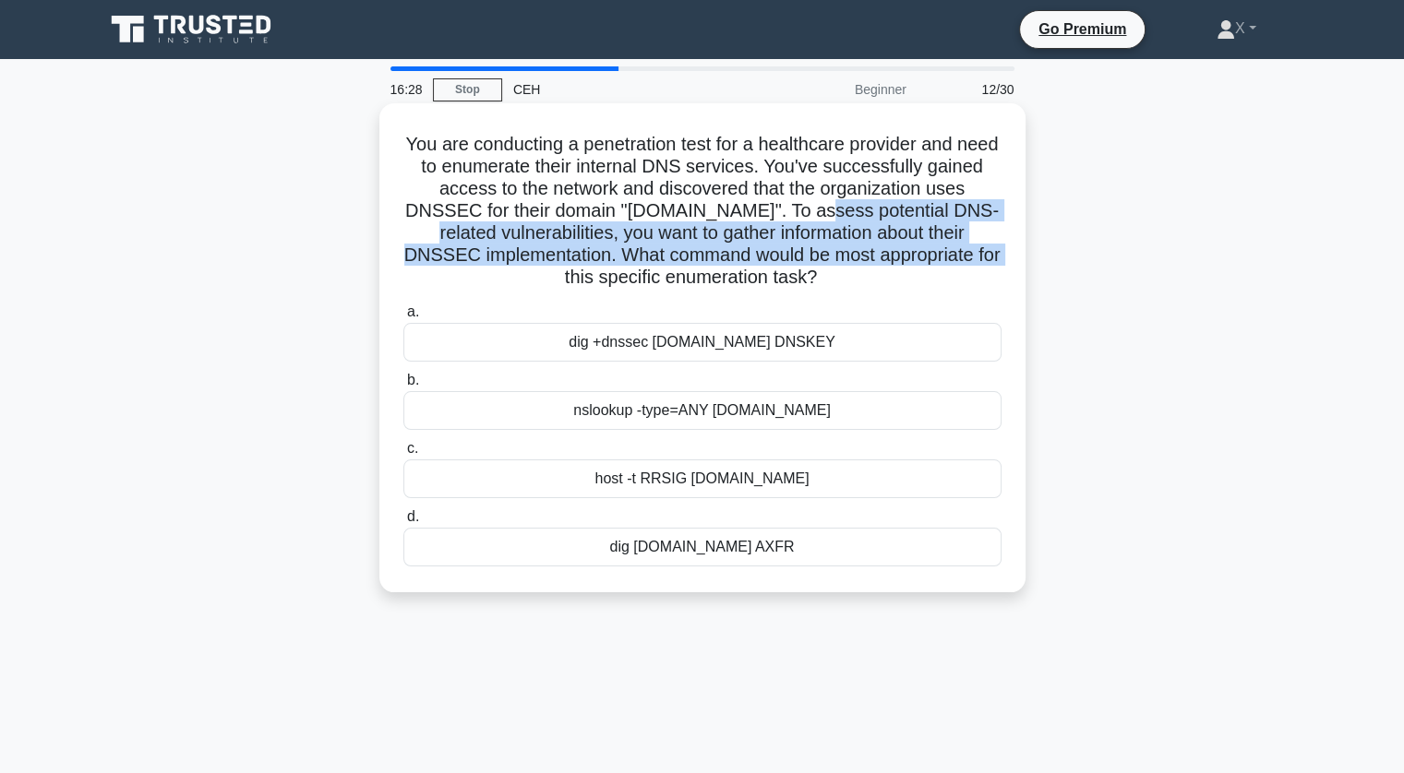
drag, startPoint x: 826, startPoint y: 217, endPoint x: 1000, endPoint y: 256, distance: 177.8
click at [1000, 256] on h5 "You are conducting a penetration test for a healthcare provider and need to enu…" at bounding box center [702, 211] width 602 height 157
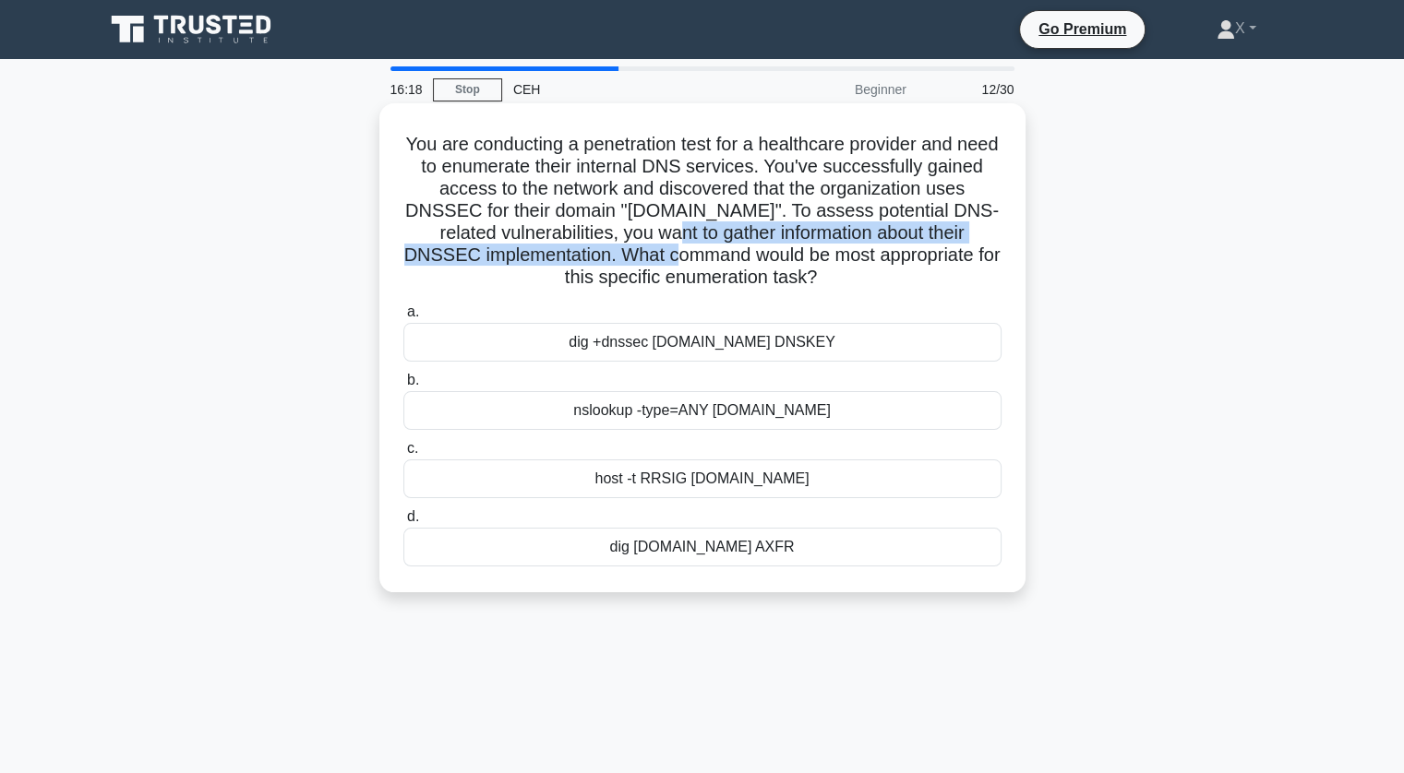
drag, startPoint x: 644, startPoint y: 232, endPoint x: 644, endPoint y: 250, distance: 18.5
click at [644, 250] on h5 "You are conducting a penetration test for a healthcare provider and need to enu…" at bounding box center [702, 211] width 602 height 157
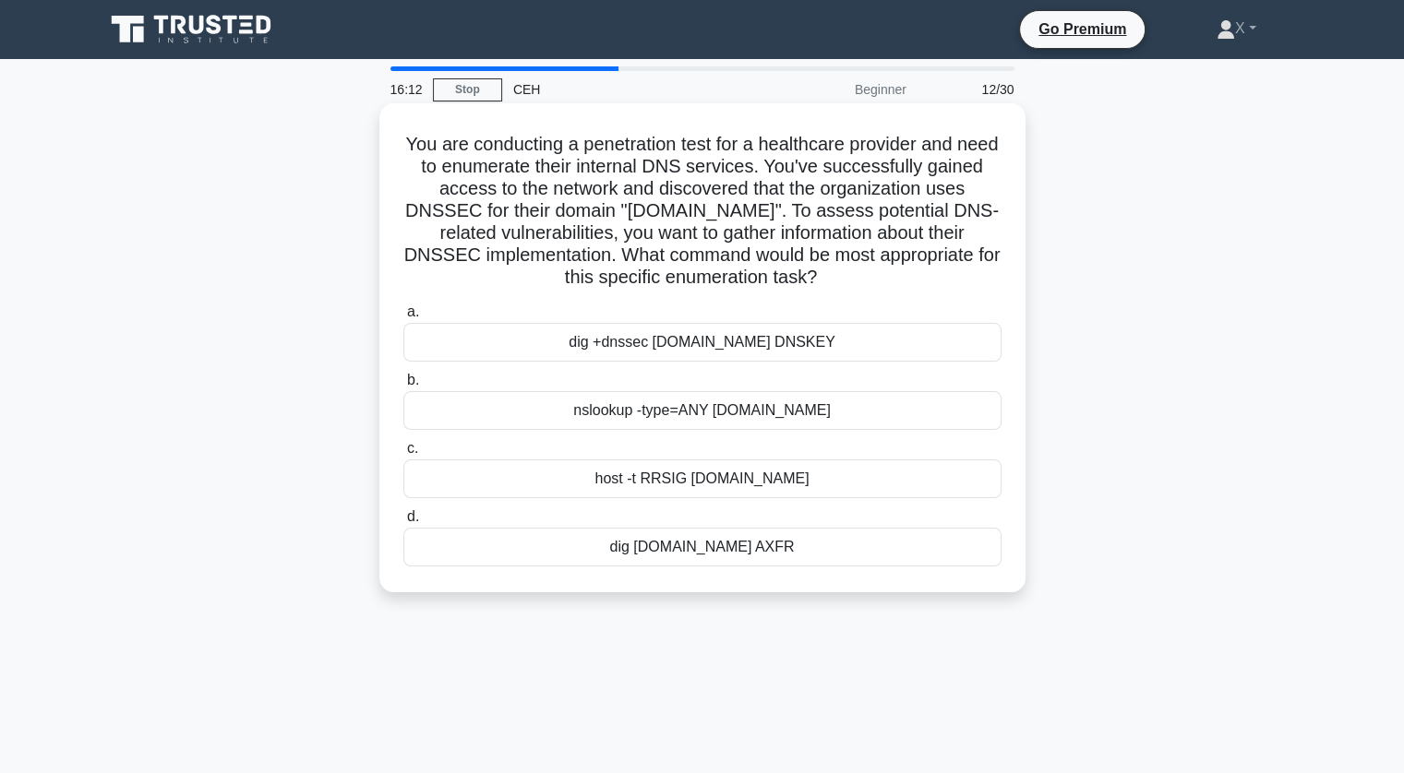
click at [678, 341] on div "dig +dnssec healthprovider.com DNSKEY" at bounding box center [702, 342] width 598 height 39
click at [403, 318] on input "a. dig +dnssec healthprovider.com DNSKEY" at bounding box center [403, 312] width 0 height 12
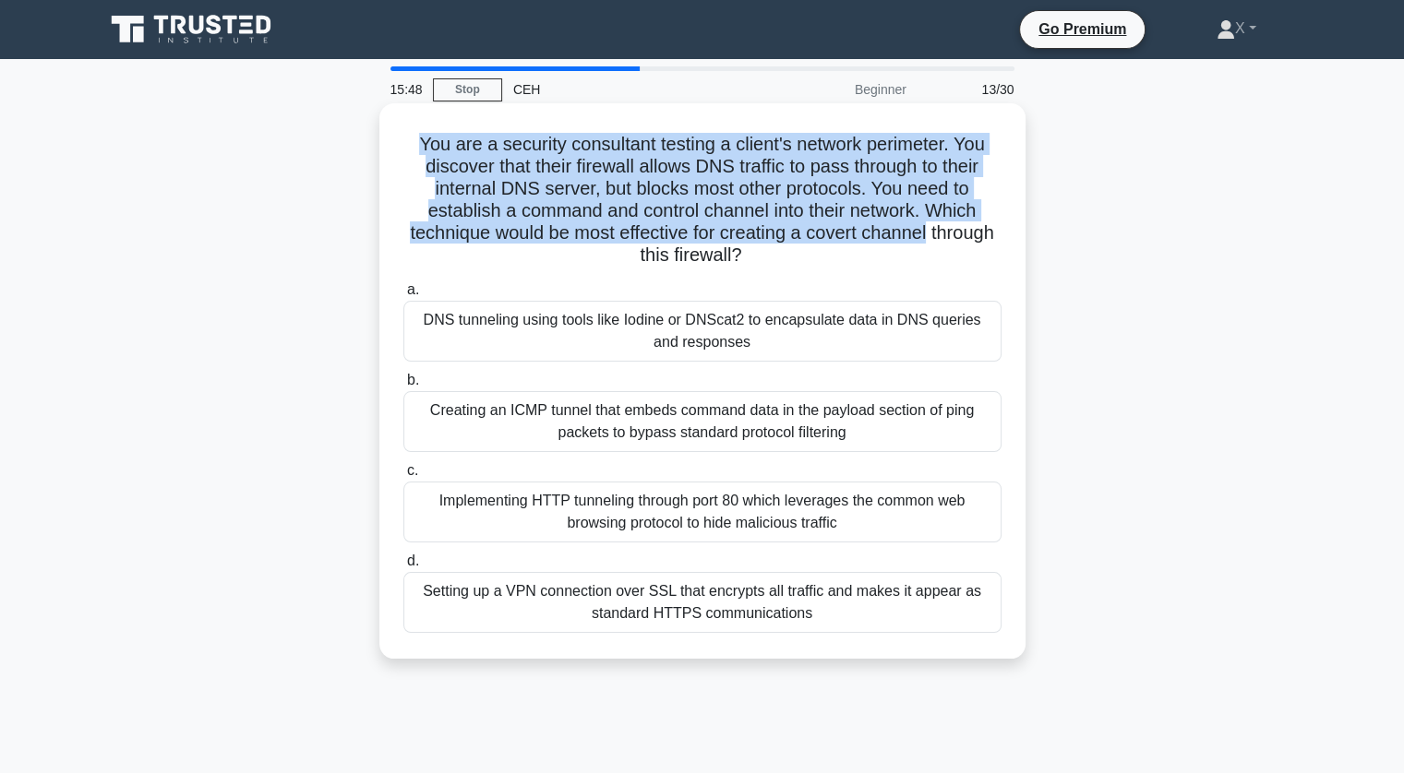
drag, startPoint x: 405, startPoint y: 153, endPoint x: 996, endPoint y: 233, distance: 596.0
click at [996, 233] on h5 "You are a security consultant testing a client's network perimeter. You discove…" at bounding box center [702, 200] width 602 height 135
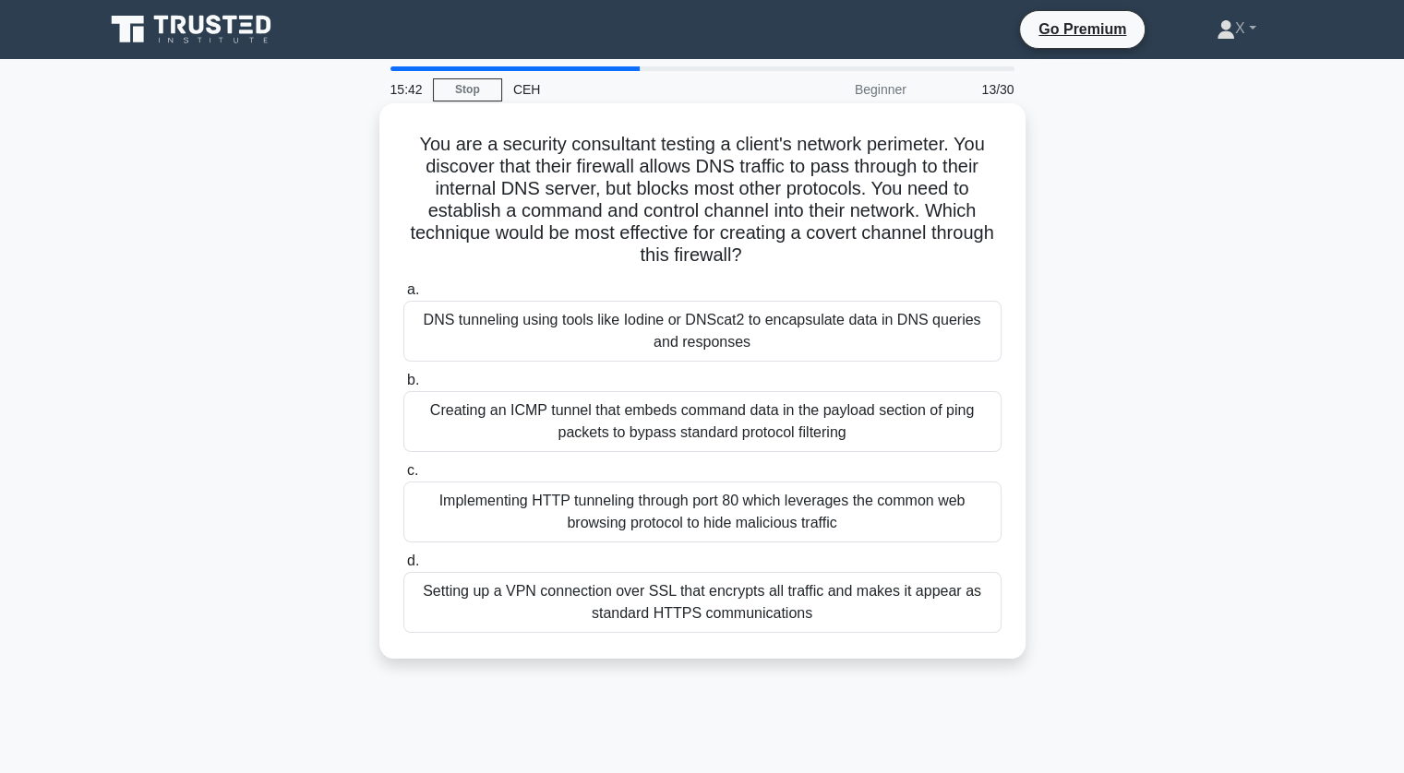
click at [755, 604] on div "Setting up a VPN connection over SSL that encrypts all traffic and makes it app…" at bounding box center [702, 602] width 598 height 61
click at [403, 568] on input "d. Setting up a VPN connection over SSL that encrypts all traffic and makes it …" at bounding box center [403, 562] width 0 height 12
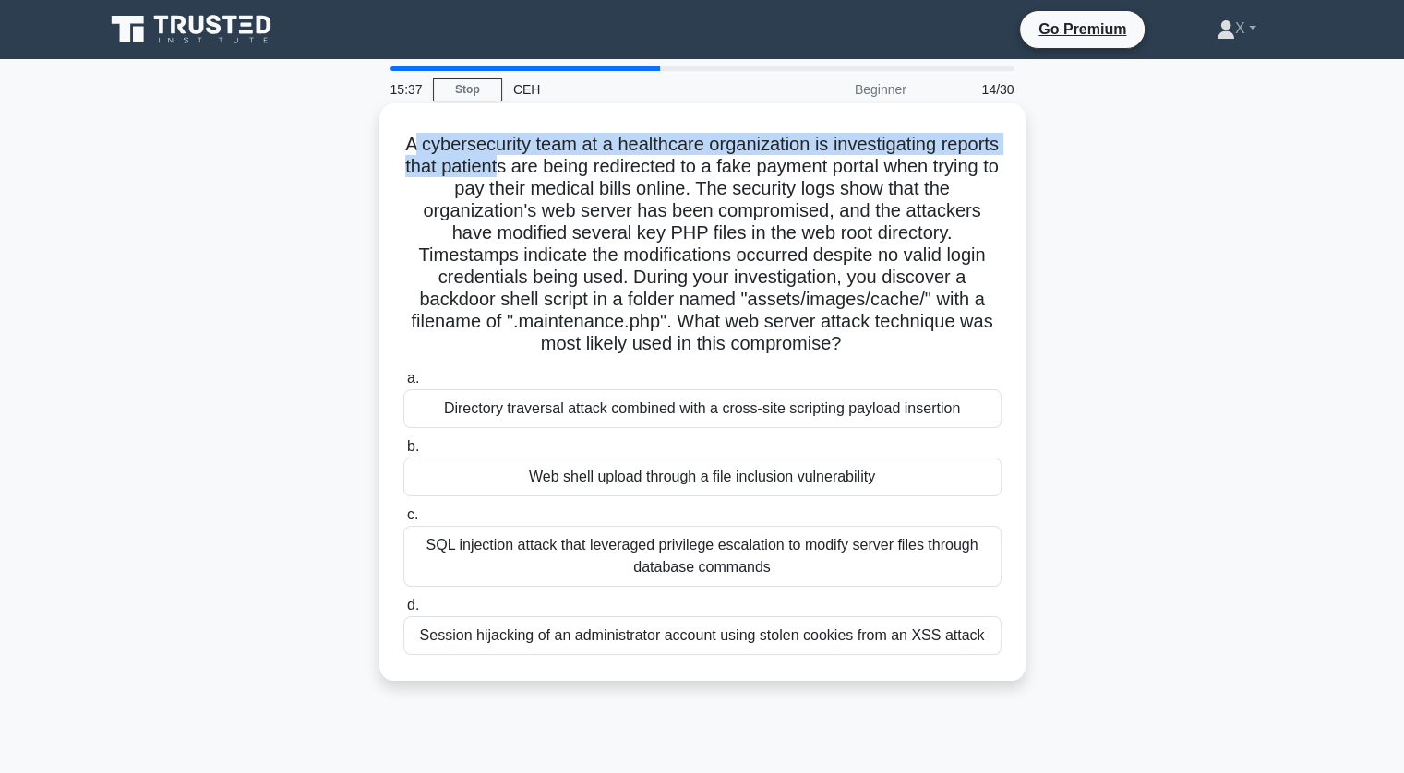
drag, startPoint x: 438, startPoint y: 146, endPoint x: 590, endPoint y: 168, distance: 153.0
click at [590, 168] on h5 "A cybersecurity team at a healthcare organization is investigating reports that…" at bounding box center [702, 244] width 602 height 223
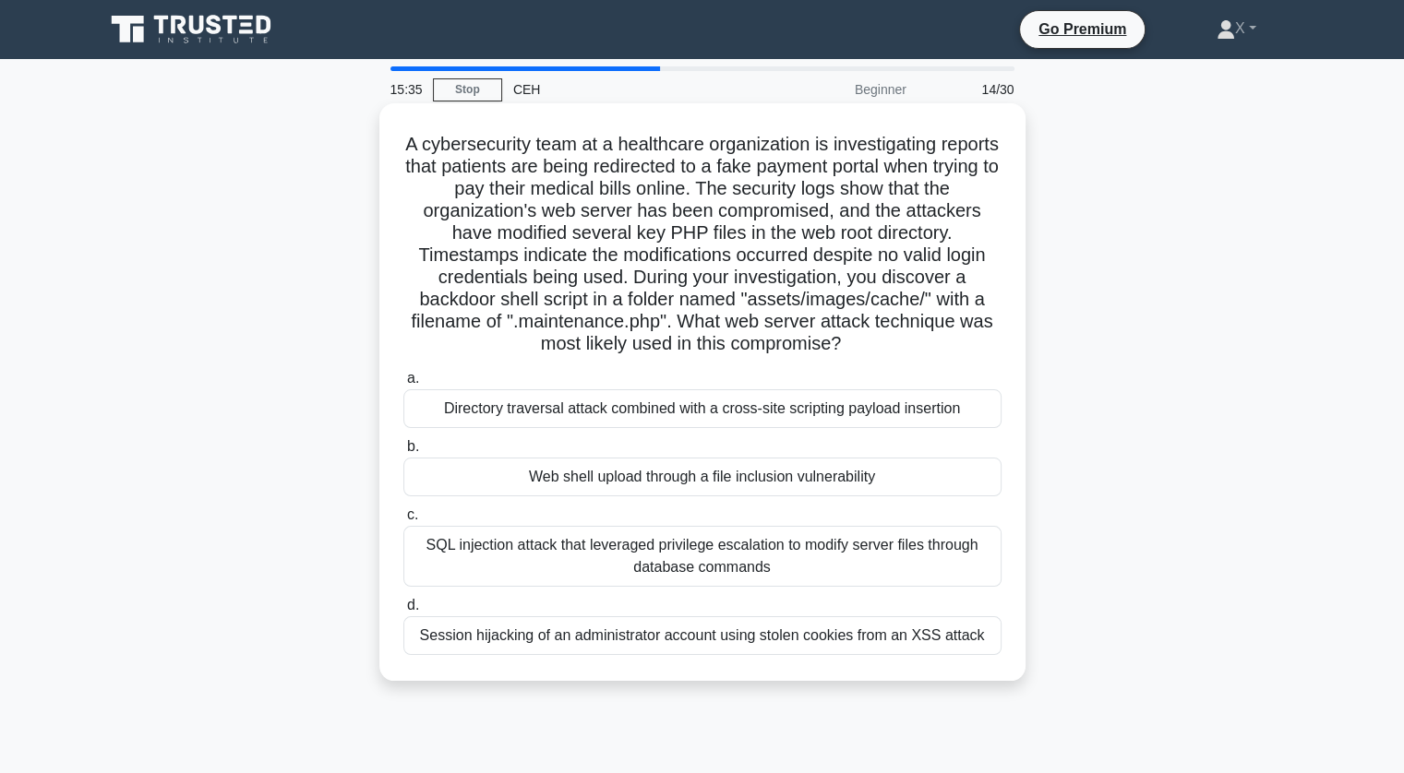
click at [665, 248] on h5 "A cybersecurity team at a healthcare organization is investigating reports that…" at bounding box center [702, 244] width 602 height 223
click at [672, 480] on div "Web shell upload through a file inclusion vulnerability" at bounding box center [702, 477] width 598 height 39
click at [403, 453] on input "b. Web shell upload through a file inclusion vulnerability" at bounding box center [403, 447] width 0 height 12
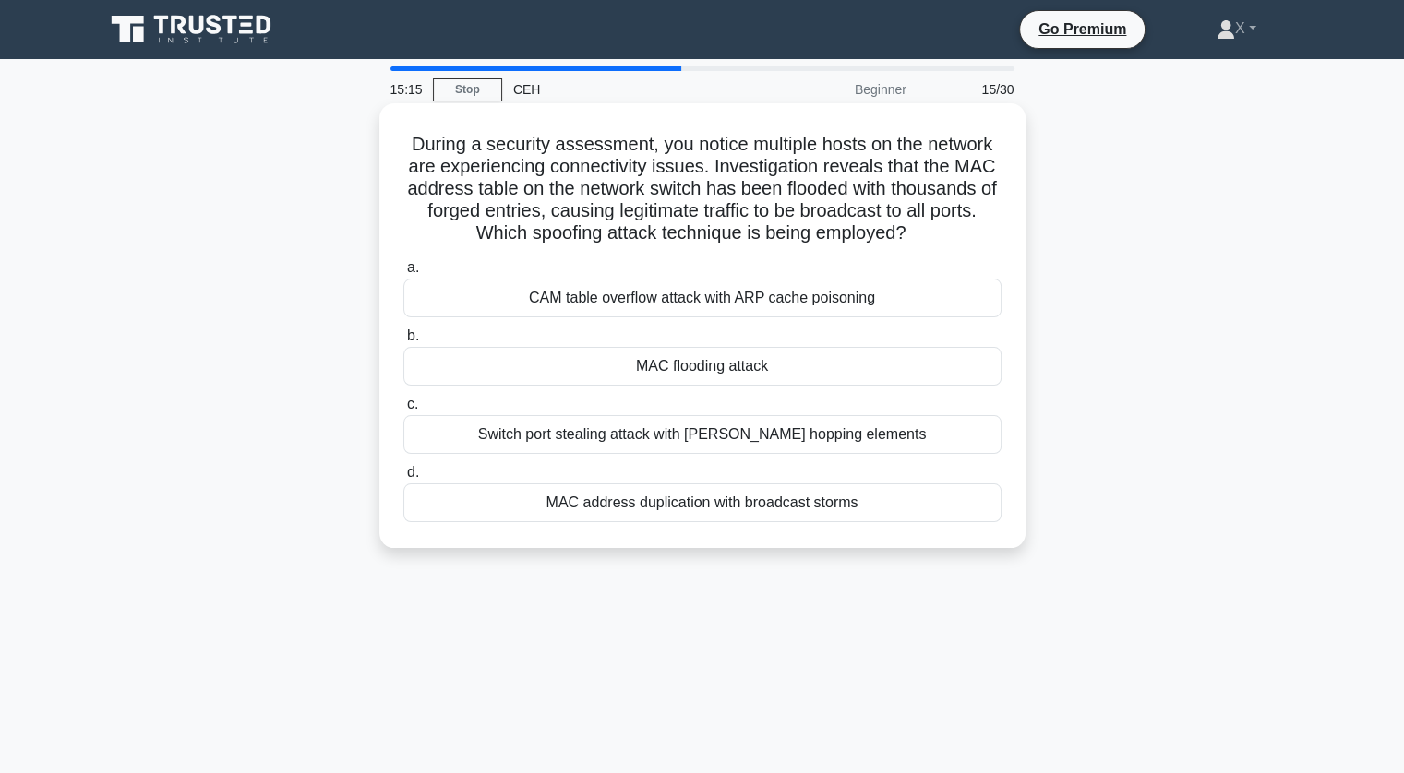
drag, startPoint x: 399, startPoint y: 146, endPoint x: 946, endPoint y: 235, distance: 554.6
click at [946, 235] on div "During a security assessment, you notice multiple hosts on the network are expe…" at bounding box center [702, 326] width 631 height 430
click at [866, 372] on div "MAC flooding attack" at bounding box center [702, 366] width 598 height 39
click at [403, 342] on input "b. MAC flooding attack" at bounding box center [403, 336] width 0 height 12
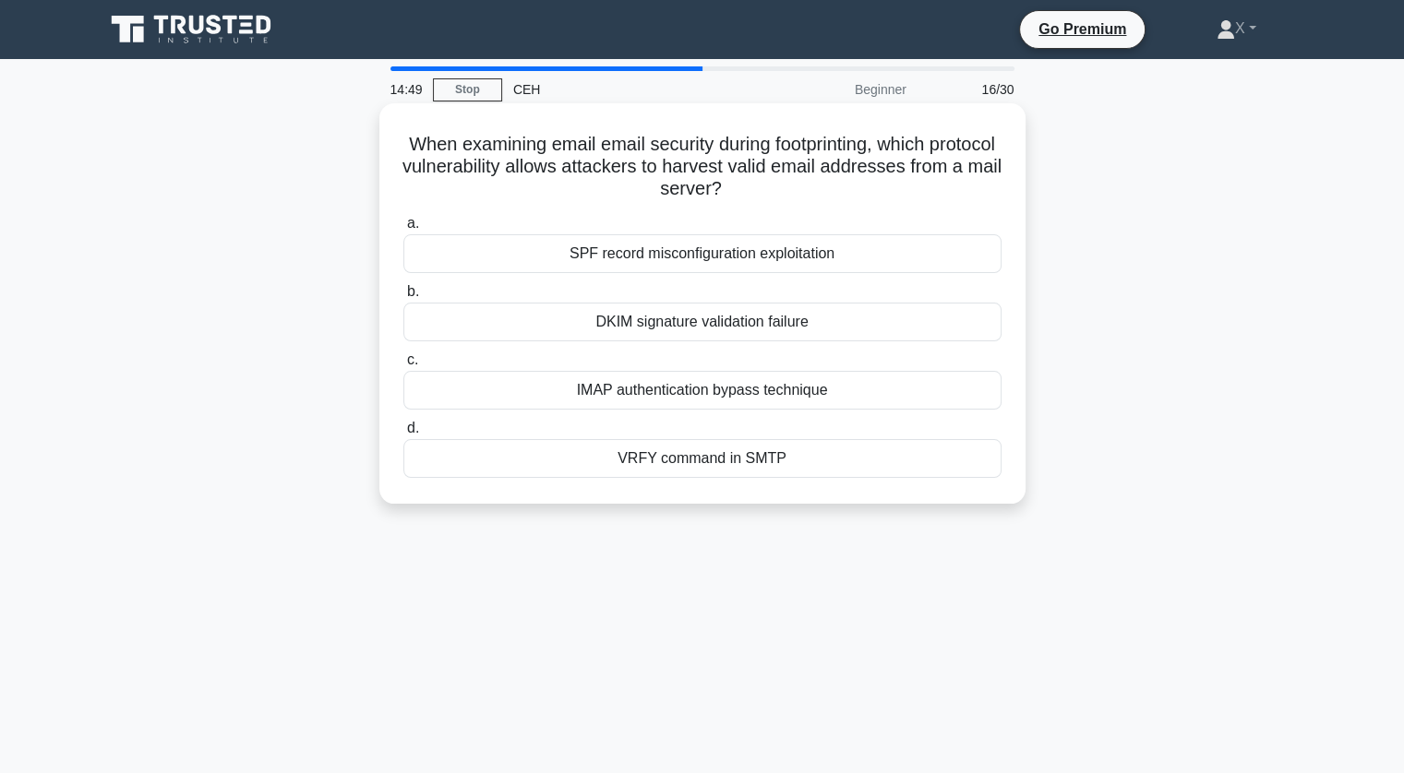
click at [659, 389] on div "IMAP authentication bypass technique" at bounding box center [702, 390] width 598 height 39
click at [403, 366] on input "c. IMAP authentication bypass technique" at bounding box center [403, 360] width 0 height 12
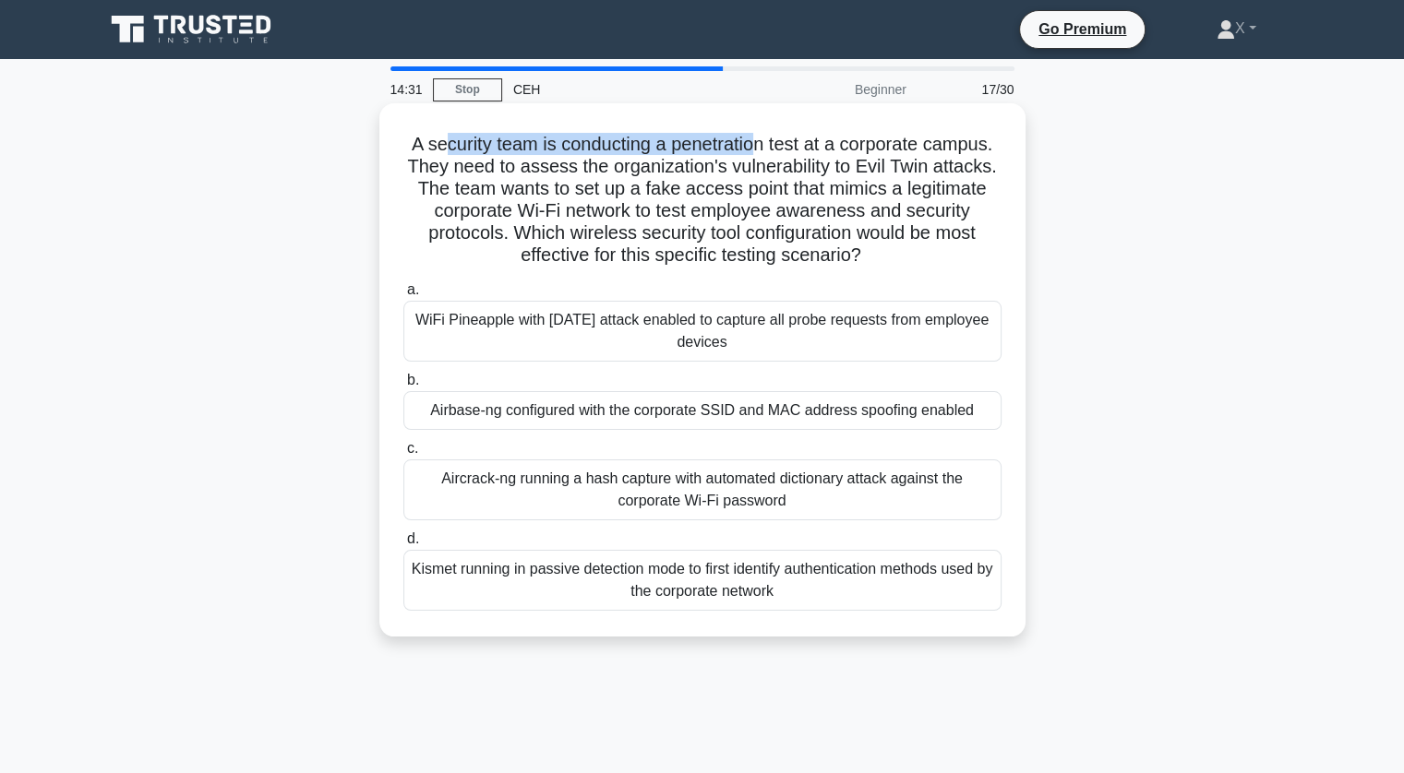
drag, startPoint x: 435, startPoint y: 147, endPoint x: 752, endPoint y: 130, distance: 317.9
click at [752, 130] on div "A security team is conducting a penetration test at a corporate campus. They ne…" at bounding box center [702, 370] width 631 height 519
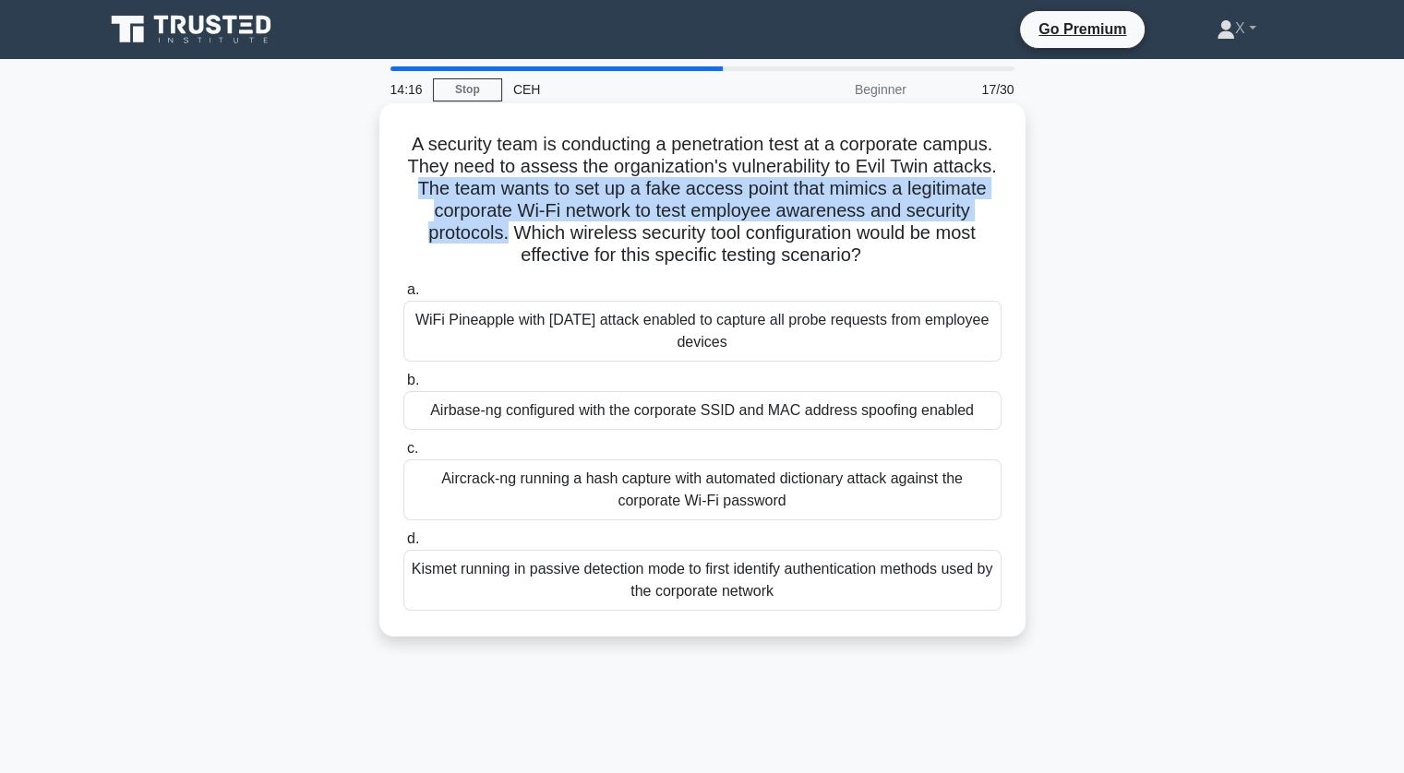
drag, startPoint x: 413, startPoint y: 191, endPoint x: 499, endPoint y: 234, distance: 96.2
click at [499, 234] on h5 "A security team is conducting a penetration test at a corporate campus. They ne…" at bounding box center [702, 200] width 602 height 135
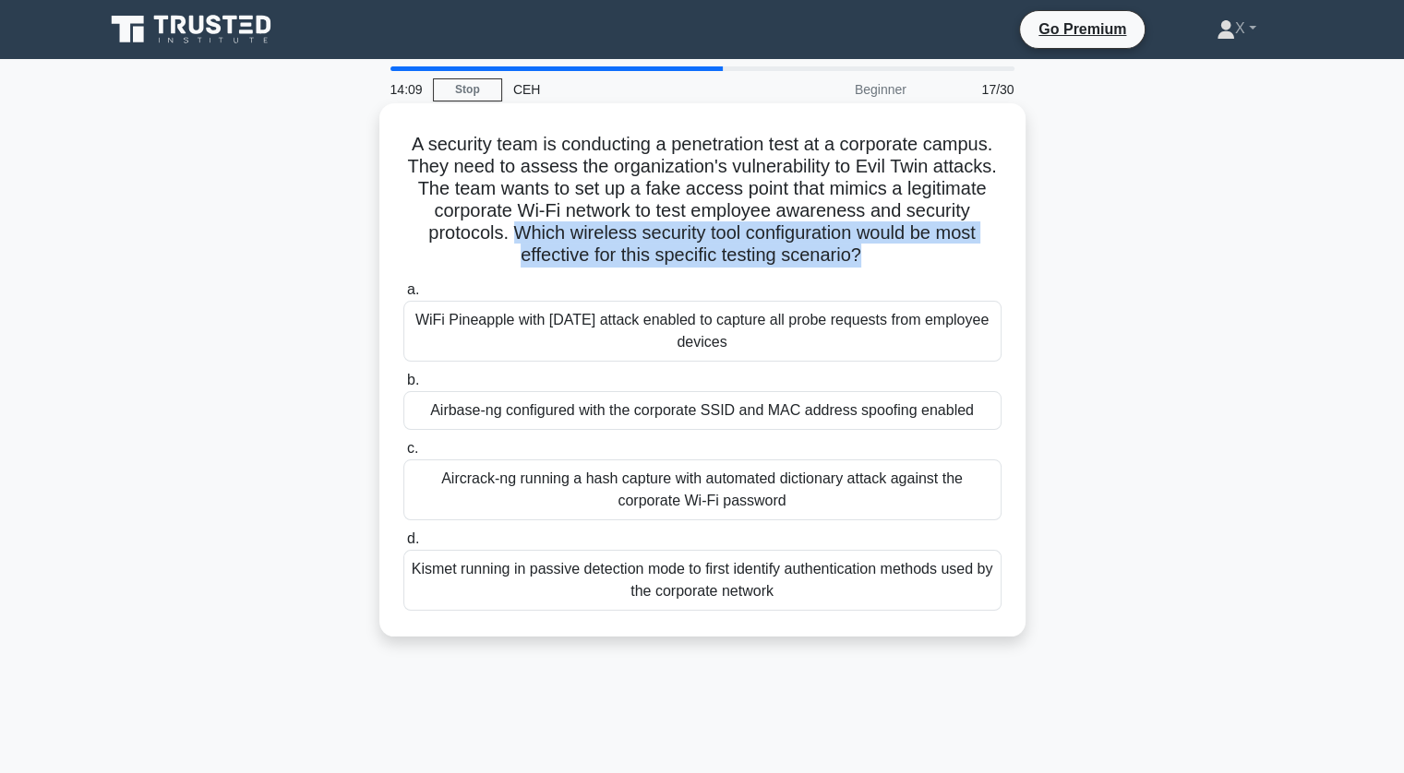
drag, startPoint x: 503, startPoint y: 234, endPoint x: 858, endPoint y: 251, distance: 355.7
click at [858, 251] on h5 "A security team is conducting a penetration test at a corporate campus. They ne…" at bounding box center [702, 200] width 602 height 135
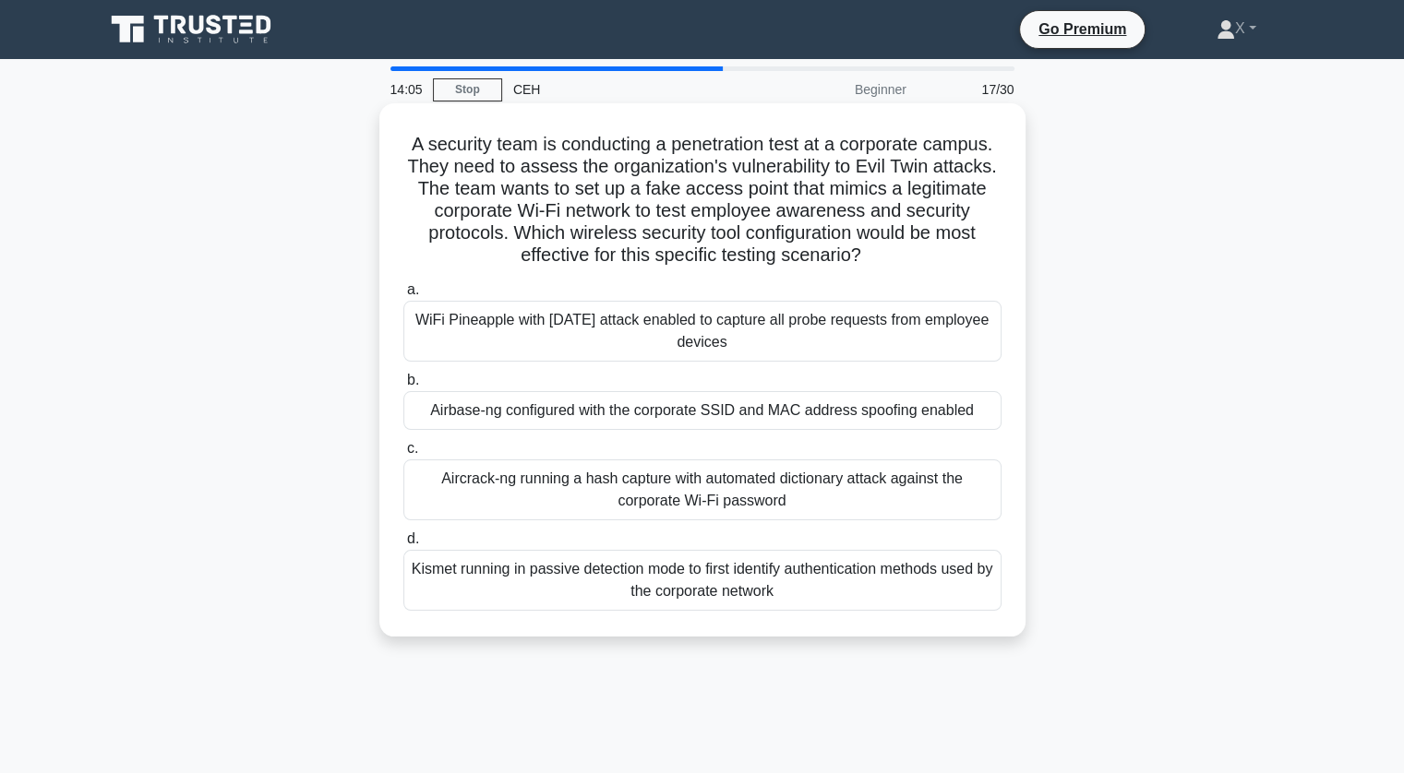
click at [904, 258] on h5 "A security team is conducting a penetration test at a corporate campus. They ne…" at bounding box center [702, 200] width 602 height 135
click at [886, 405] on div "Airbase-ng configured with the corporate SSID and MAC address spoofing enabled" at bounding box center [702, 410] width 598 height 39
click at [403, 387] on input "b. Airbase-ng configured with the corporate SSID and MAC address spoofing enabl…" at bounding box center [403, 381] width 0 height 12
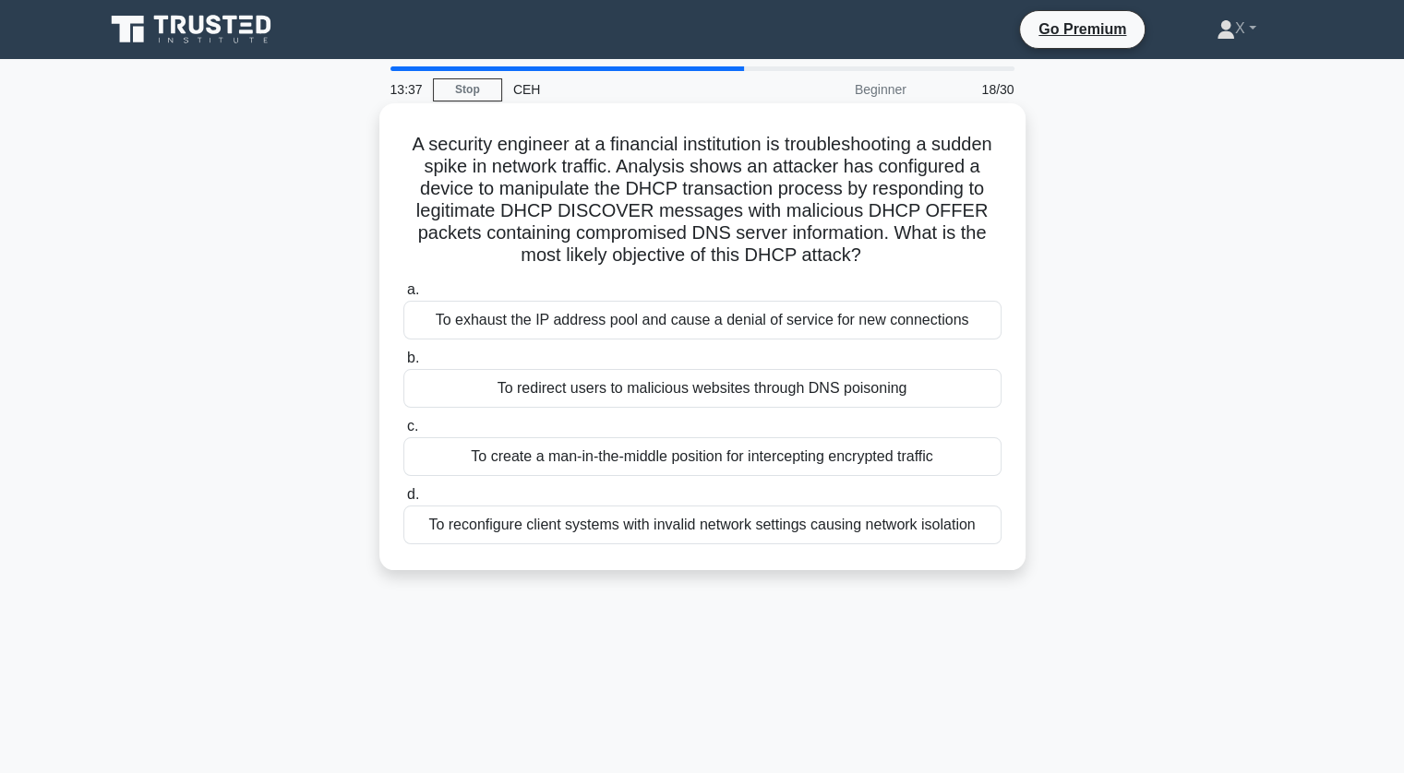
drag, startPoint x: 427, startPoint y: 138, endPoint x: 976, endPoint y: 254, distance: 560.4
click at [976, 254] on h5 "A security engineer at a financial institution is troubleshooting a sudden spik…" at bounding box center [702, 200] width 602 height 135
click at [823, 392] on div "To redirect users to malicious websites through DNS poisoning" at bounding box center [702, 388] width 598 height 39
click at [403, 365] on input "b. To redirect users to malicious websites through DNS poisoning" at bounding box center [403, 359] width 0 height 12
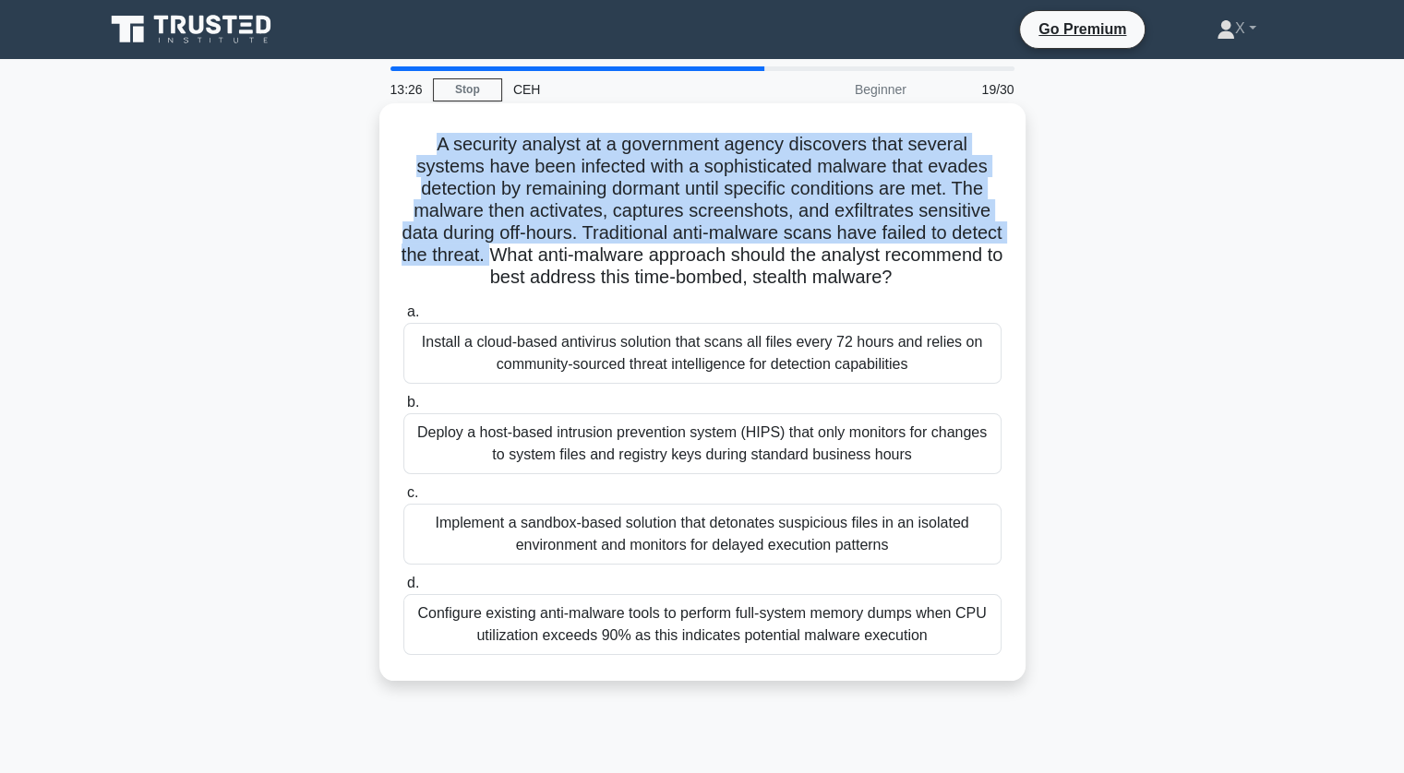
drag, startPoint x: 436, startPoint y: 145, endPoint x: 578, endPoint y: 253, distance: 178.5
click at [578, 253] on h5 "A security analyst at a government agency discovers that several systems have b…" at bounding box center [702, 211] width 602 height 157
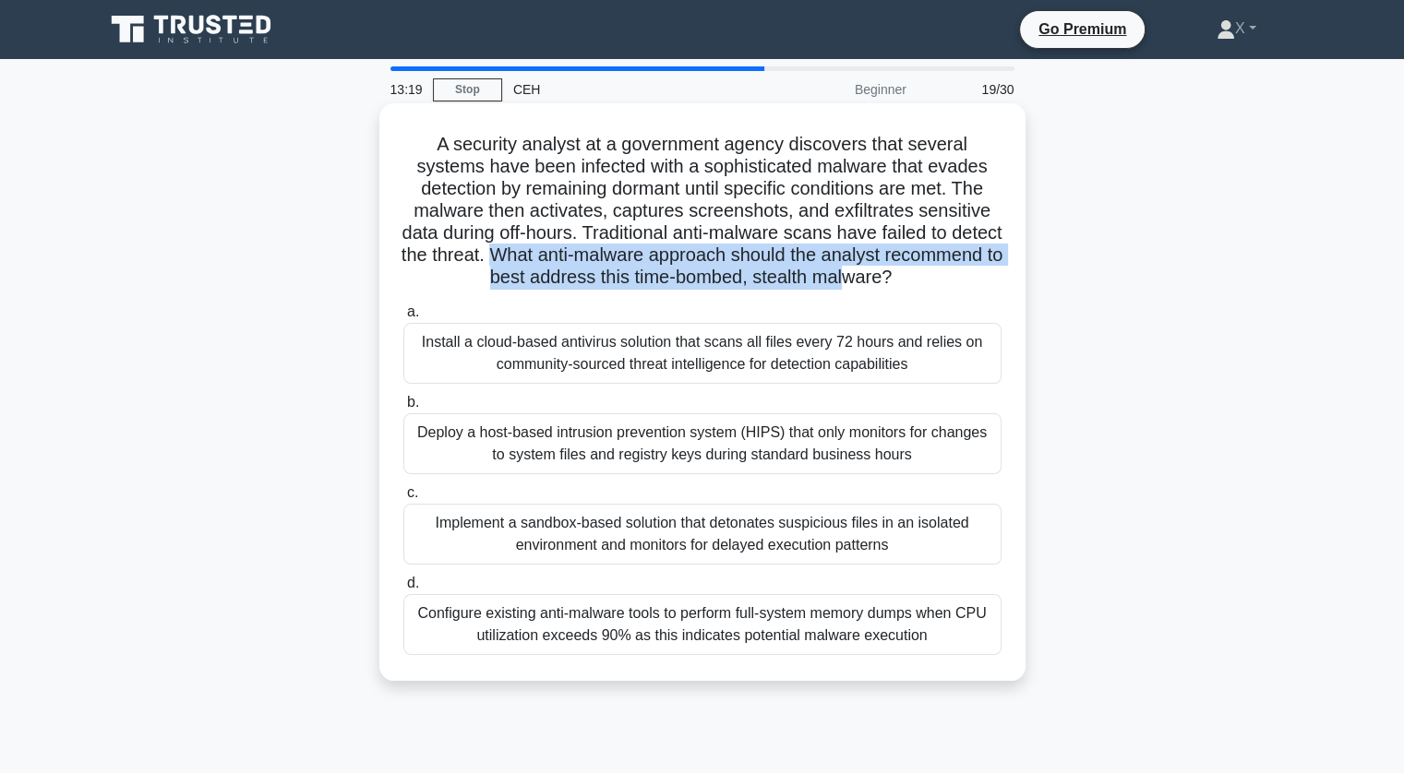
drag, startPoint x: 578, startPoint y: 253, endPoint x: 908, endPoint y: 292, distance: 332.7
click at [908, 292] on div "A security analyst at a government agency discovers that several systems have b…" at bounding box center [702, 392] width 631 height 563
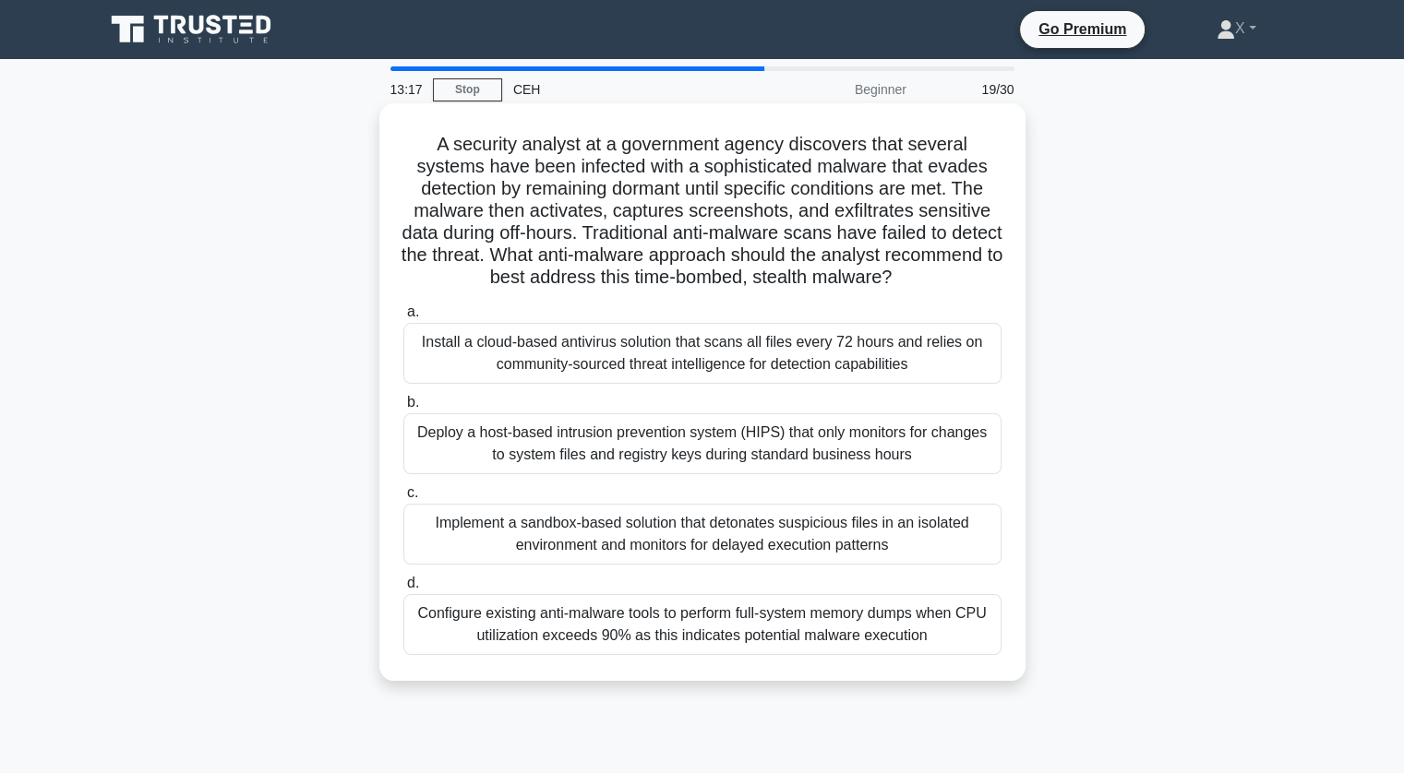
click at [801, 532] on div "Implement a sandbox-based solution that detonates suspicious files in an isolat…" at bounding box center [702, 534] width 598 height 61
click at [403, 499] on input "c. Implement a sandbox-based solution that detonates suspicious files in an iso…" at bounding box center [403, 493] width 0 height 12
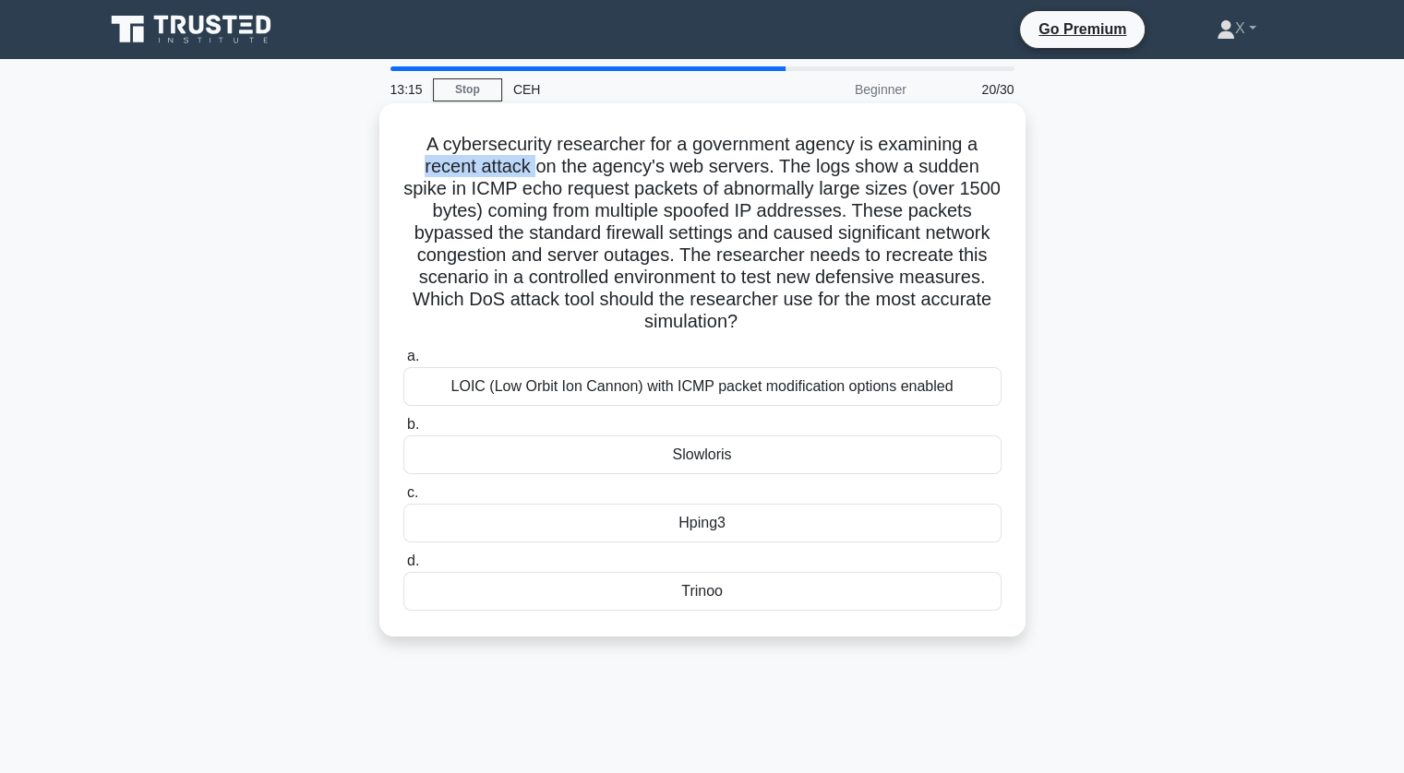
drag, startPoint x: 421, startPoint y: 159, endPoint x: 541, endPoint y: 175, distance: 121.1
click at [541, 175] on h5 "A cybersecurity researcher for a government agency is examining a recent attack…" at bounding box center [702, 233] width 602 height 201
click at [554, 262] on h5 "A cybersecurity researcher for a government agency is examining a recent attack…" at bounding box center [702, 233] width 602 height 201
click at [742, 401] on div "LOIC (Low Orbit Ion Cannon) with ICMP packet modification options enabled" at bounding box center [702, 386] width 598 height 39
click at [403, 363] on input "a. LOIC (Low Orbit Ion Cannon) with ICMP packet modification options enabled" at bounding box center [403, 357] width 0 height 12
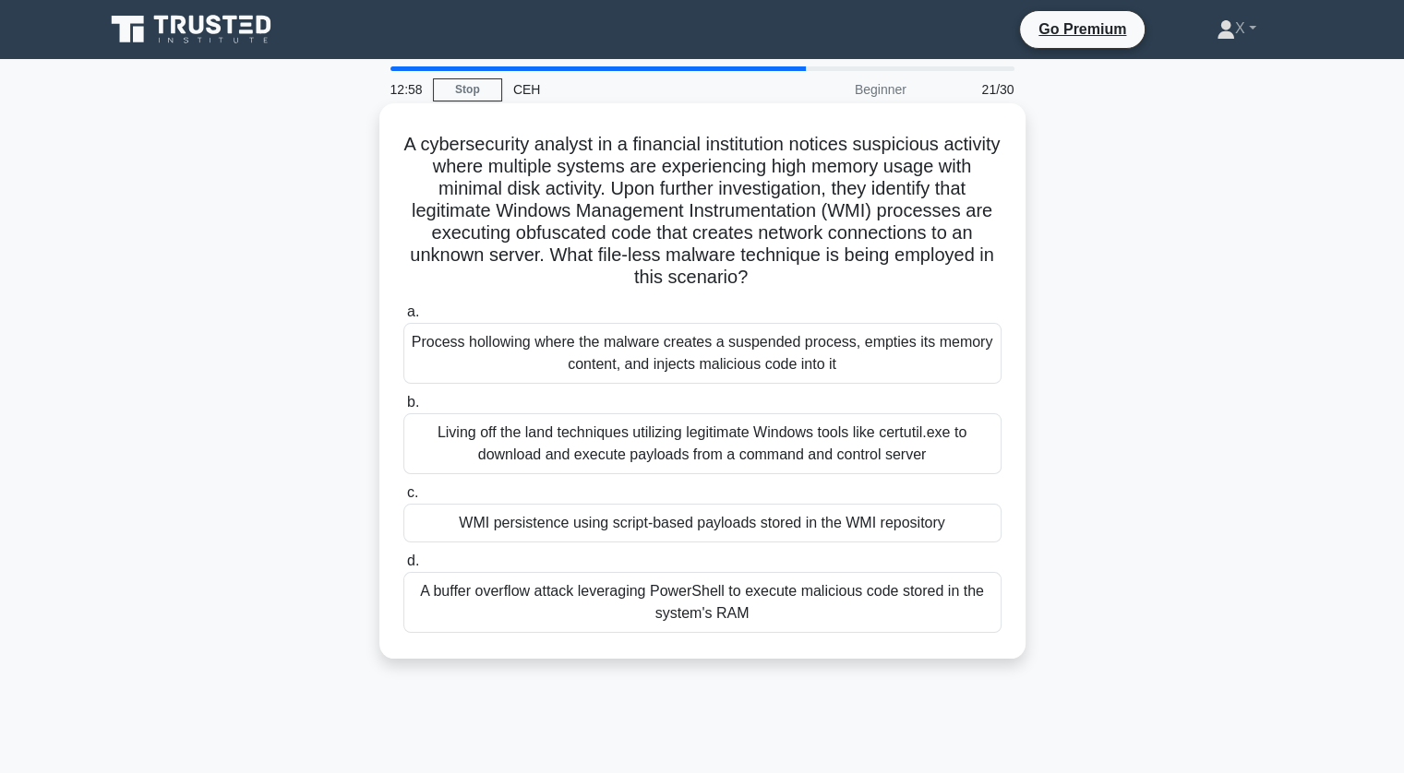
drag, startPoint x: 418, startPoint y: 132, endPoint x: 763, endPoint y: 291, distance: 379.9
click at [763, 291] on div "A cybersecurity analyst in a financial institution notices suspicious activity …" at bounding box center [702, 381] width 631 height 541
click at [716, 201] on h5 "A cybersecurity analyst in a financial institution notices suspicious activity …" at bounding box center [702, 211] width 602 height 157
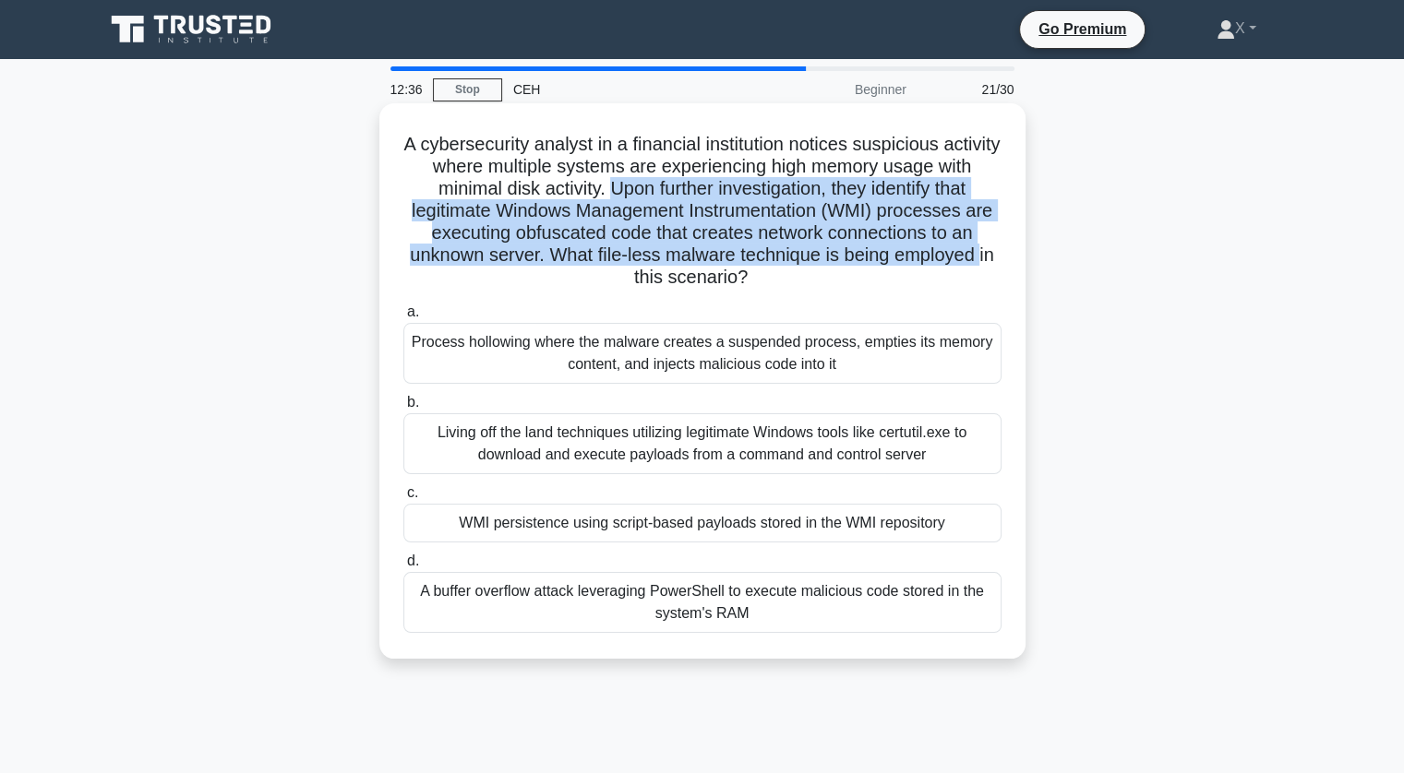
drag, startPoint x: 629, startPoint y: 187, endPoint x: 987, endPoint y: 260, distance: 365.4
click at [987, 260] on h5 "A cybersecurity analyst in a financial institution notices suspicious activity …" at bounding box center [702, 211] width 602 height 157
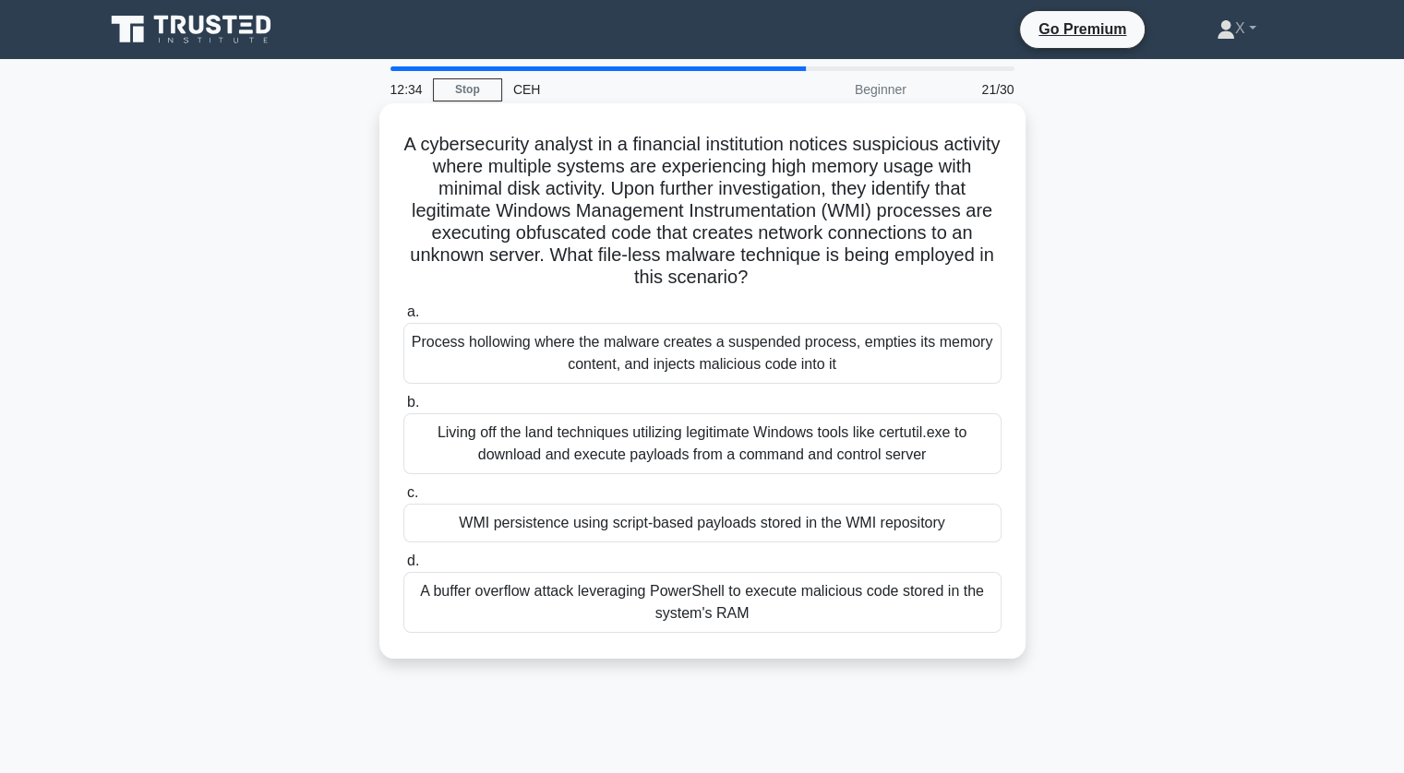
click at [912, 296] on div "A cybersecurity analyst in a financial institution notices suspicious activity …" at bounding box center [702, 381] width 631 height 541
click at [805, 531] on div "WMI persistence using script-based payloads stored in the WMI repository" at bounding box center [702, 523] width 598 height 39
click at [403, 499] on input "c. WMI persistence using script-based payloads stored in the WMI repository" at bounding box center [403, 493] width 0 height 12
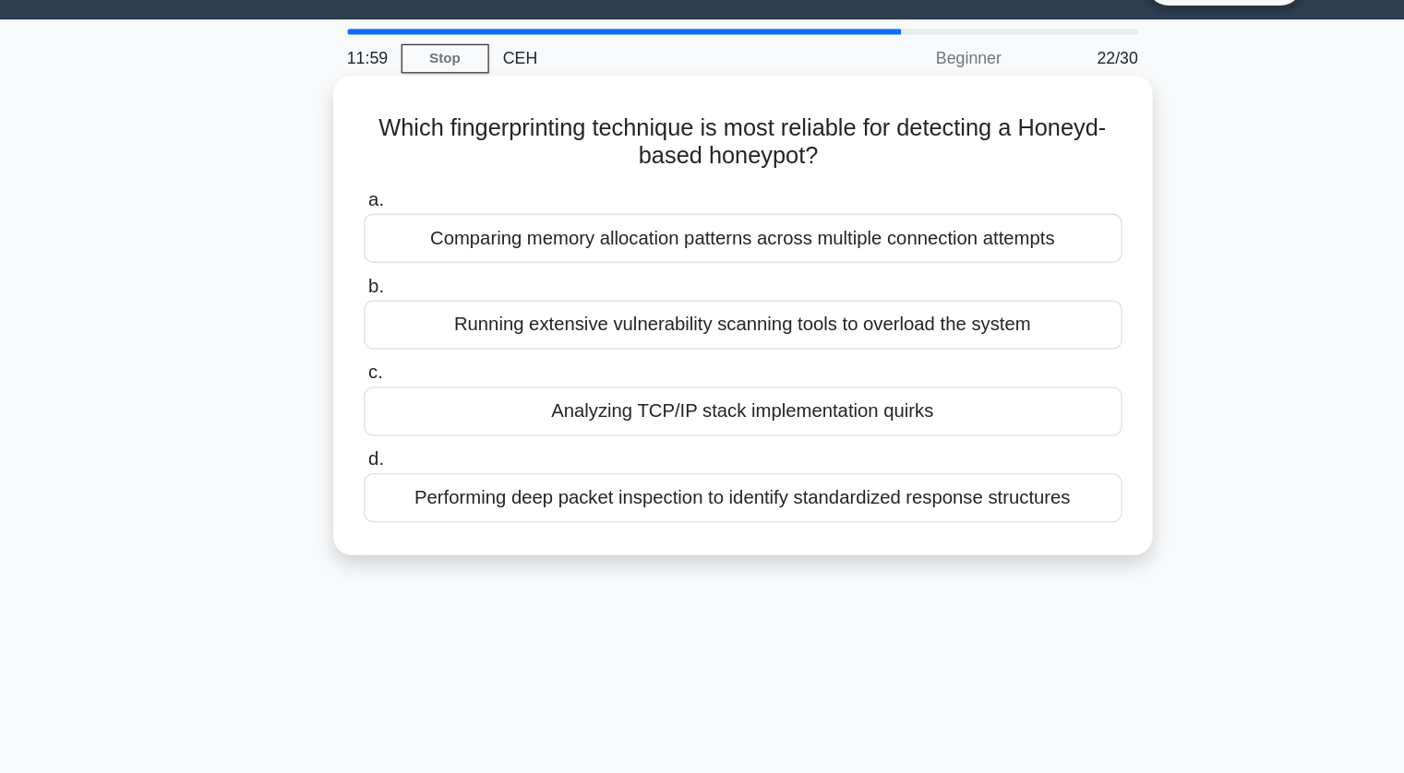
click at [558, 444] on div "Performing deep packet inspection to identify standardized response structures" at bounding box center [702, 436] width 598 height 39
click at [403, 413] on input "d. Performing deep packet inspection to identify standardized response structur…" at bounding box center [403, 407] width 0 height 12
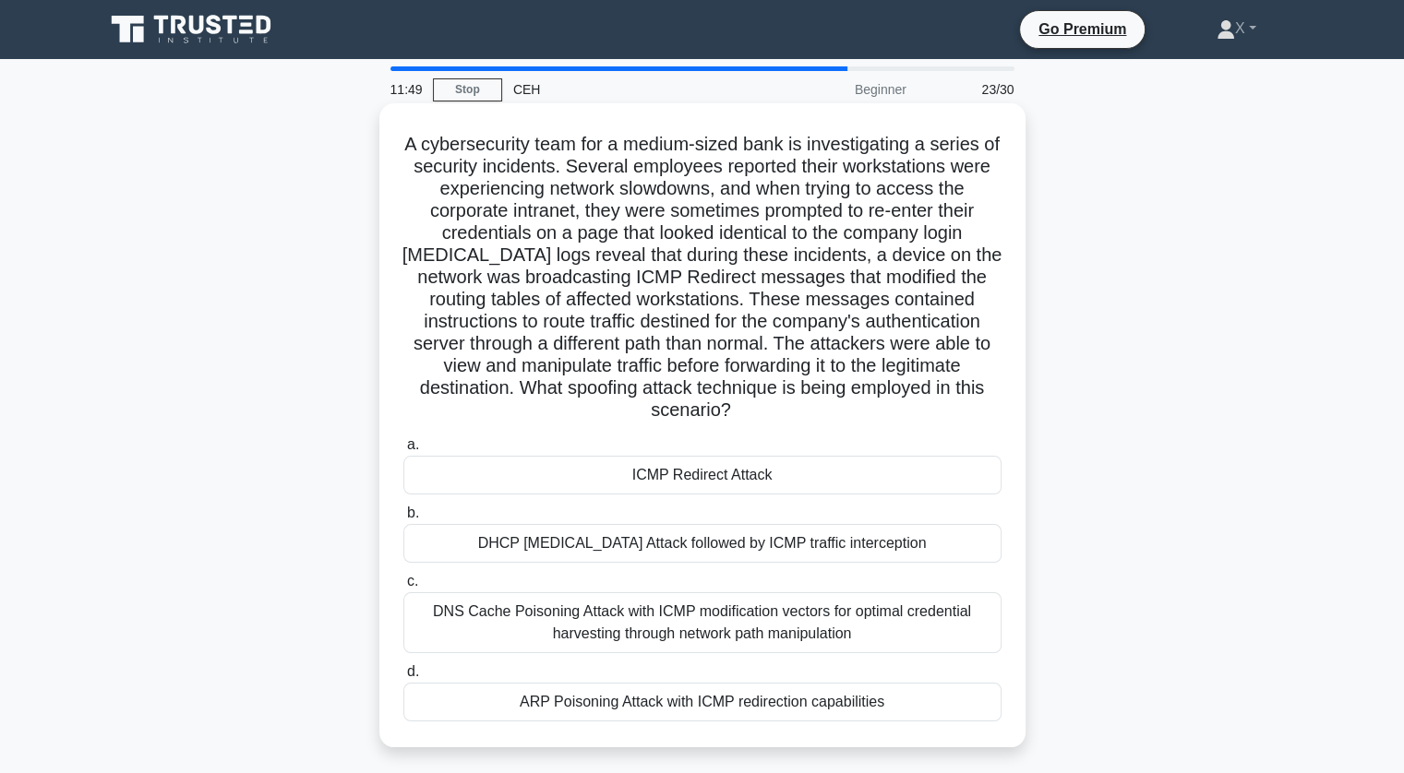
click at [662, 472] on div "ICMP Redirect Attack" at bounding box center [702, 475] width 598 height 39
click at [403, 451] on input "a. ICMP Redirect Attack" at bounding box center [403, 445] width 0 height 12
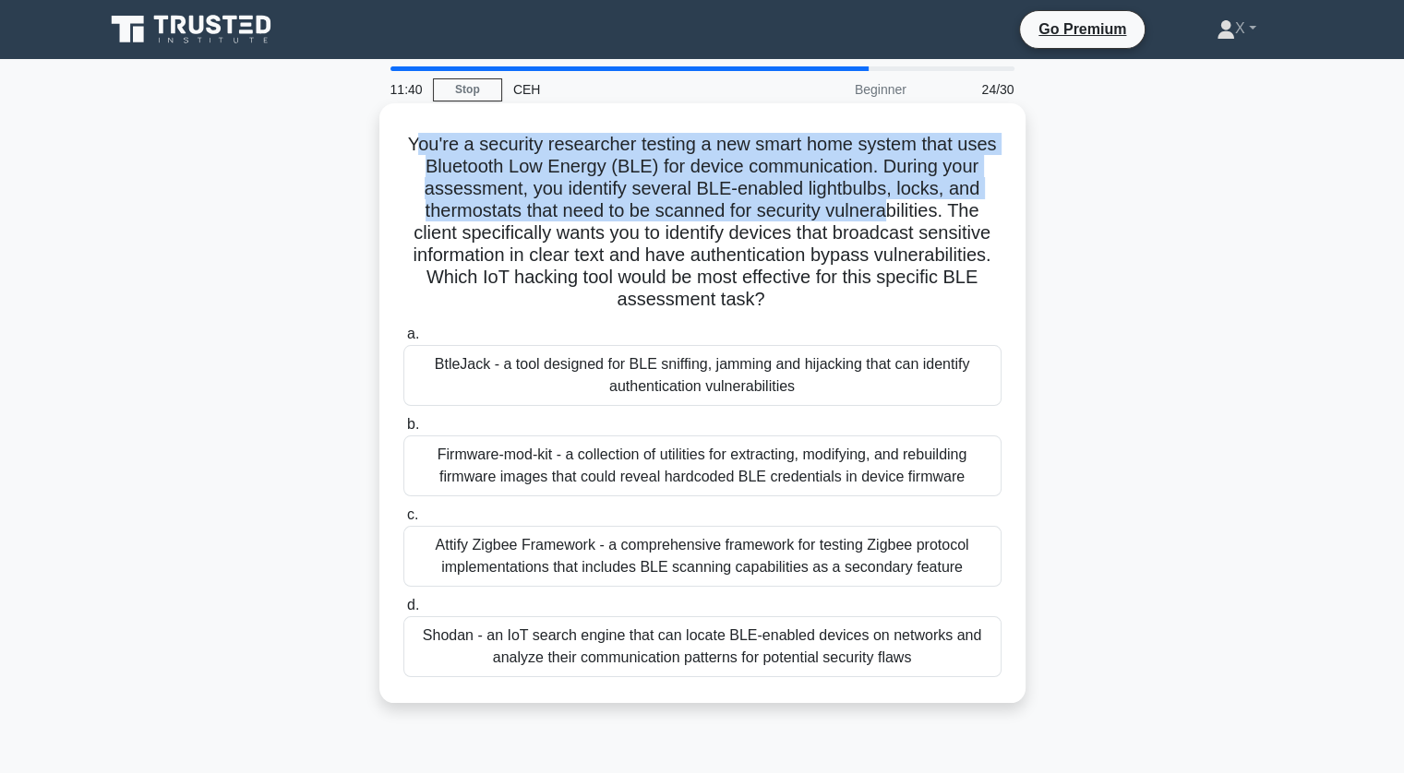
drag, startPoint x: 410, startPoint y: 138, endPoint x: 886, endPoint y: 225, distance: 484.2
click at [886, 225] on h5 "You're a security researcher testing a new smart home system that uses Bluetoot…" at bounding box center [702, 222] width 602 height 179
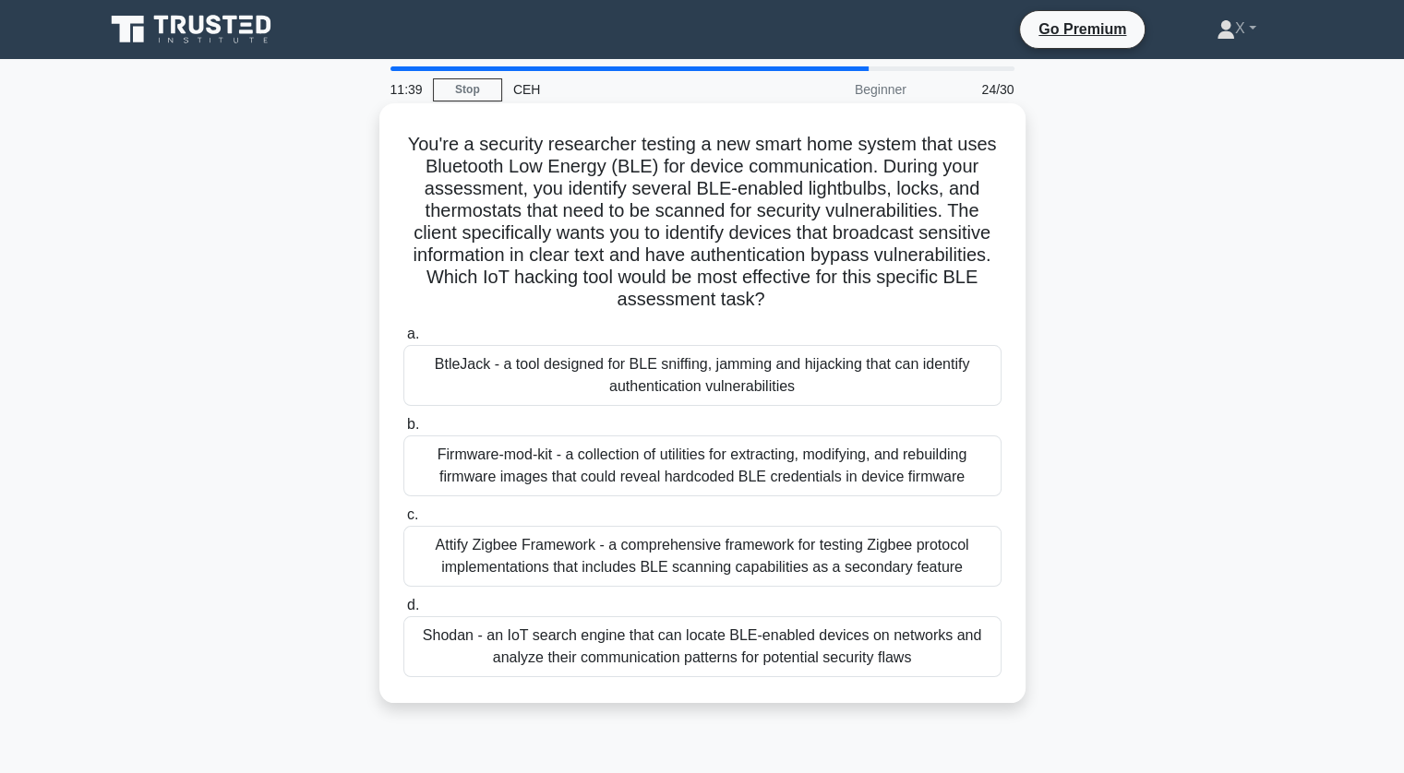
click at [821, 402] on div "BtleJack - a tool designed for BLE sniffing, jamming and hijacking that can ide…" at bounding box center [702, 375] width 598 height 61
click at [403, 341] on input "a. BtleJack - a tool designed for BLE sniffing, jamming and hijacking that can …" at bounding box center [403, 335] width 0 height 12
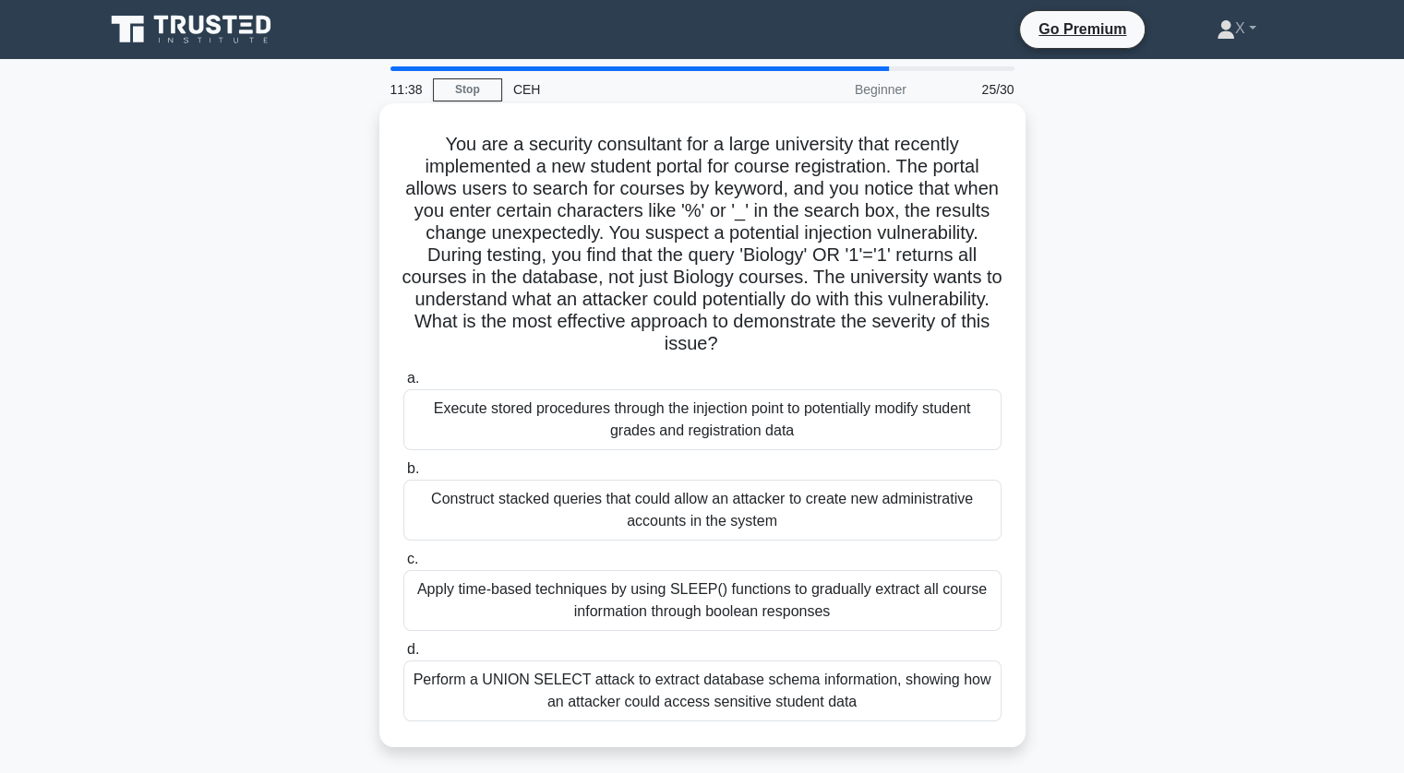
click at [715, 424] on div "Execute stored procedures through the injection point to potentially modify stu…" at bounding box center [702, 419] width 598 height 61
click at [403, 385] on input "a. Execute stored procedures through the injection point to potentially modify …" at bounding box center [403, 379] width 0 height 12
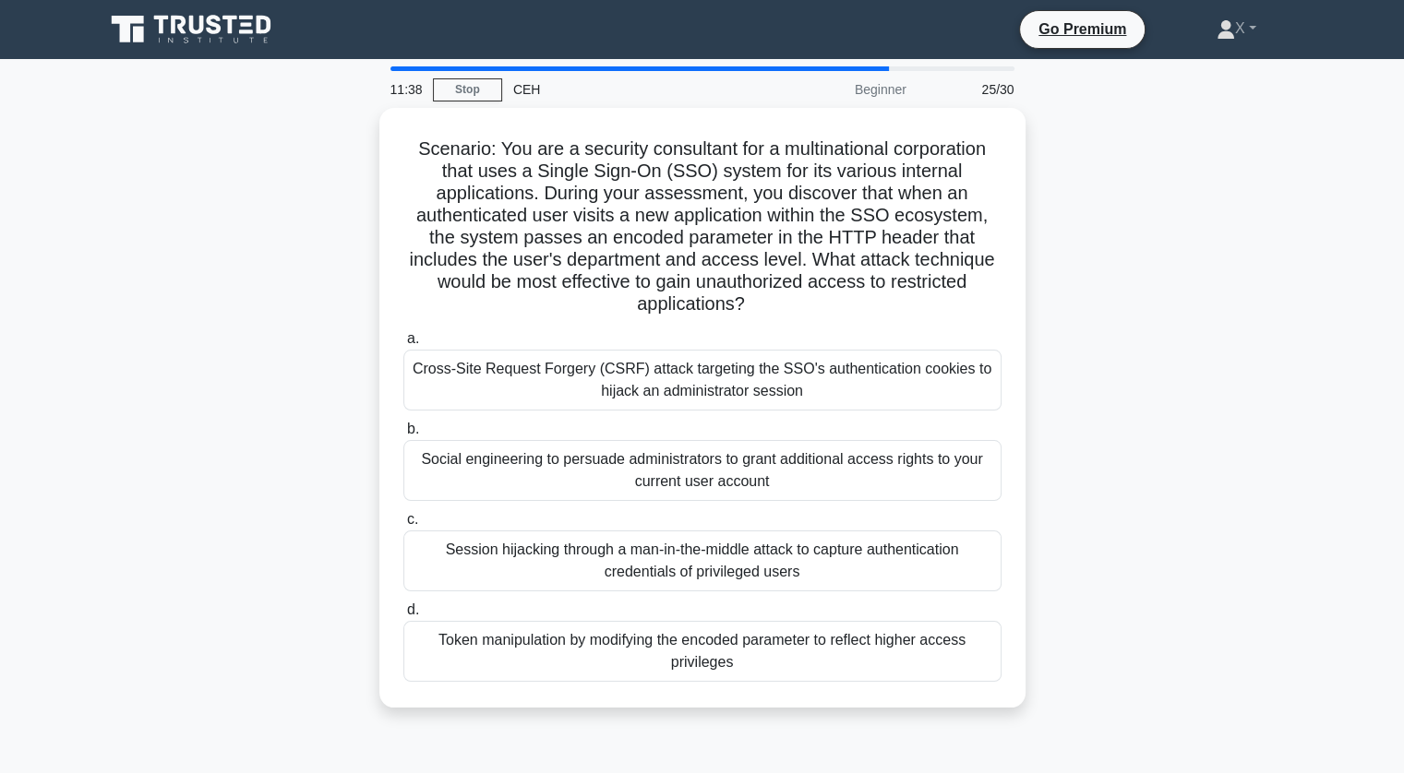
click at [715, 424] on label "b. Social engineering to persuade administrators to grant additional access rig…" at bounding box center [702, 459] width 598 height 83
click at [403, 424] on input "b. Social engineering to persuade administrators to grant additional access rig…" at bounding box center [403, 430] width 0 height 12
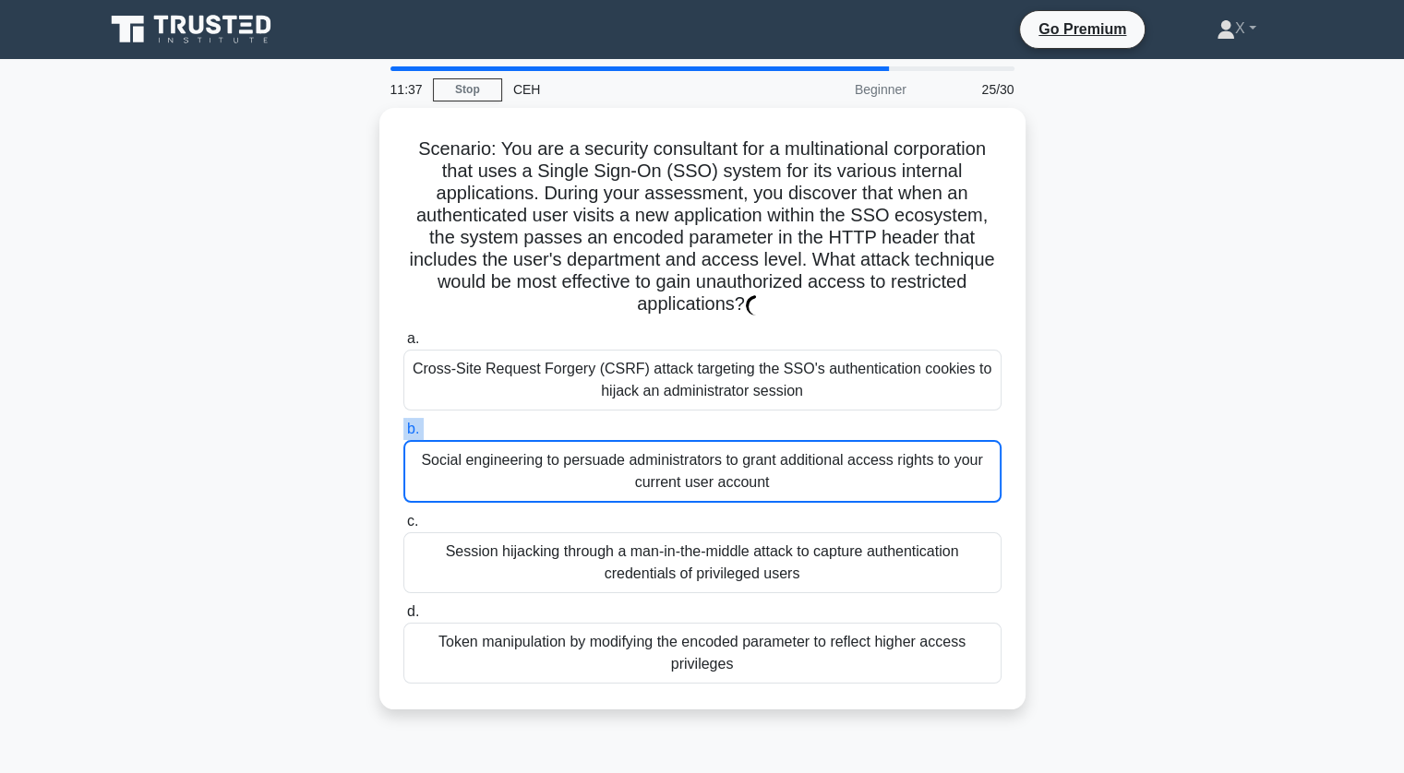
click at [715, 424] on label "b. Social engineering to persuade administrators to grant additional access rig…" at bounding box center [702, 460] width 598 height 85
click at [403, 424] on input "b. Social engineering to persuade administrators to grant additional access rig…" at bounding box center [403, 430] width 0 height 12
click at [715, 424] on label "b. Social engineering to persuade administrators to grant additional access rig…" at bounding box center [702, 460] width 598 height 85
click at [403, 424] on input "b. Social engineering to persuade administrators to grant additional access rig…" at bounding box center [403, 430] width 0 height 12
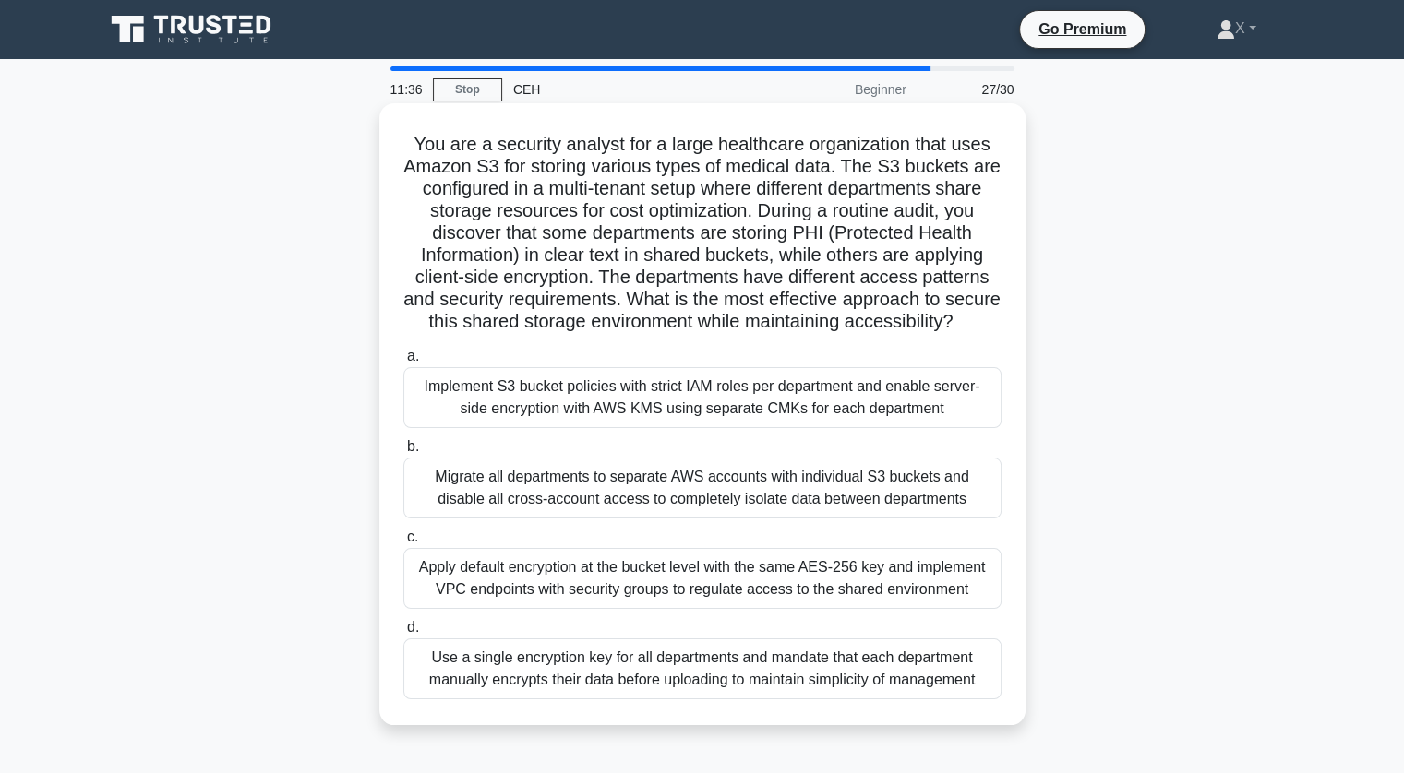
click at [701, 462] on label "b. Migrate all departments to separate AWS accounts with individual S3 buckets …" at bounding box center [702, 477] width 598 height 83
click at [403, 453] on input "b. Migrate all departments to separate AWS accounts with individual S3 buckets …" at bounding box center [403, 447] width 0 height 12
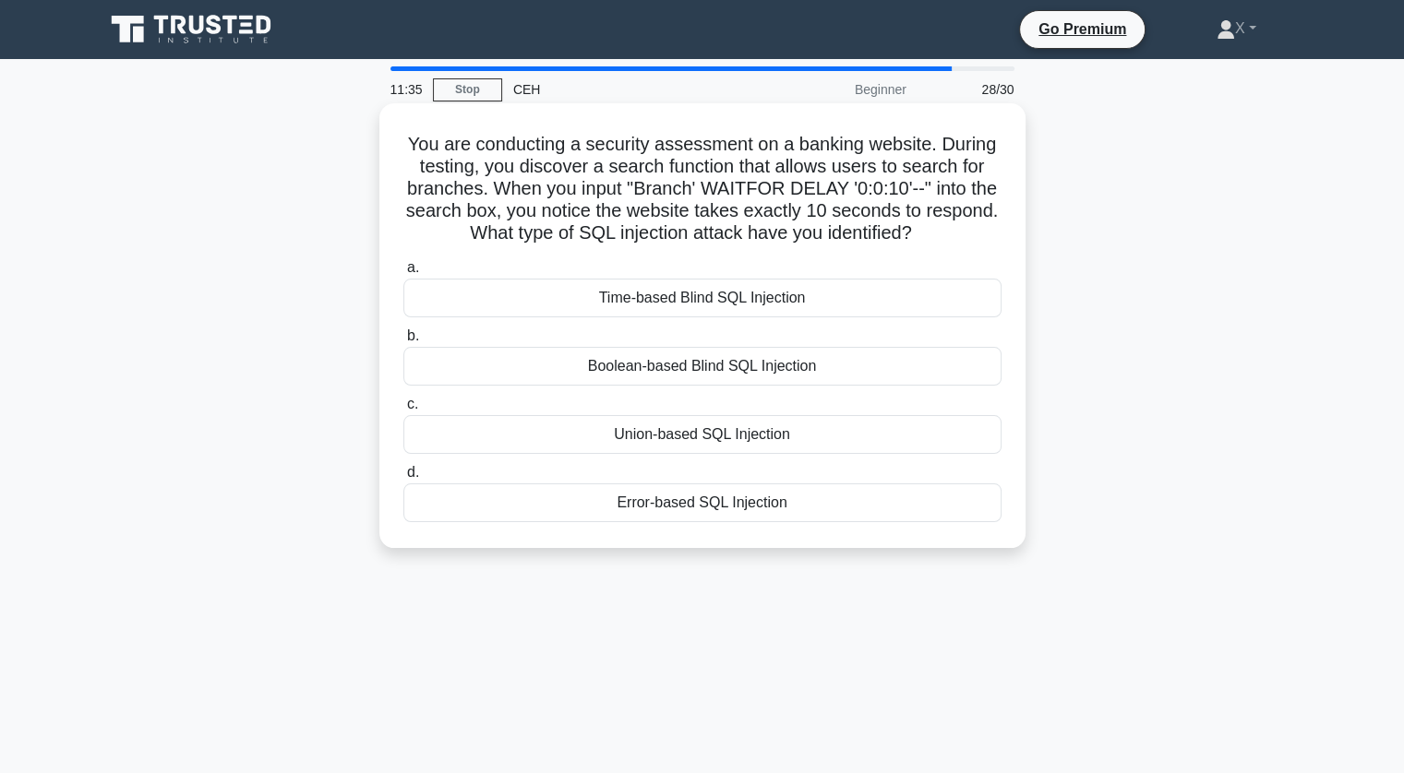
click at [704, 455] on div "a. Time-based Blind SQL Injection b. Boolean-based Blind SQL Injection c. d." at bounding box center [702, 389] width 620 height 273
click at [675, 313] on div "Time-based Blind SQL Injection" at bounding box center [702, 298] width 598 height 39
click at [403, 274] on input "a. Time-based Blind SQL Injection" at bounding box center [403, 268] width 0 height 12
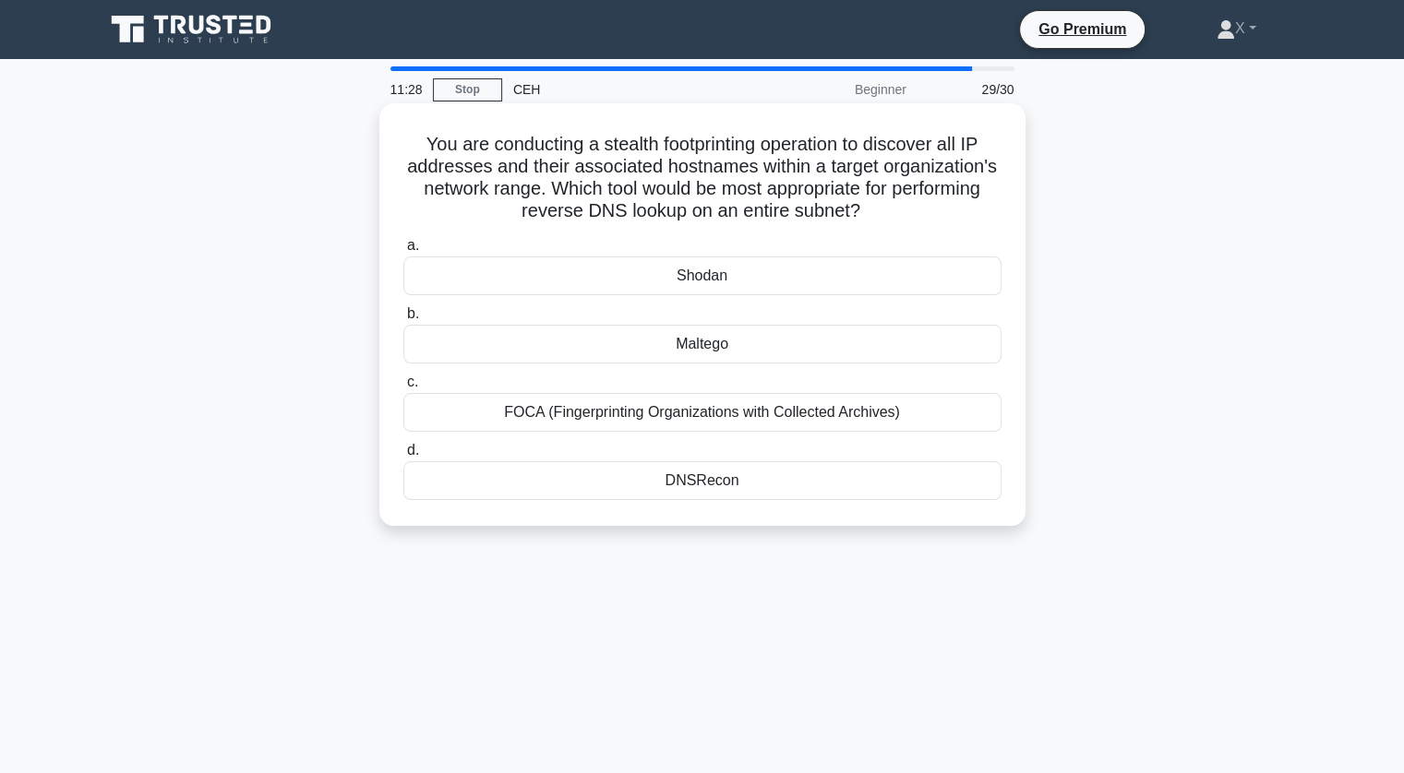
click at [675, 481] on div "DNSRecon" at bounding box center [702, 480] width 598 height 39
click at [403, 457] on input "d. DNSRecon" at bounding box center [403, 451] width 0 height 12
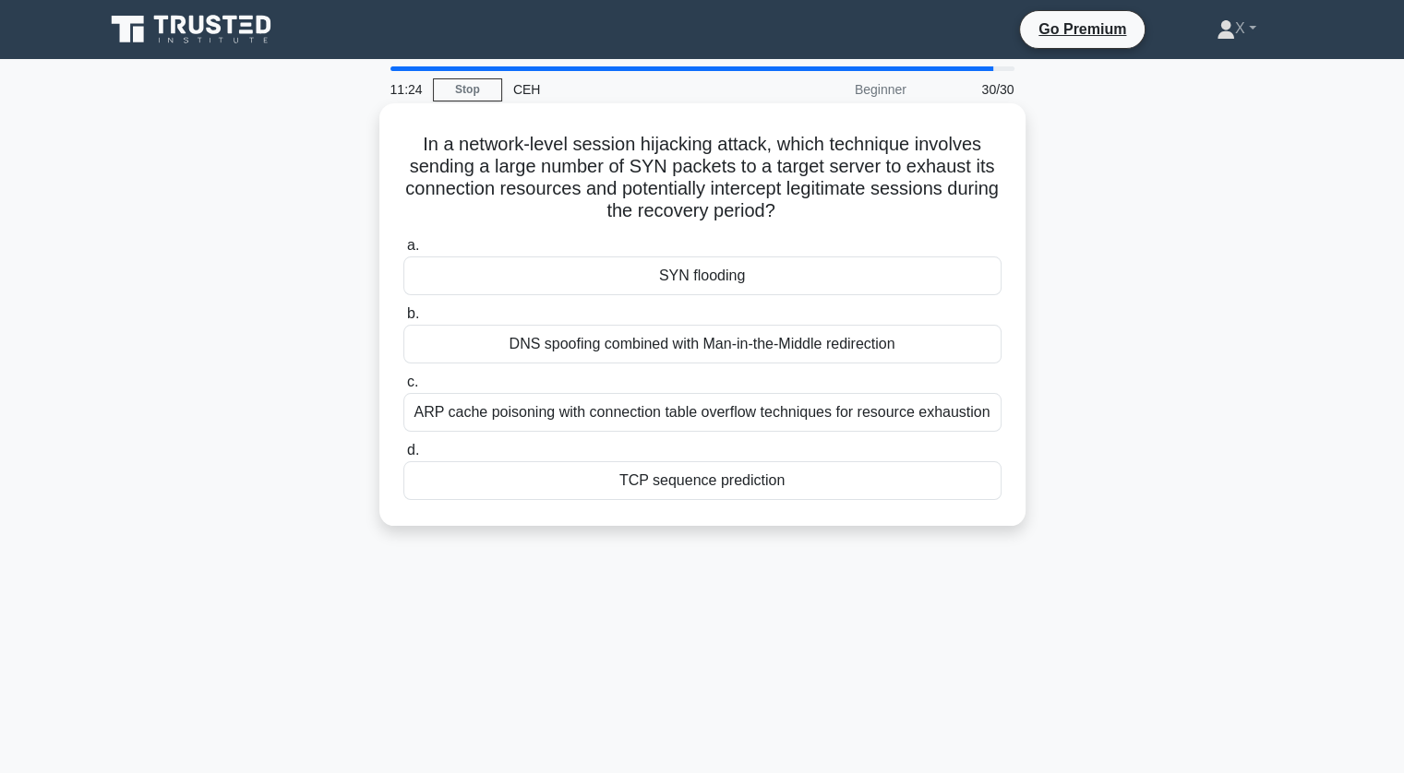
click at [658, 282] on div "SYN flooding" at bounding box center [702, 276] width 598 height 39
click at [403, 252] on input "a. SYN flooding" at bounding box center [403, 246] width 0 height 12
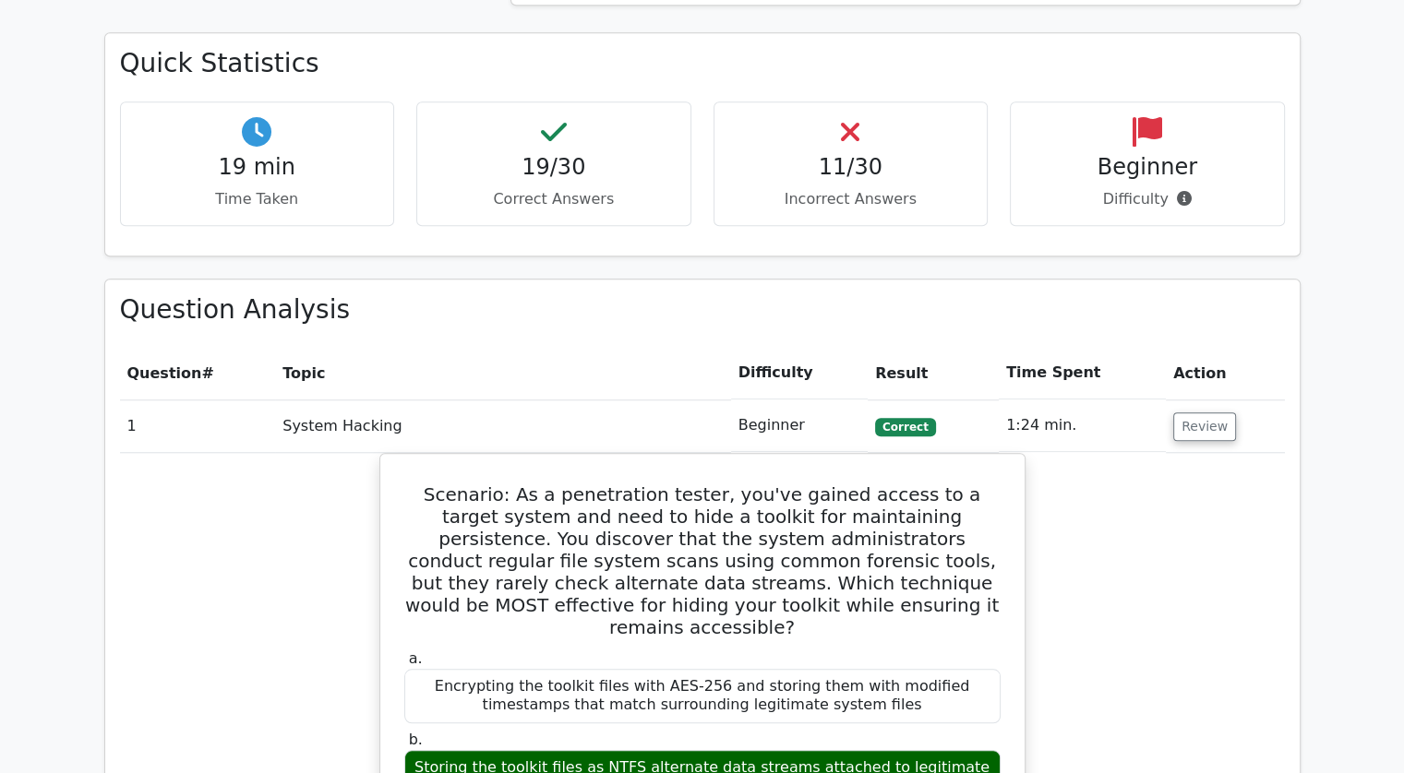
scroll to position [1573, 0]
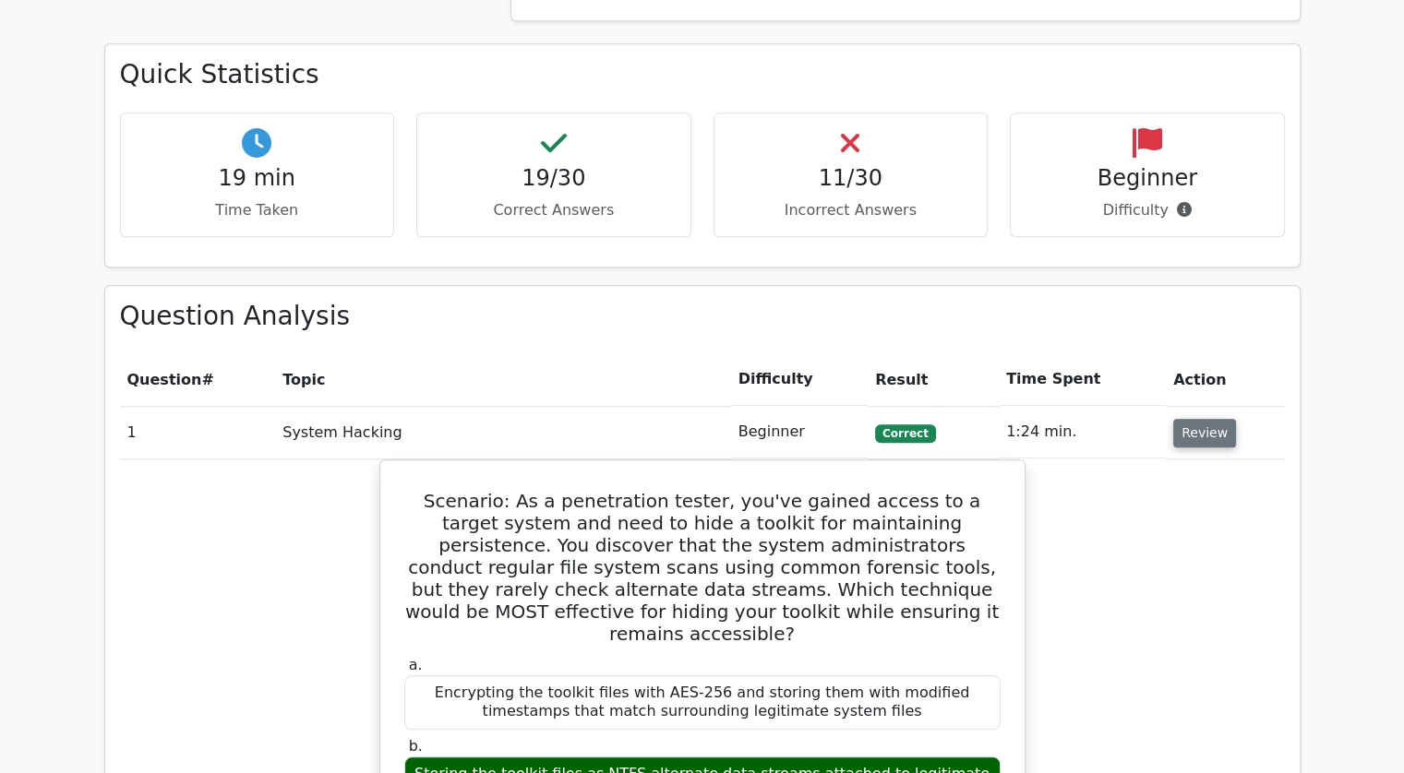
click at [1173, 419] on button "Review" at bounding box center [1204, 433] width 63 height 29
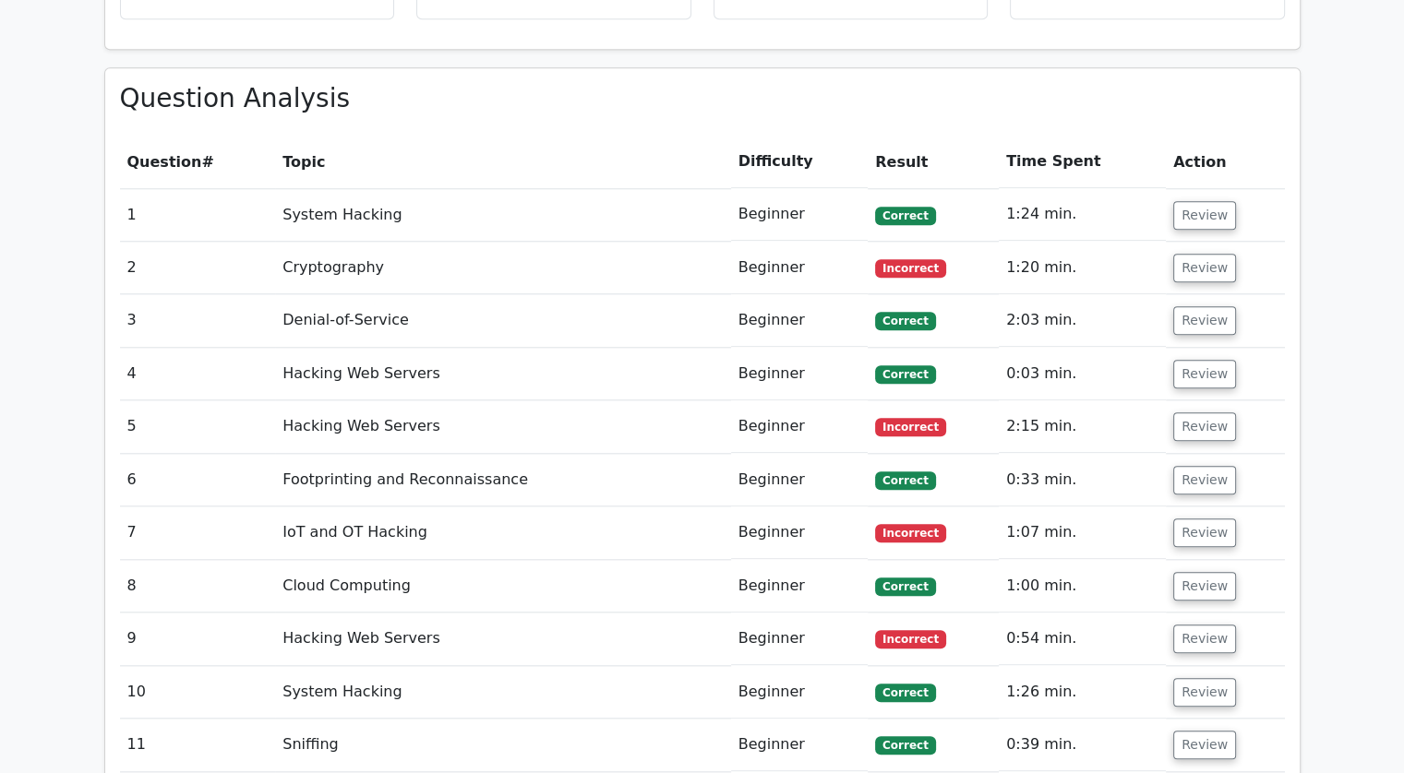
scroll to position [1816, 0]
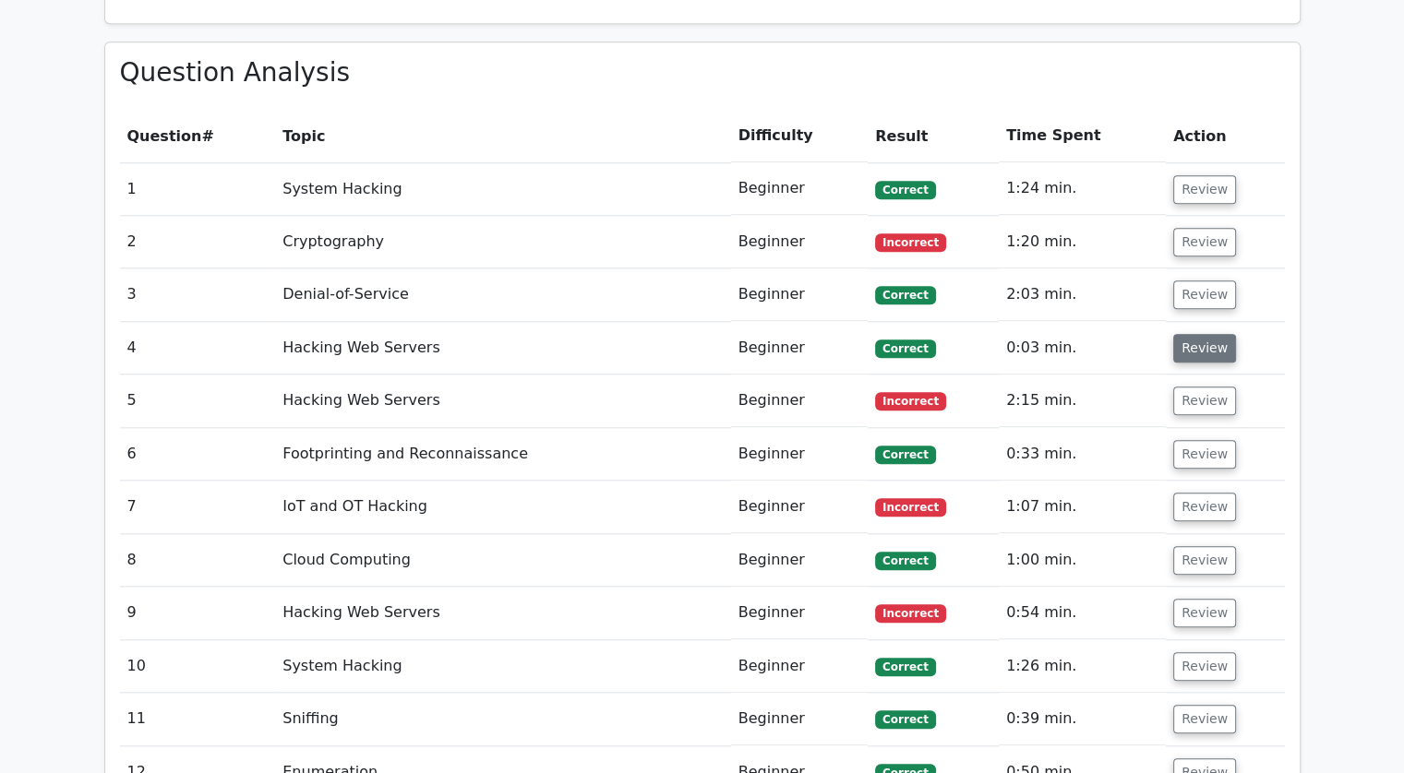
click at [1194, 334] on button "Review" at bounding box center [1204, 348] width 63 height 29
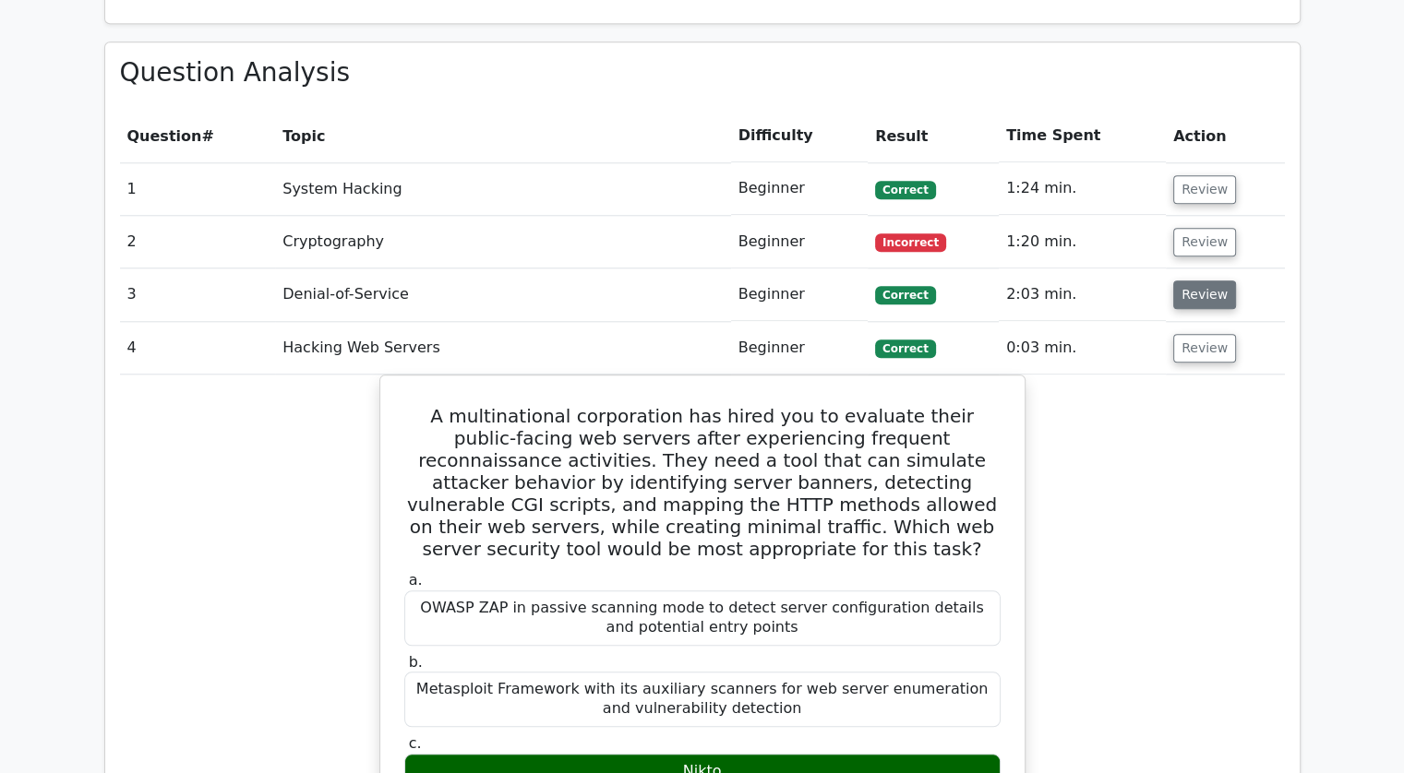
click at [1191, 281] on button "Review" at bounding box center [1204, 295] width 63 height 29
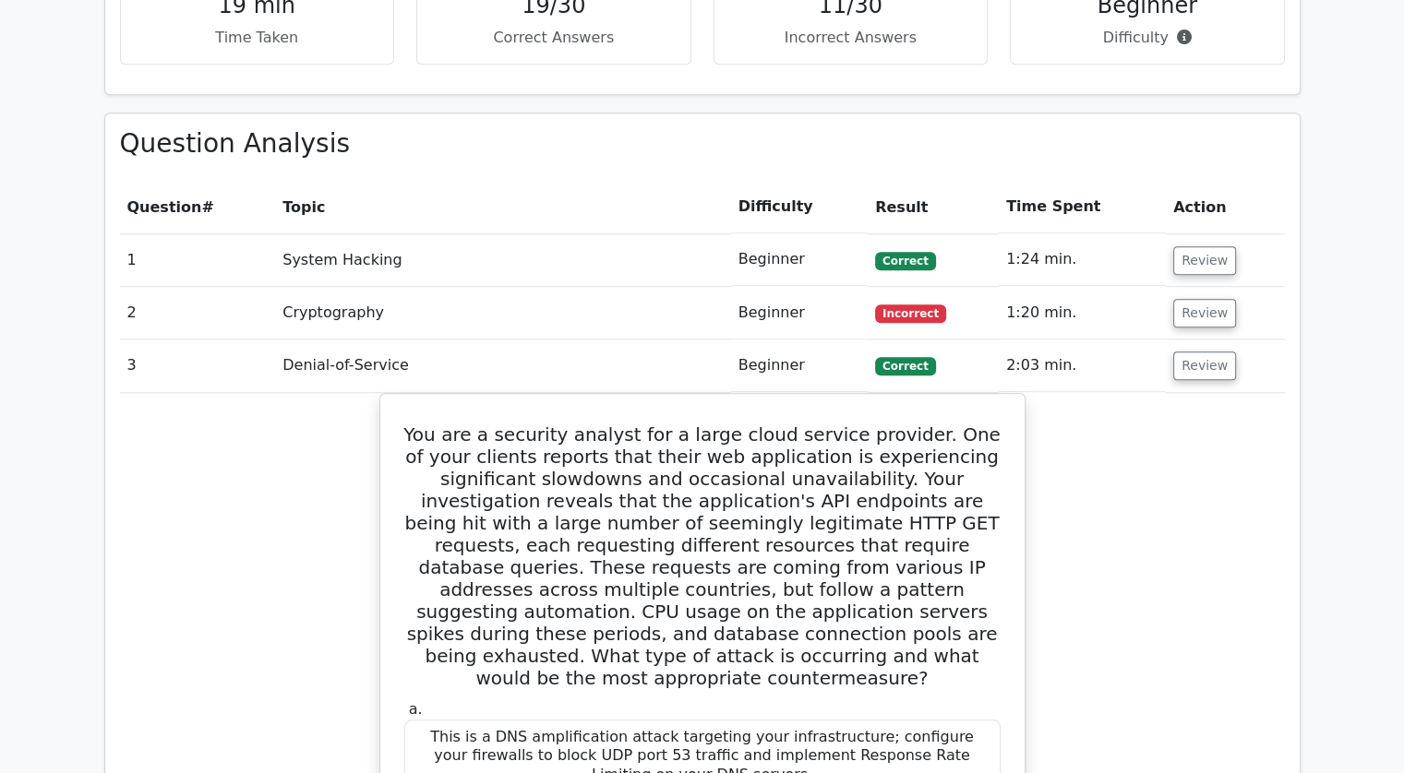
scroll to position [1746, 0]
click at [1188, 351] on button "Review" at bounding box center [1204, 365] width 63 height 29
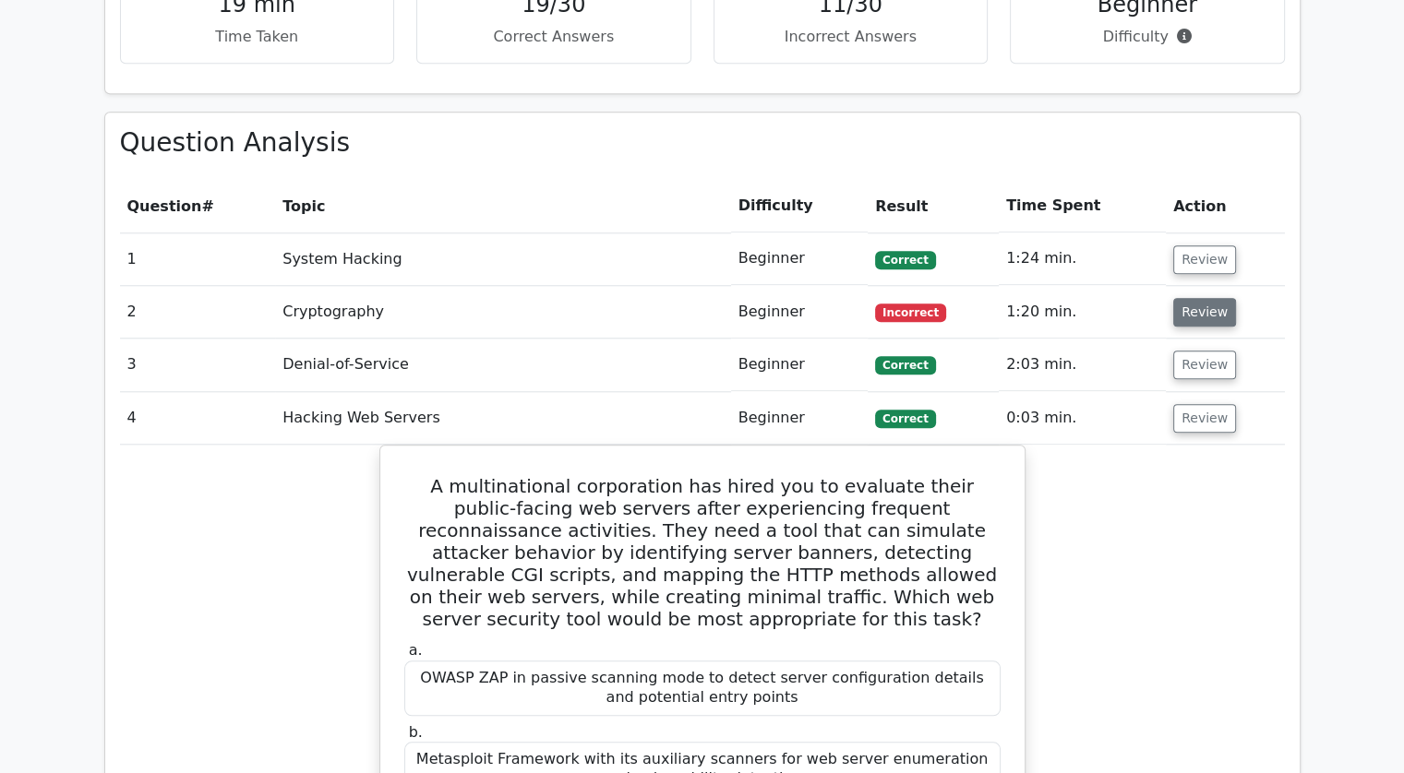
click at [1177, 298] on button "Review" at bounding box center [1204, 312] width 63 height 29
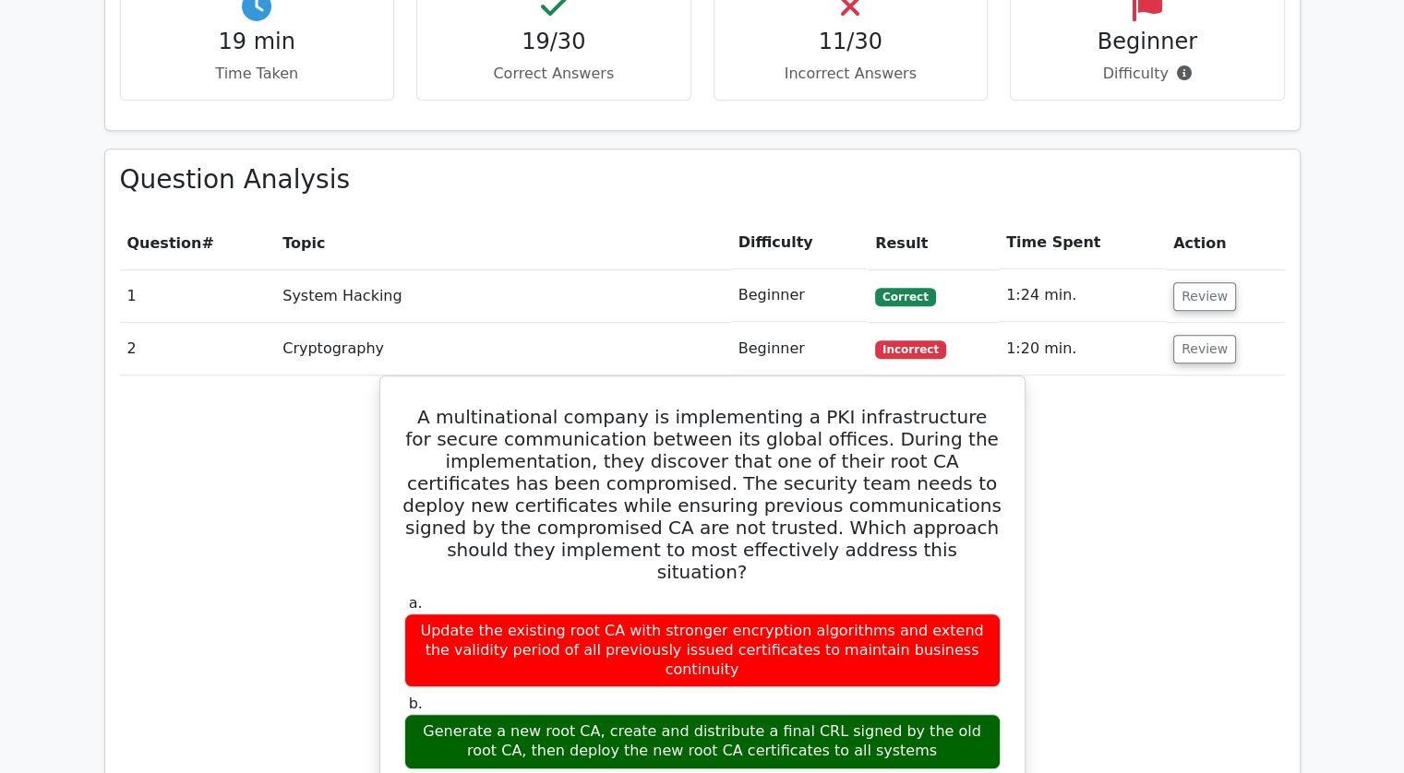
scroll to position [1709, 0]
click at [1063, 323] on td "1:20 min." at bounding box center [1082, 349] width 167 height 53
click at [1178, 335] on button "Review" at bounding box center [1204, 349] width 63 height 29
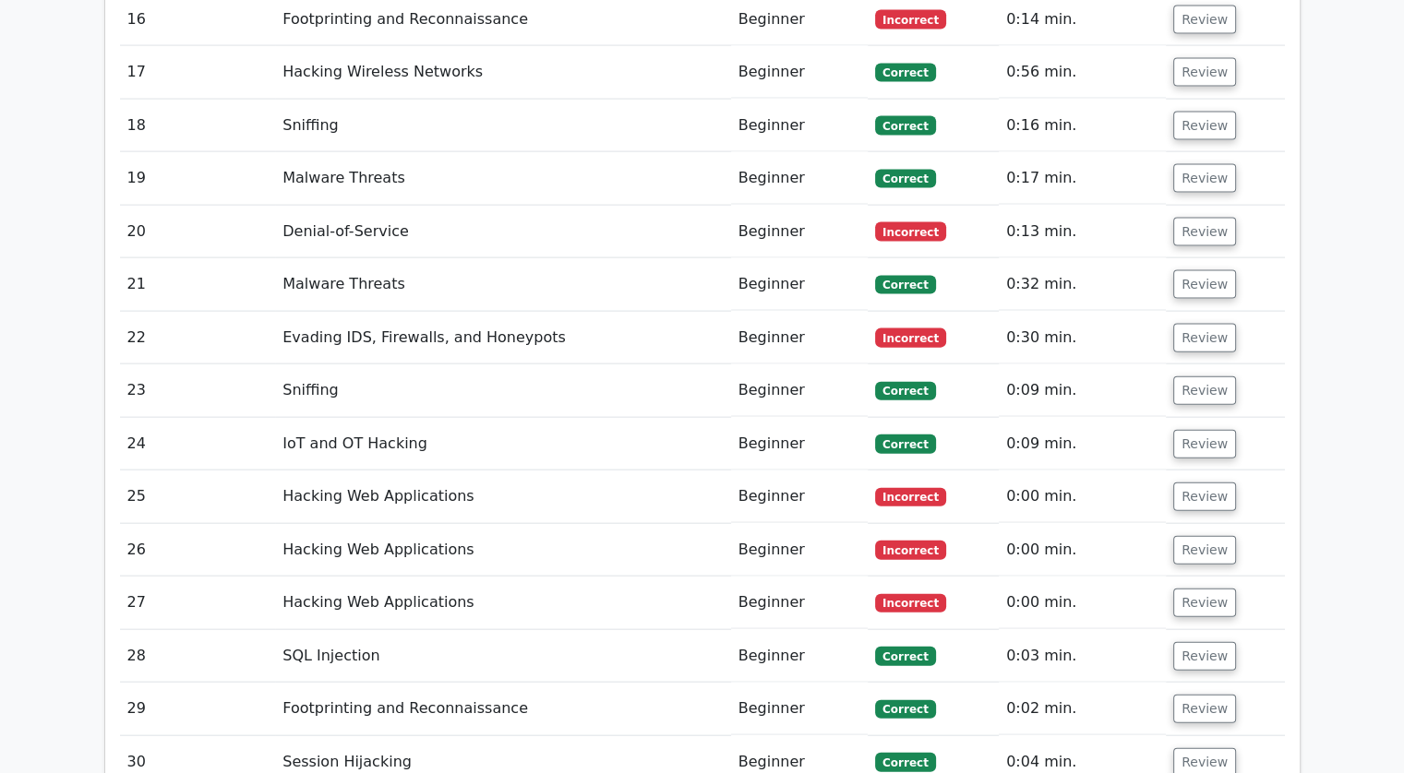
scroll to position [4042, 0]
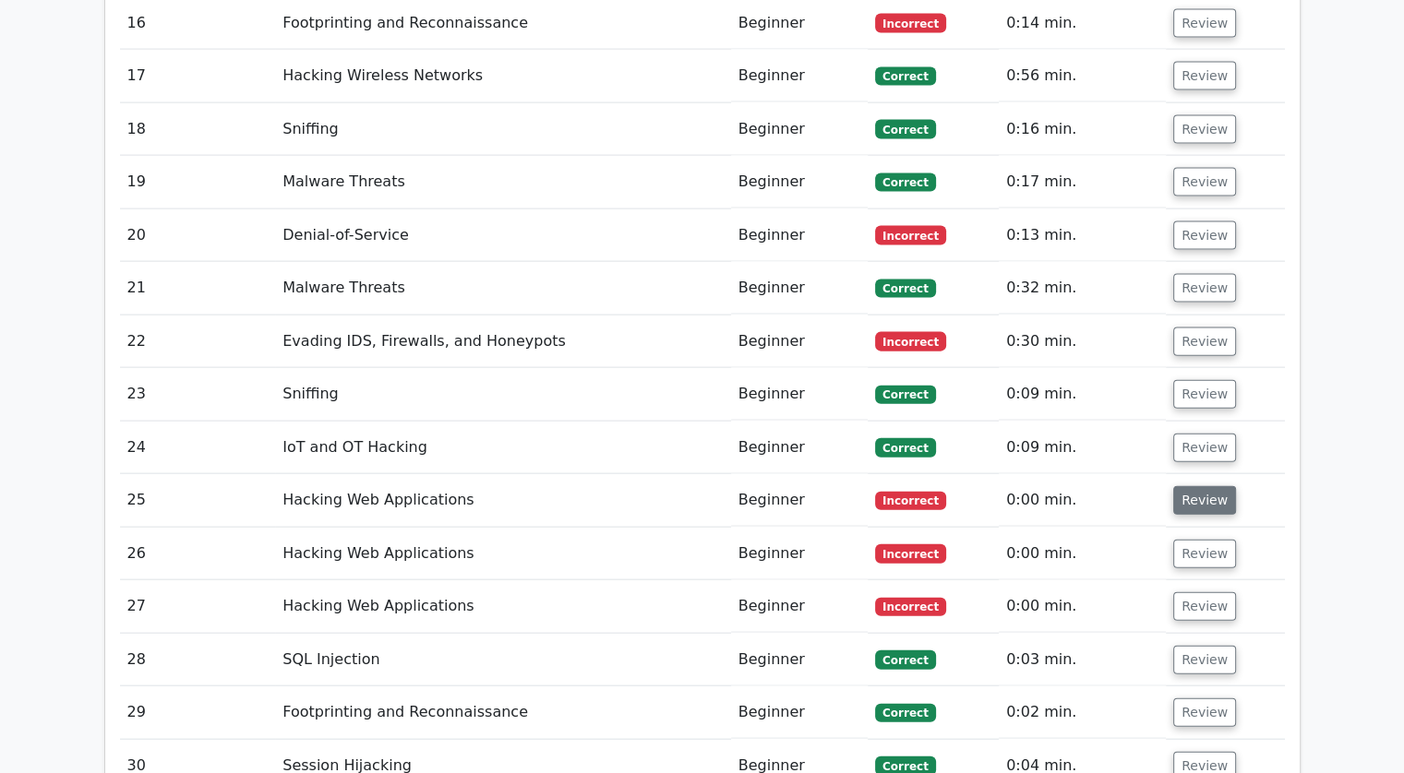
click at [1201, 486] on button "Review" at bounding box center [1204, 500] width 63 height 29
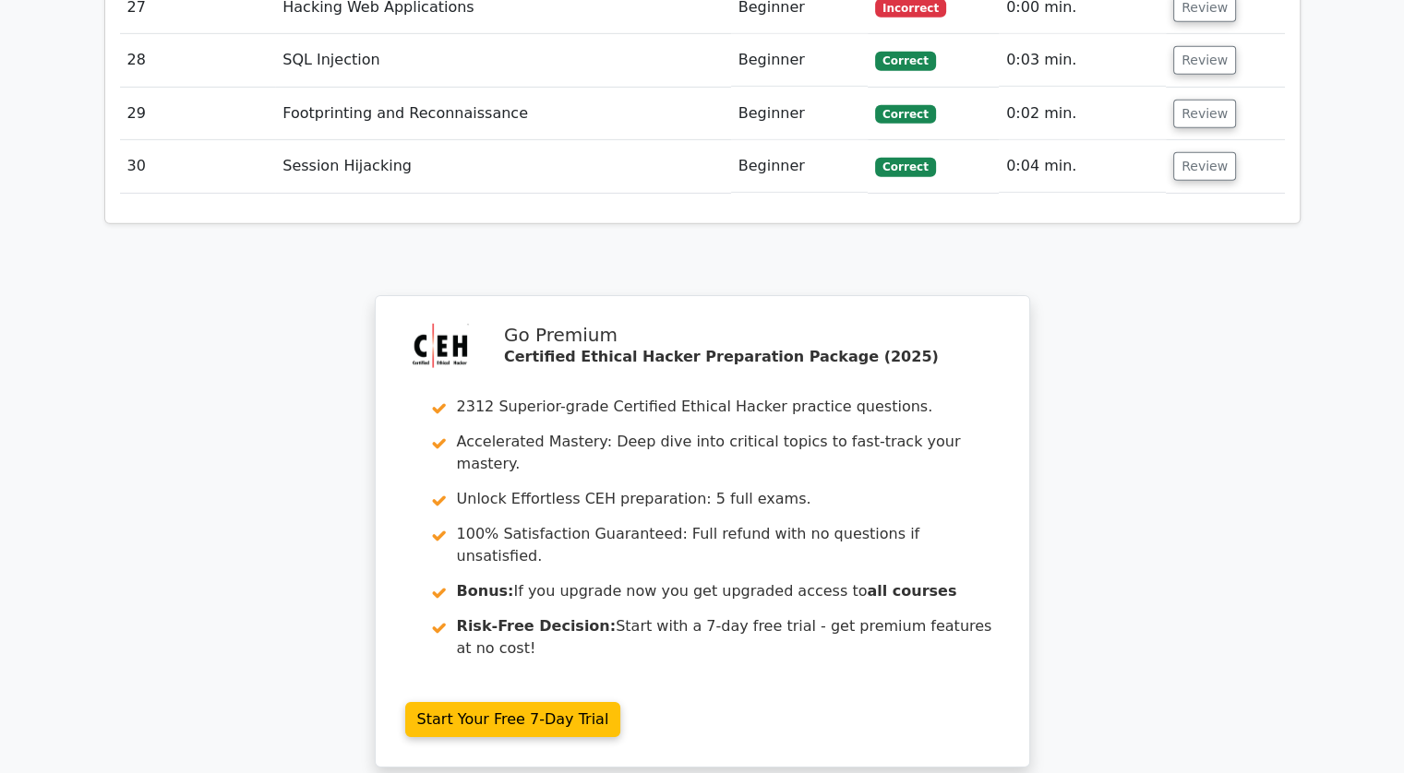
scroll to position [6024, 0]
